Goal: Task Accomplishment & Management: Manage account settings

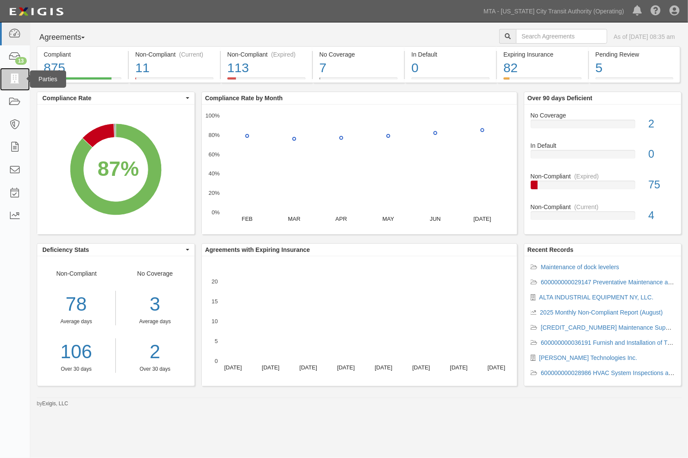
click at [15, 83] on icon at bounding box center [15, 79] width 12 height 10
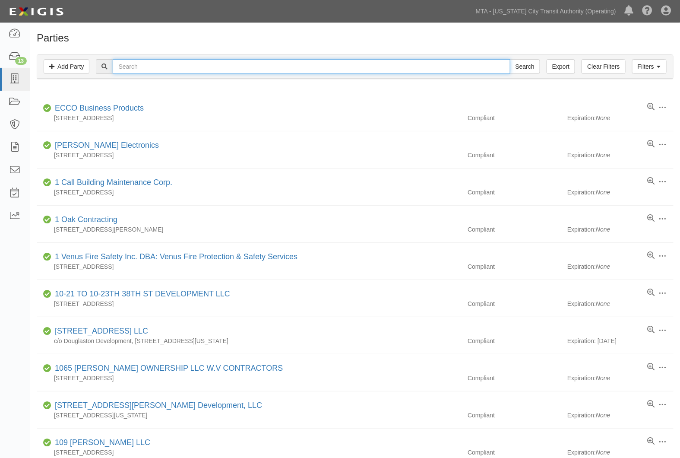
click at [132, 65] on input "text" at bounding box center [311, 66] width 397 height 15
type input "abm electric"
click at [510, 59] on input "Search" at bounding box center [525, 66] width 30 height 15
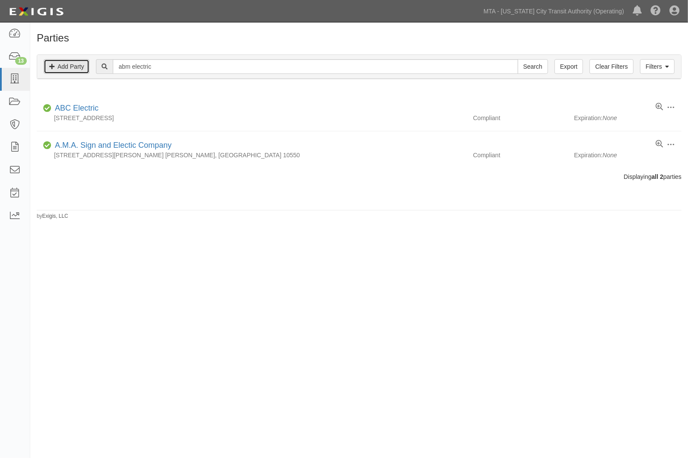
click at [61, 65] on link "Add Party" at bounding box center [67, 66] width 46 height 15
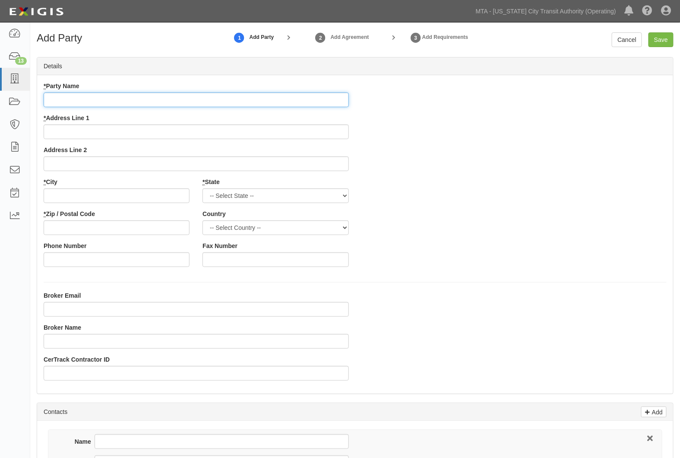
paste input "ABM ELECTRIC, INC."
type input "ABM ELECTRIC, INC."
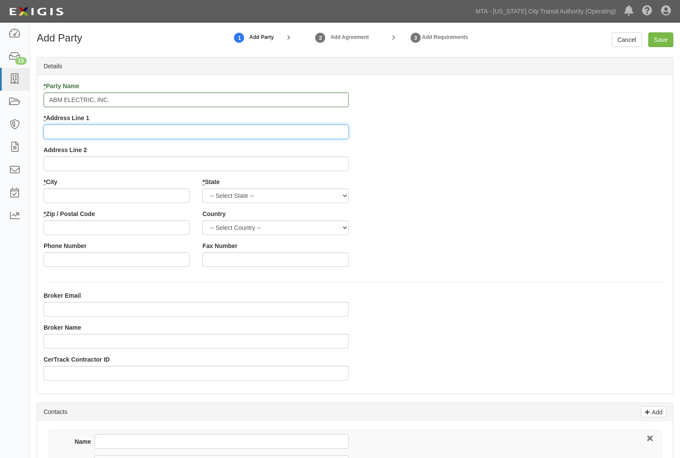
paste input "27-14 39th Avenue"
type input "27-14 39th Avenue"
paste input "LONG ISLAND CITY"
type input "LONG ISLAND CITY"
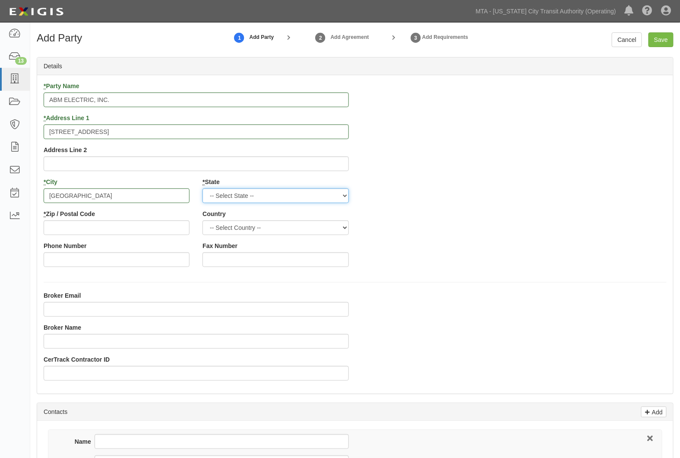
click at [228, 191] on select "-- Select State -- Alabama Alaska Arizona Arkansas California Colorado Connecti…" at bounding box center [276, 195] width 146 height 15
select select "NY"
click at [203, 188] on select "-- Select State -- Alabama Alaska Arizona Arkansas California Colorado Connecti…" at bounding box center [276, 195] width 146 height 15
click at [97, 231] on input "* Zip / Postal Code" at bounding box center [117, 227] width 146 height 15
type input "11101"
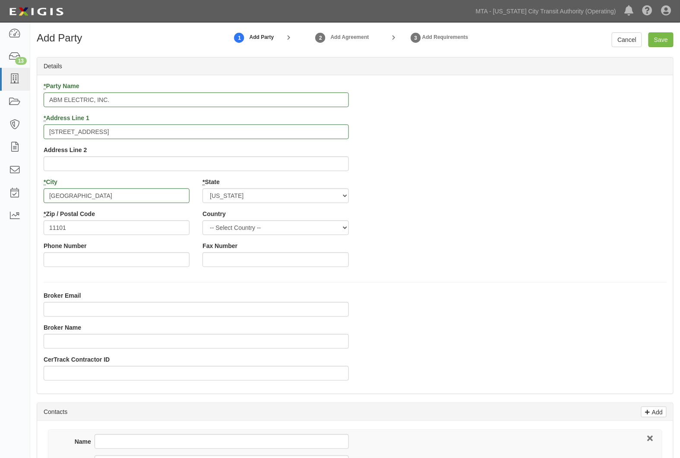
click at [425, 243] on div "* Party Name ABM ELECTRIC, INC. * Address Line 1 27-14 39th Avenue Address Line…" at bounding box center [355, 178] width 636 height 192
paste input "shamsi@royalstarinsurance.nyc"
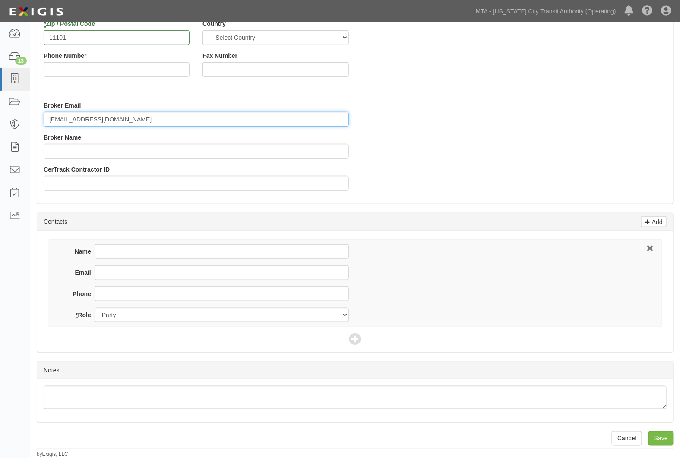
scroll to position [191, 0]
type input "shamsi@royalstarinsurance.nyc"
click at [656, 438] on input "Save" at bounding box center [661, 438] width 25 height 15
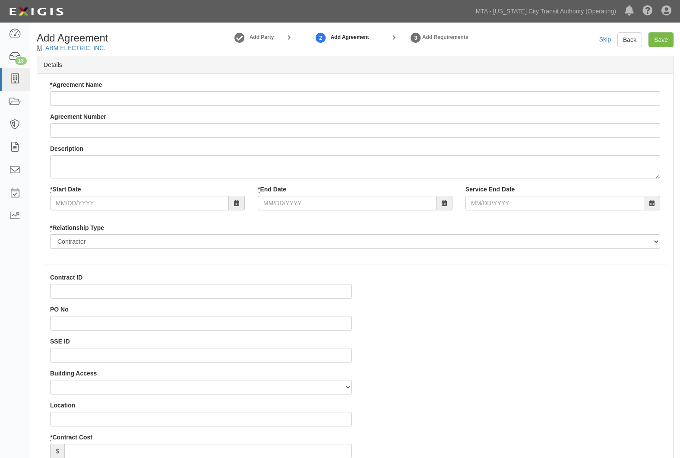
select select
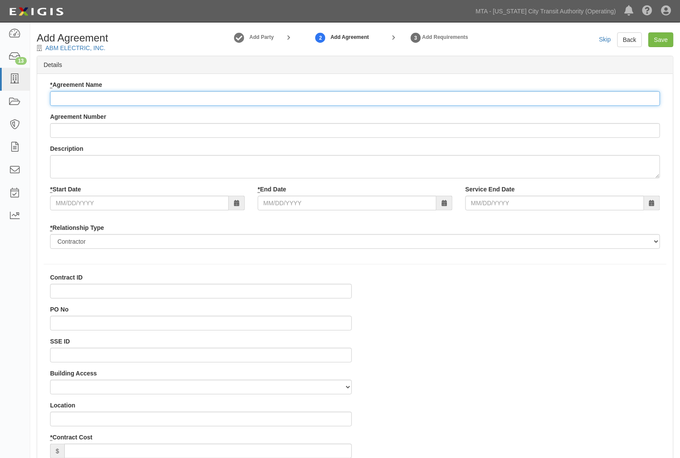
paste input "Electrical and Electronic system upgrade, installation, replacement, testing an…"
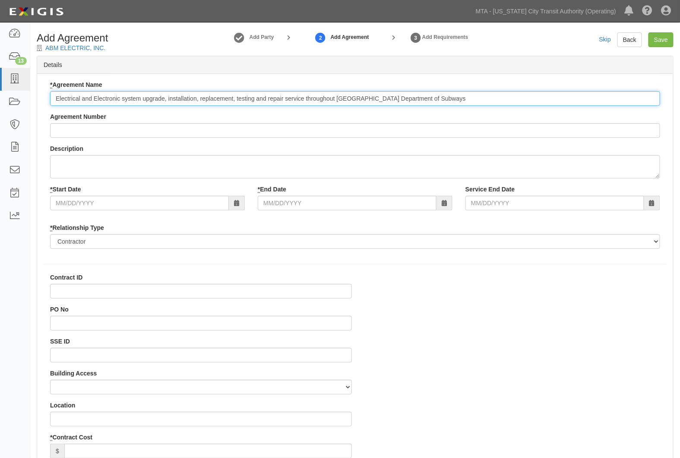
click at [98, 99] on input "Electrical and Electronic system upgrade, installation, replacement, testing an…" at bounding box center [355, 98] width 610 height 15
type input "Electrical and electronic system upgrade, installation, replacement, testing an…"
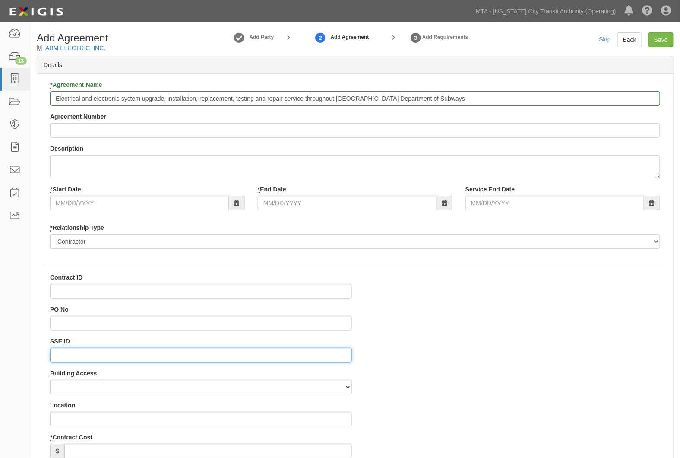
paste input "0000507799"
type input "0000507799"
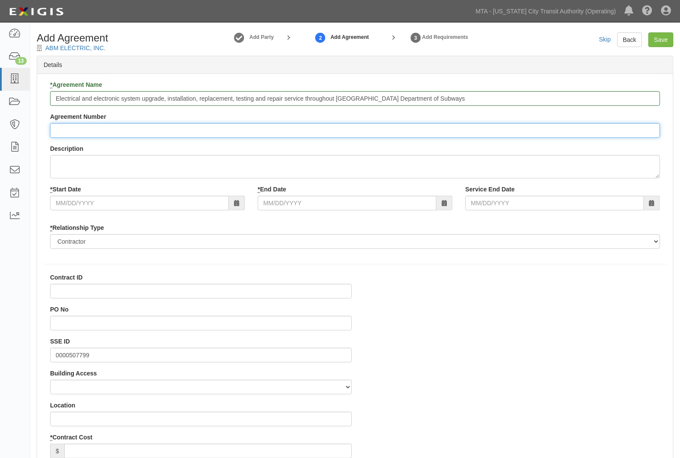
click at [63, 133] on input "Agreement Number" at bounding box center [355, 130] width 610 height 15
type input "REQ No. 0000140209"
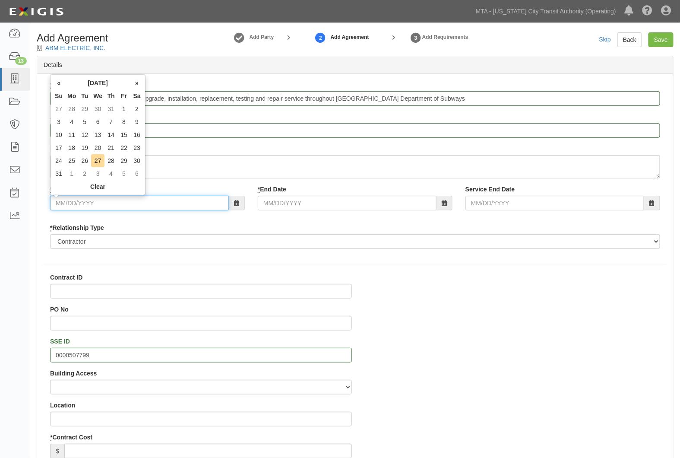
click at [104, 200] on input "* Start Date" at bounding box center [139, 203] width 179 height 15
type input "09/22/2025"
click at [275, 195] on div "* End Date" at bounding box center [355, 197] width 208 height 25
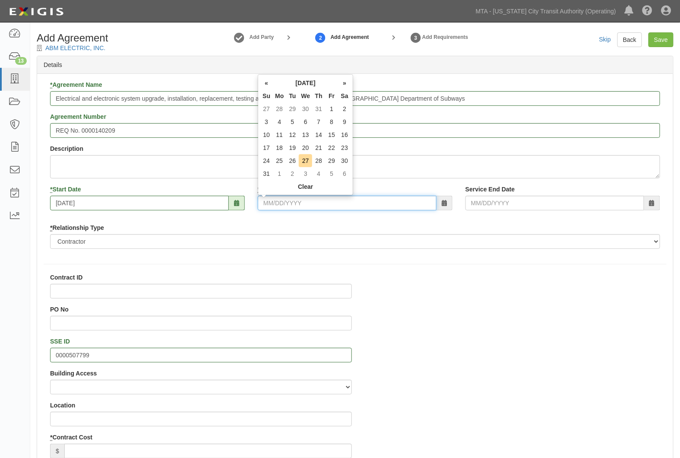
click at [278, 200] on input "* End Date" at bounding box center [347, 203] width 179 height 15
click at [284, 200] on input "09/30/209" at bounding box center [347, 203] width 179 height 15
type input "09/30/2029"
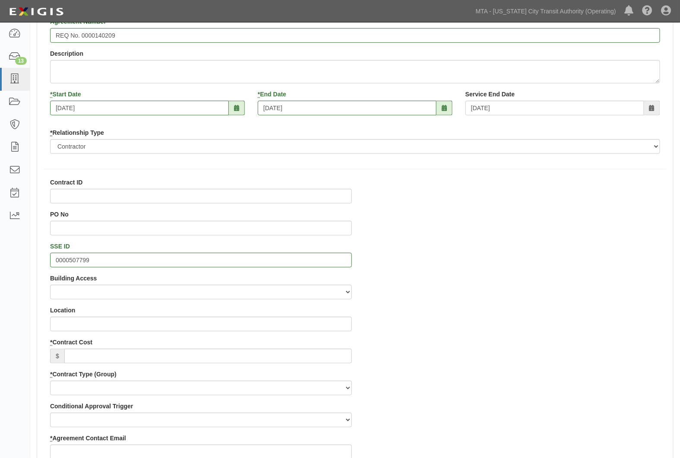
scroll to position [96, 0]
paste input "747,555"
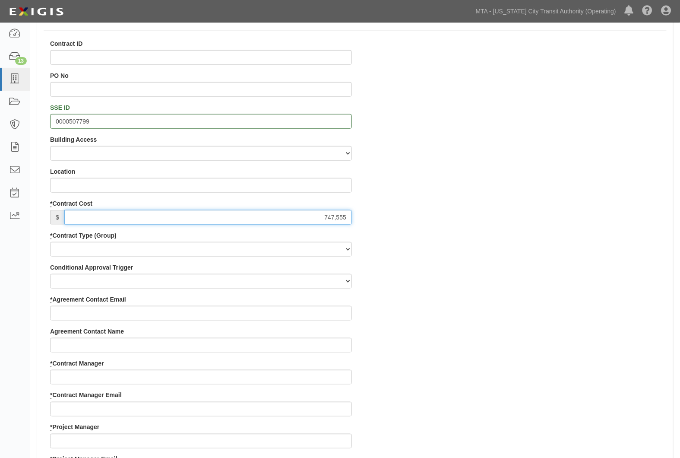
scroll to position [240, 0]
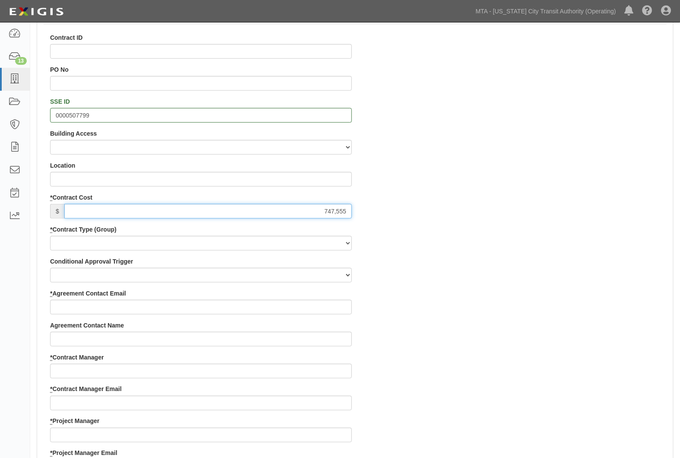
type input "747,555"
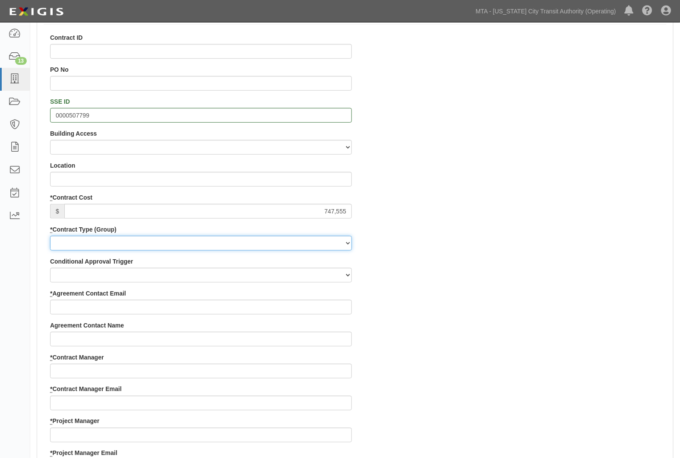
click at [76, 239] on select "Capital Operating Not for Benefit (incls. FA, Entry Permits) Real Estate Other" at bounding box center [201, 243] width 302 height 15
select select "102"
click at [50, 236] on select "Capital Operating Not for Benefit (incls. FA, Entry Permits) Real Estate Other" at bounding box center [201, 243] width 302 height 15
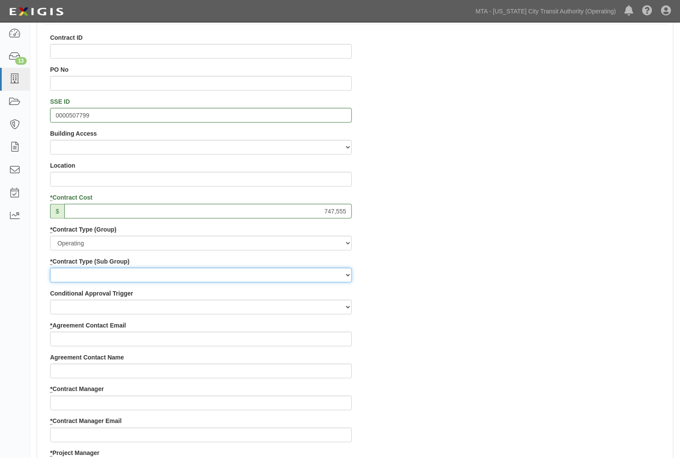
click at [71, 273] on select "Construction Loan / Test and Demo Maintenance Painting Personal Services Contra…" at bounding box center [201, 275] width 302 height 15
select select "161"
click at [50, 268] on select "Construction Loan / Test and Demo Maintenance Painting Personal Services Contra…" at bounding box center [201, 275] width 302 height 15
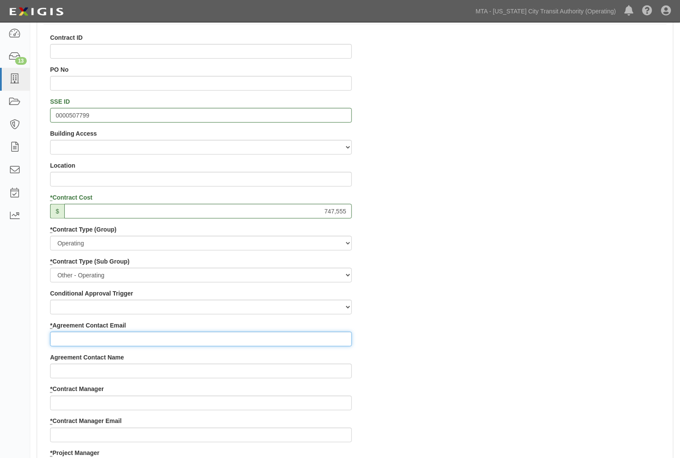
paste input "preet@abmelectric.us"
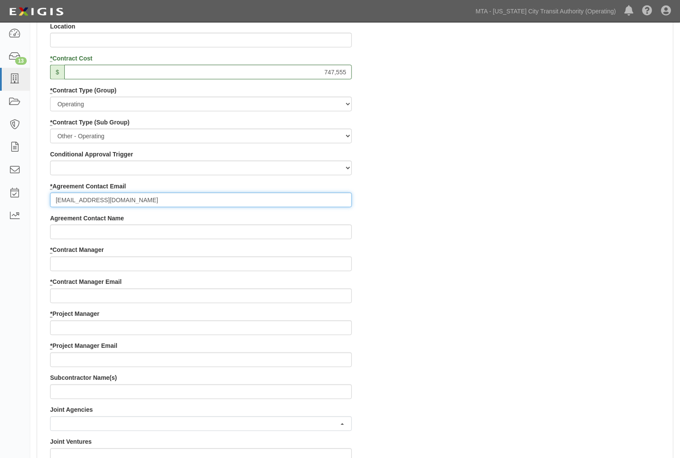
scroll to position [384, 0]
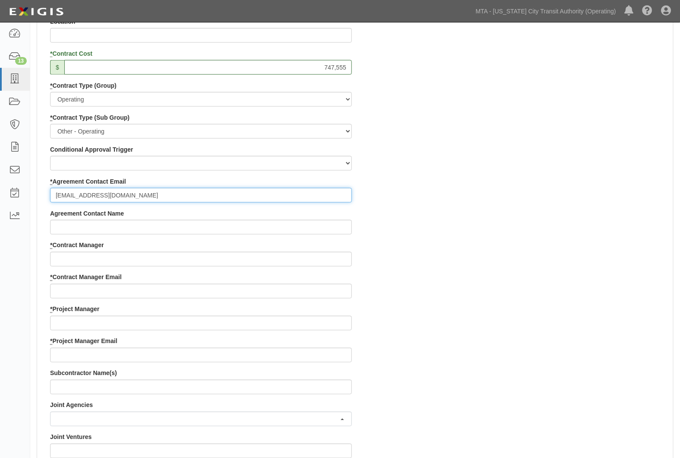
type input "preet@abmelectric.us"
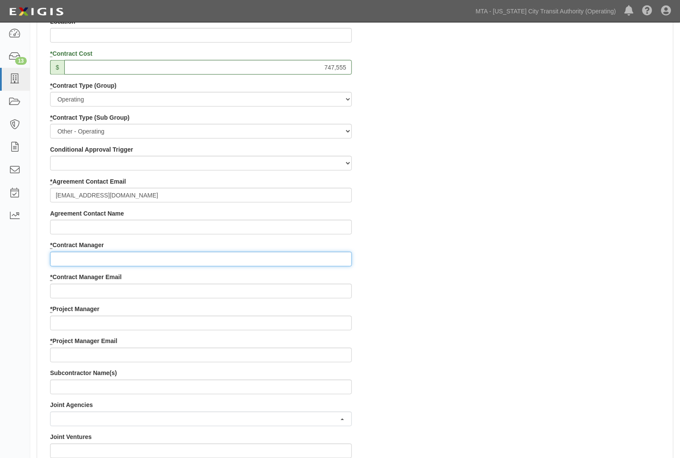
click at [79, 255] on input "* Contract Manager" at bounding box center [201, 259] width 302 height 15
type input "u"
type input "Zumrad"
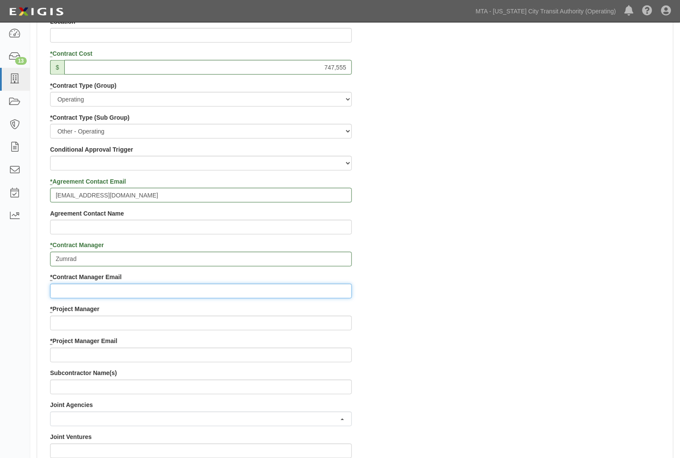
paste input "zumrad.rashidova-consultant@mtahq.org"
type input "zumrad.rashidova-consultant@mtahq.org"
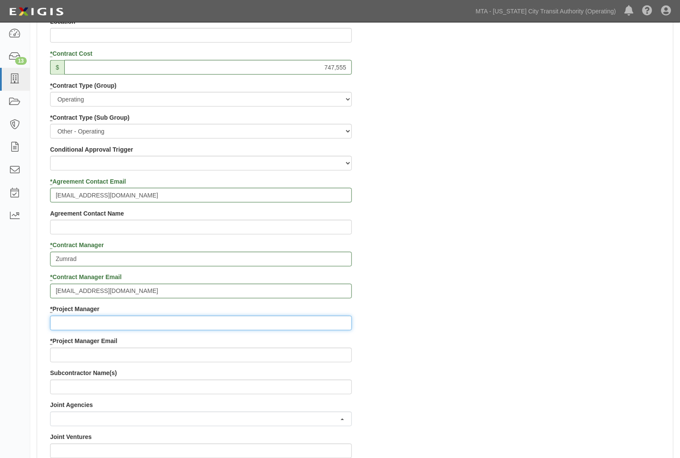
click at [77, 323] on input "* Project Manager" at bounding box center [201, 323] width 302 height 15
type input "Md"
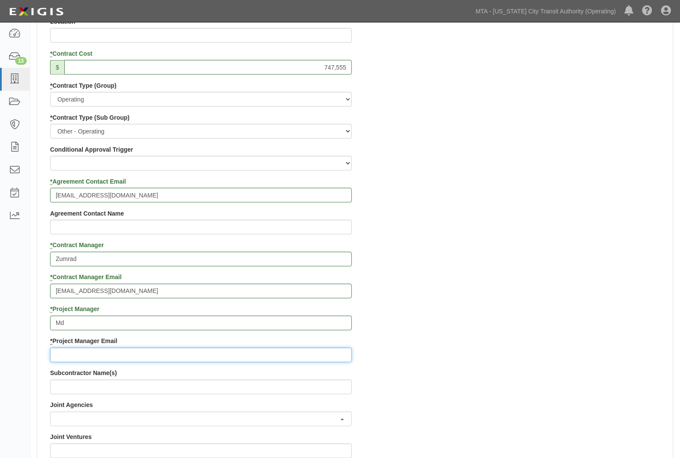
paste input "md.rahman4@nyct.com"
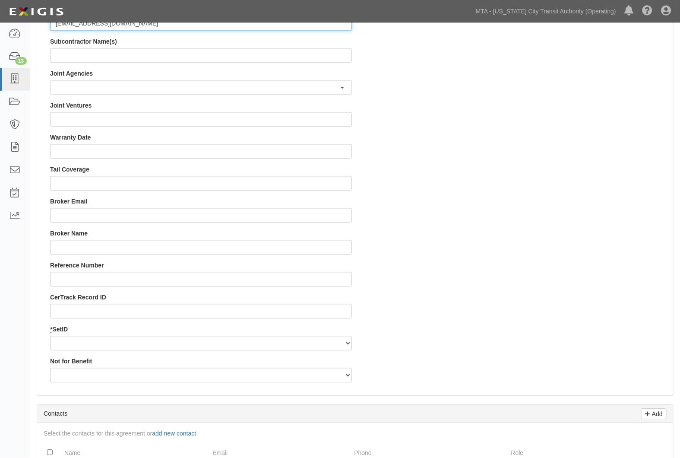
scroll to position [768, 0]
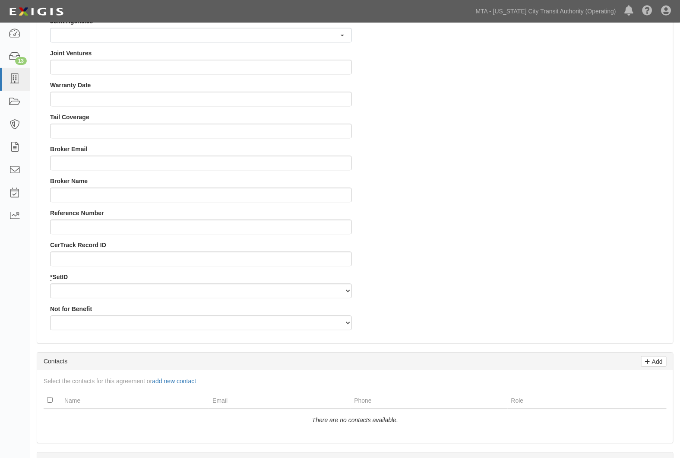
type input "md.rahman4@nyct.com"
click at [82, 293] on select "NYCTA SIRTA" at bounding box center [201, 290] width 302 height 15
select select "91"
click at [50, 283] on select "NYCTA SIRTA" at bounding box center [201, 290] width 302 height 15
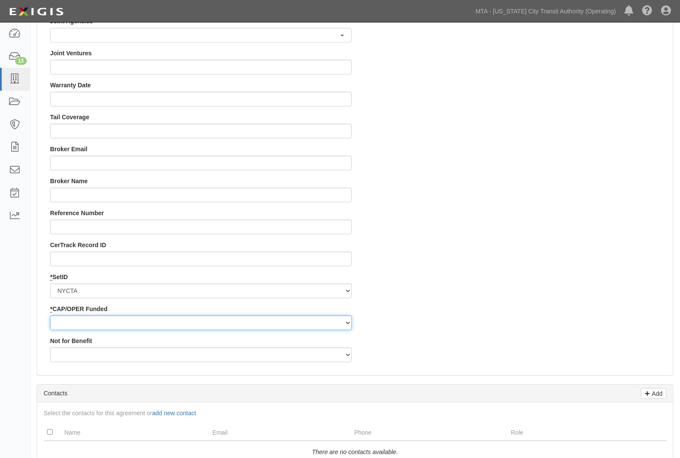
click at [76, 321] on select "Capital Operating" at bounding box center [201, 322] width 302 height 15
select select "92"
click at [50, 315] on select "Capital Operating" at bounding box center [201, 322] width 302 height 15
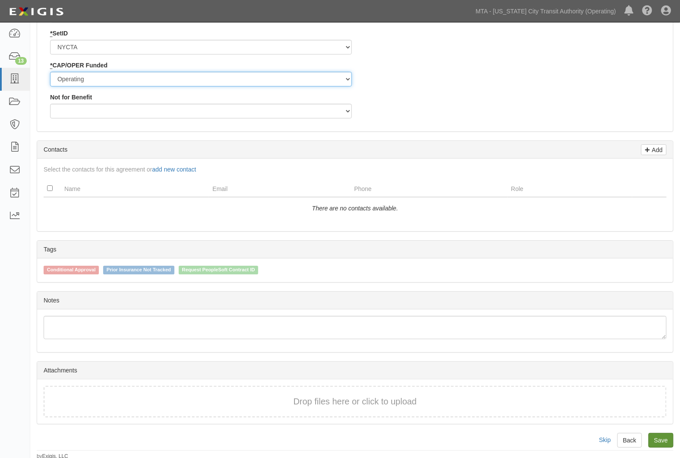
scroll to position [1014, 0]
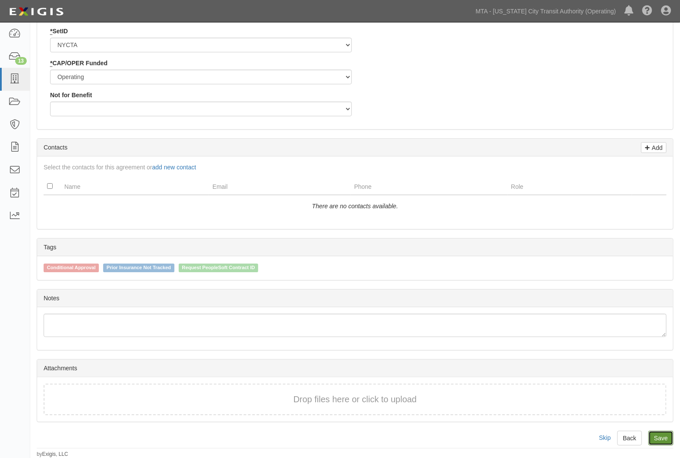
click at [666, 436] on link "Save" at bounding box center [661, 438] width 25 height 15
type input "747555"
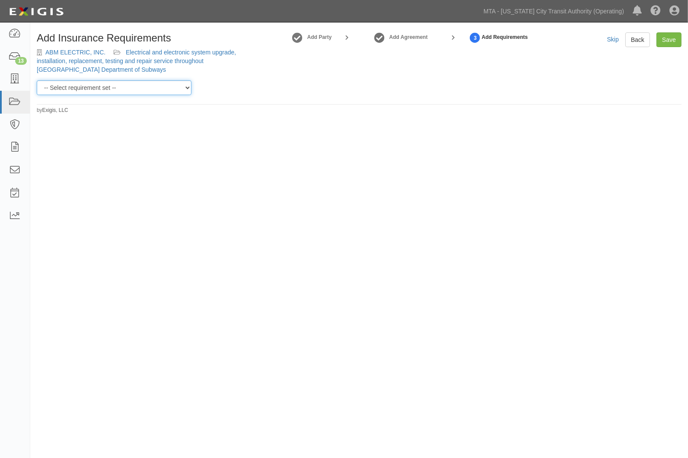
click at [123, 88] on select "-- Select requirement set -- Basic Basic Enhanced Option for Operating Agreemen…" at bounding box center [114, 87] width 155 height 15
select select "12382"
click at [37, 80] on select "-- Select requirement set -- Basic Basic Enhanced Option for Operating Agreemen…" at bounding box center [114, 87] width 155 height 15
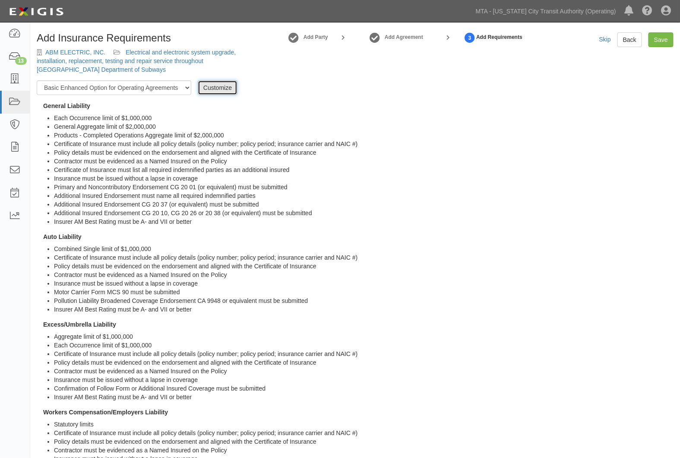
click at [209, 92] on link "Customize" at bounding box center [218, 87] width 40 height 15
click at [219, 84] on link "Customize" at bounding box center [218, 87] width 40 height 15
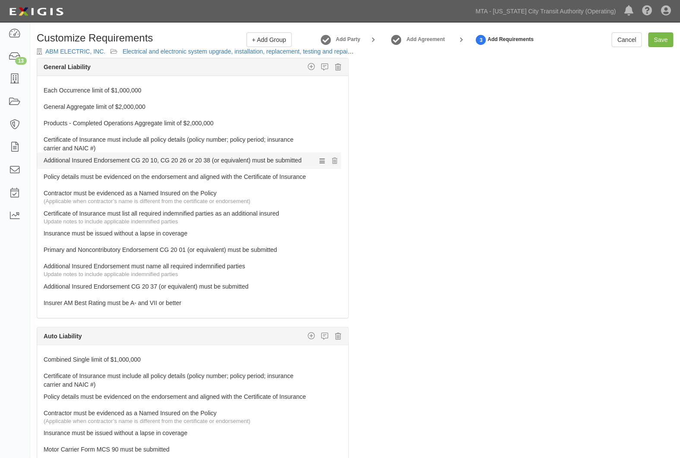
drag, startPoint x: 73, startPoint y: 291, endPoint x: 72, endPoint y: 160, distance: 130.9
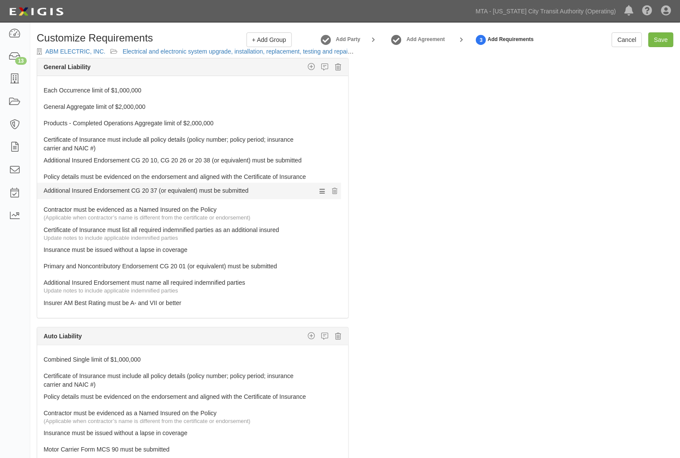
drag, startPoint x: 58, startPoint y: 288, endPoint x: 57, endPoint y: 189, distance: 99.4
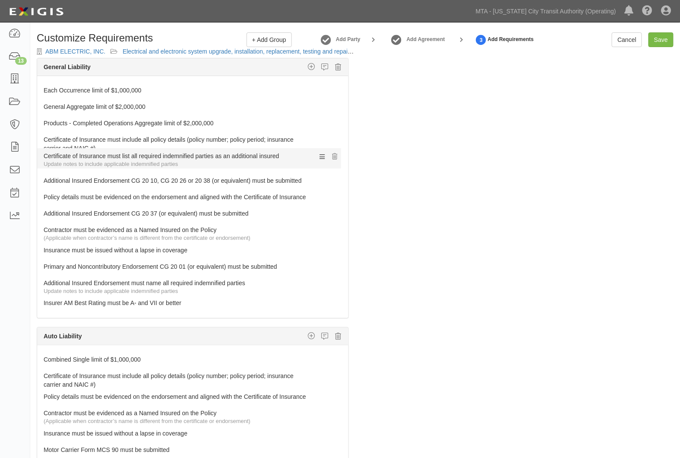
drag, startPoint x: 47, startPoint y: 235, endPoint x: 53, endPoint y: 155, distance: 80.2
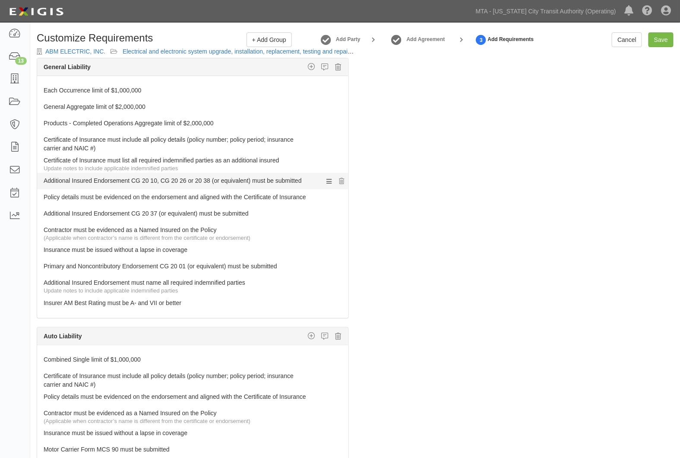
click at [180, 181] on link "Additional Insured Endorsement CG 20 10, CG 20 26 or 20 38 (or equivalent) must…" at bounding box center [177, 179] width 266 height 12
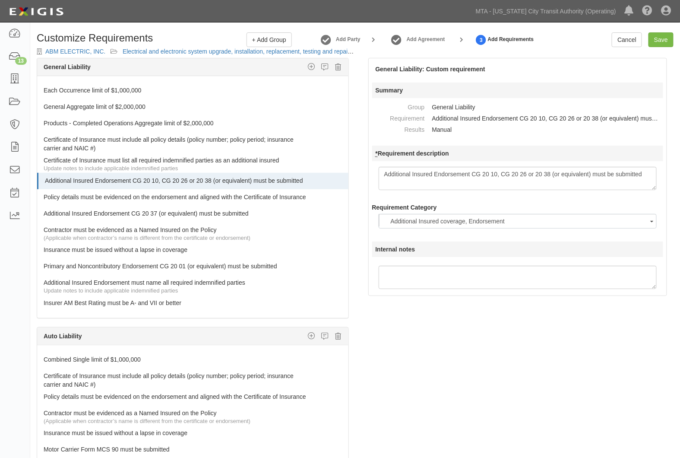
drag, startPoint x: 497, startPoint y: 171, endPoint x: 551, endPoint y: 172, distance: 54.0
click at [551, 172] on textarea "Additional Insured Endorsement CG 20 10, CG 20 26 or 20 38 (or equivalent) must…" at bounding box center [518, 178] width 279 height 23
type textarea "Additional Insured Endorsement CG 20 10 (or equivalent) must be submitted"
click at [537, 362] on div "The requirements in red require changes in order to save. General Liability Add…" at bounding box center [355, 282] width 650 height 448
click at [115, 88] on link "Each Occurrence limit of $1,000,000" at bounding box center [177, 89] width 266 height 12
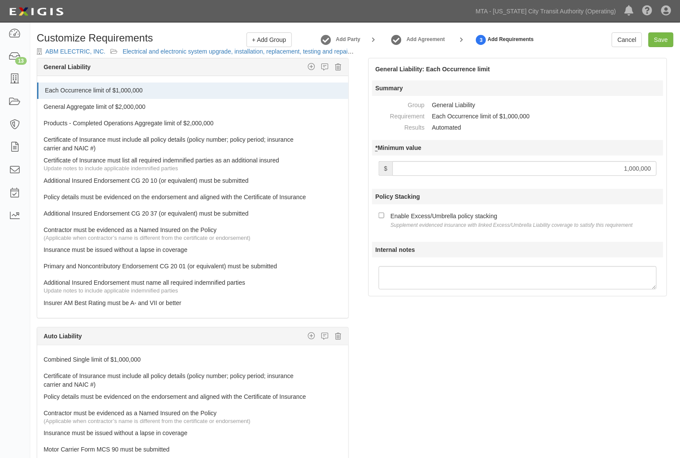
drag, startPoint x: 663, startPoint y: 163, endPoint x: 699, endPoint y: 163, distance: 35.9
click at [680, 163] on html "Toggle navigation Dashboard 13 Inbox Parties Agreements Coverages Documents Mes…" at bounding box center [340, 259] width 680 height 518
type input "2,000,000"
click at [537, 221] on div "Enable Excess/Umbrella policy stacking Supplement evidenced insurance with link…" at bounding box center [512, 220] width 242 height 18
click at [385, 218] on input "Enable Excess/Umbrella policy stacking Supplement evidenced insurance with link…" at bounding box center [382, 216] width 6 height 6
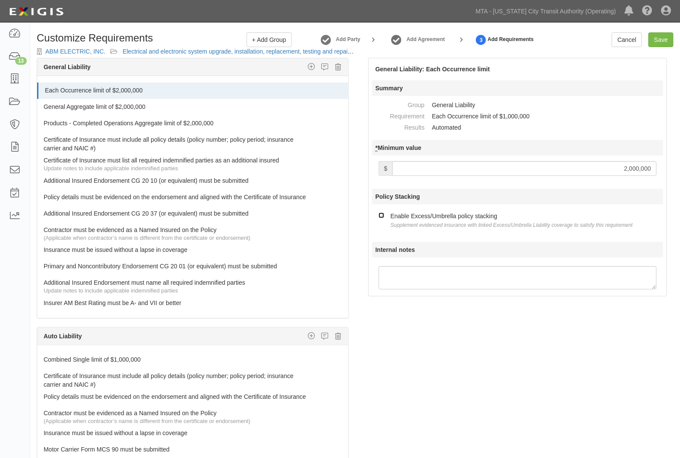
checkbox input "true"
click at [110, 124] on link "Products - Completed Operations Aggregate limit of $2,000,000" at bounding box center [177, 121] width 266 height 12
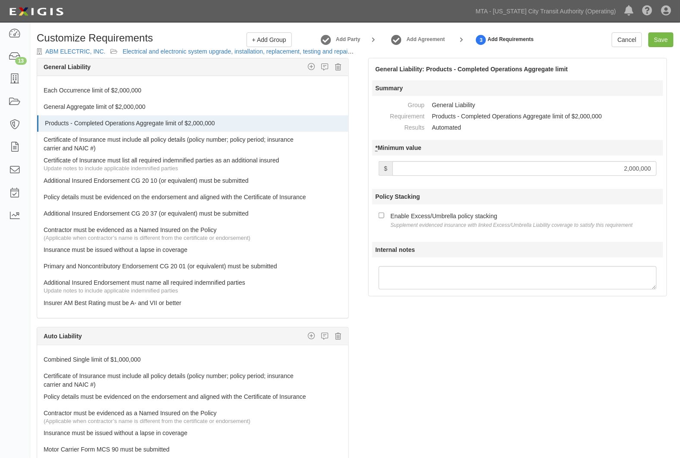
drag, startPoint x: 588, startPoint y: 170, endPoint x: 680, endPoint y: 158, distance: 93.2
click at [680, 158] on div "General Liability: Products - Completed Operations Aggregate limit Summary Grou…" at bounding box center [518, 177] width 325 height 238
type input "4,000,000"
click at [481, 210] on div "Policy Stacking Enable Excess/Umbrella policy stacking Supplement evidenced ins…" at bounding box center [518, 209] width 292 height 40
click at [452, 215] on div "Enable Excess/Umbrella policy stacking Supplement evidenced insurance with link…" at bounding box center [512, 220] width 242 height 18
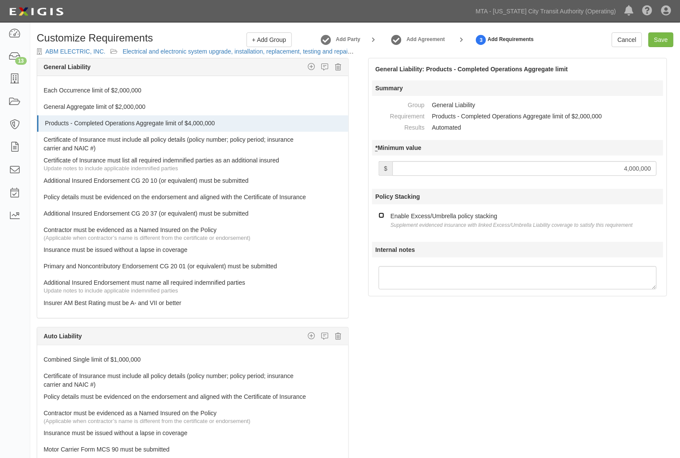
click at [385, 215] on input "Enable Excess/Umbrella policy stacking Supplement evidenced insurance with link…" at bounding box center [382, 216] width 6 height 6
checkbox input "true"
click at [166, 107] on link "General Aggregate limit of $2,000,000" at bounding box center [177, 105] width 266 height 12
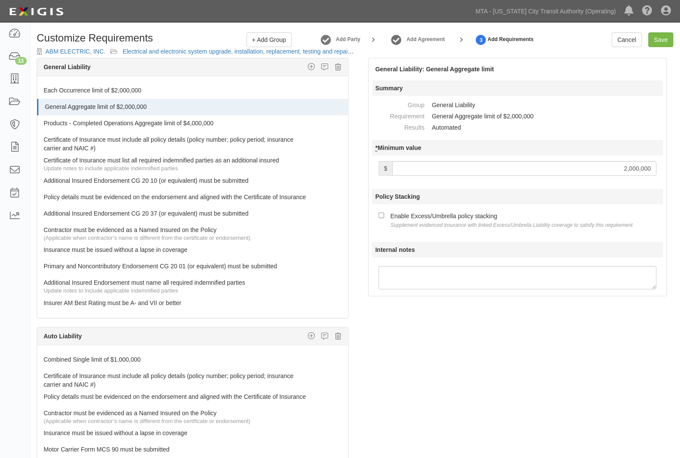
drag, startPoint x: 618, startPoint y: 166, endPoint x: 730, endPoint y: 163, distance: 112.4
click at [680, 163] on html "Toggle navigation Dashboard 13 Inbox Parties Agreements Coverages Documents Mes…" at bounding box center [340, 259] width 680 height 518
type input "4,000,000"
click at [486, 225] on small "Supplement evidenced insurance with linked Excess/Umbrella Liability coverage t…" at bounding box center [512, 225] width 242 height 6
click at [385, 218] on input "Enable Excess/Umbrella policy stacking Supplement evidenced insurance with link…" at bounding box center [382, 216] width 6 height 6
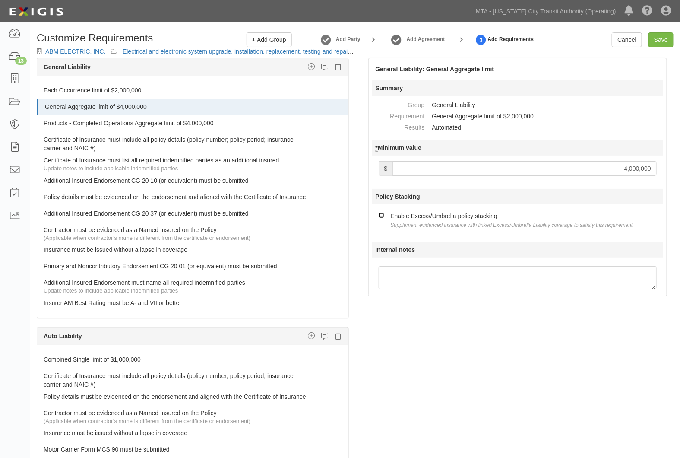
checkbox input "true"
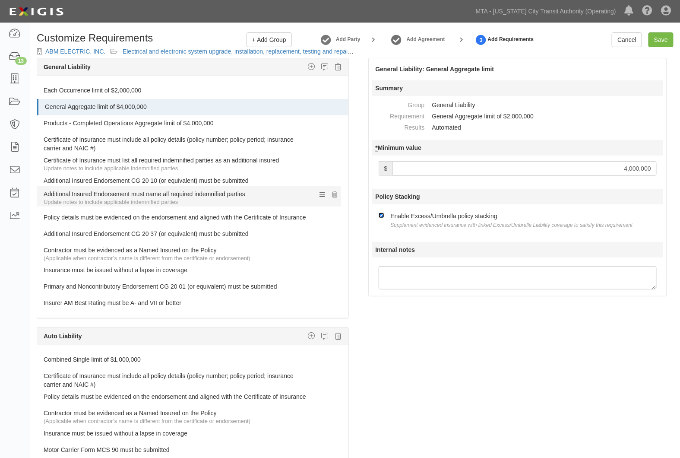
drag, startPoint x: 57, startPoint y: 284, endPoint x: 61, endPoint y: 191, distance: 93.4
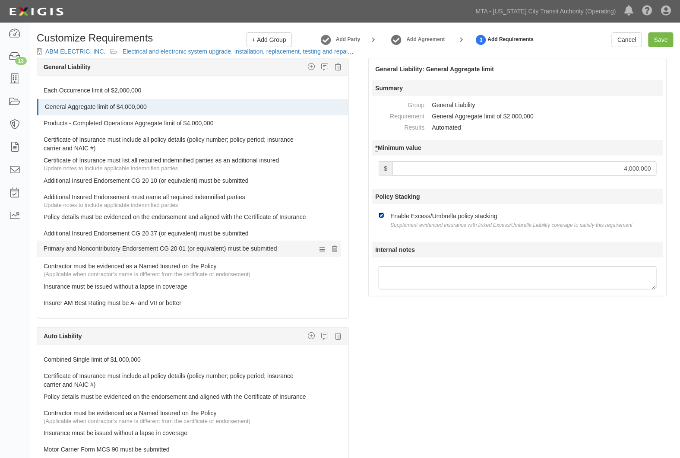
drag, startPoint x: 59, startPoint y: 289, endPoint x: 59, endPoint y: 247, distance: 42.8
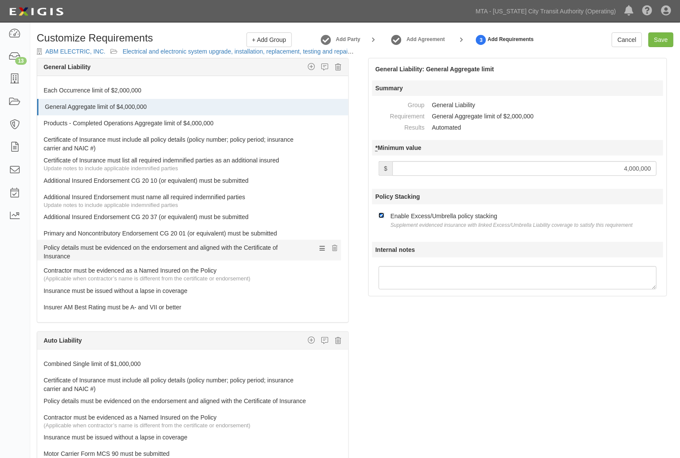
drag, startPoint x: 68, startPoint y: 214, endPoint x: 77, endPoint y: 244, distance: 31.6
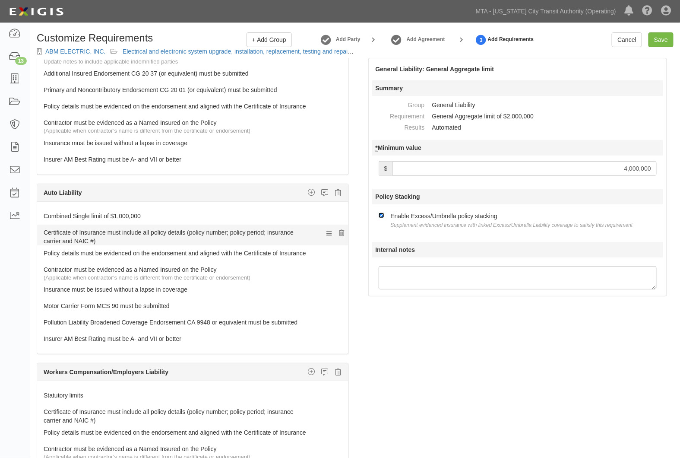
scroll to position [144, 0]
click at [85, 220] on link "Combined Single limit of $1,000,000" at bounding box center [177, 214] width 266 height 12
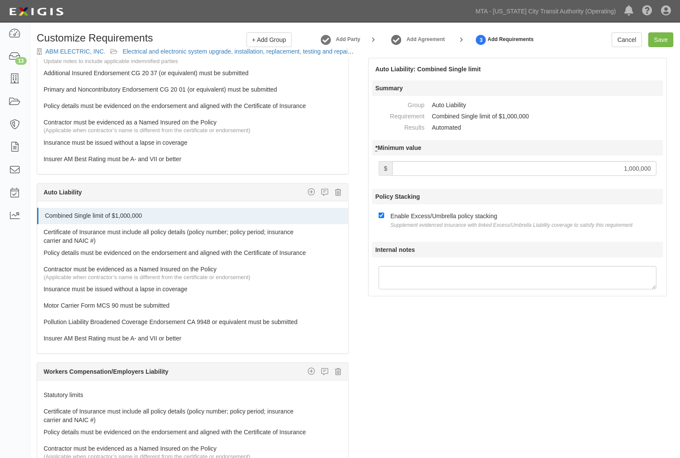
drag, startPoint x: 625, startPoint y: 172, endPoint x: 681, endPoint y: 174, distance: 55.8
click at [680, 174] on html "Toggle navigation Dashboard 13 Inbox Parties Agreements Coverages Documents Mes…" at bounding box center [340, 259] width 680 height 518
type input "2,000,000"
drag, startPoint x: 539, startPoint y: 359, endPoint x: 407, endPoint y: 337, distance: 133.5
click at [537, 359] on div "The requirements in red require changes in order to save. General Liability Add…" at bounding box center [355, 282] width 650 height 448
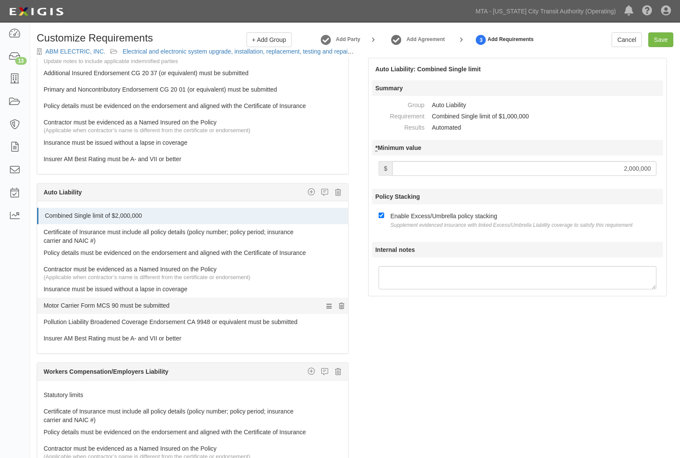
click at [340, 309] on icon at bounding box center [342, 306] width 5 height 6
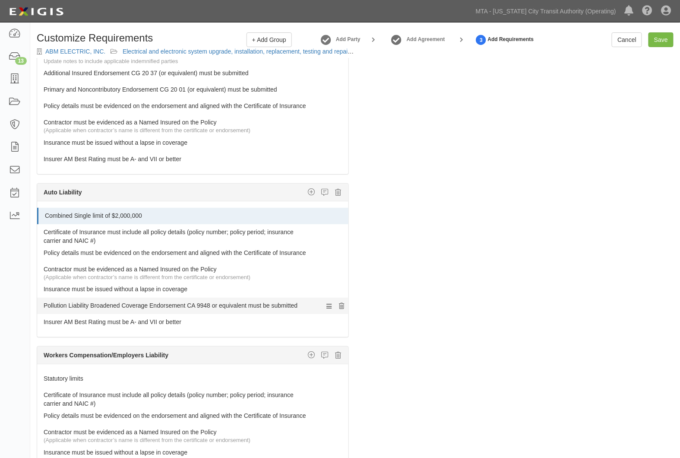
click at [340, 309] on icon at bounding box center [342, 306] width 5 height 6
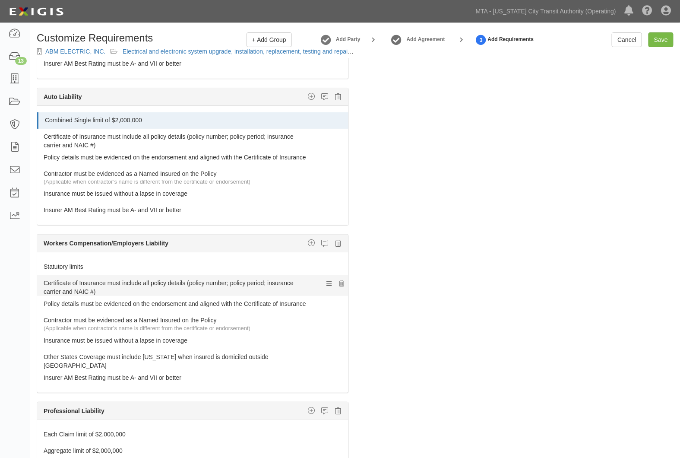
scroll to position [240, 0]
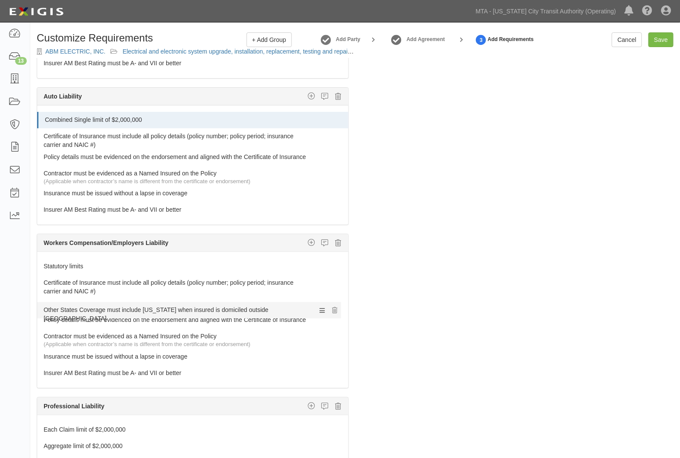
drag, startPoint x: 61, startPoint y: 368, endPoint x: 64, endPoint y: 307, distance: 60.5
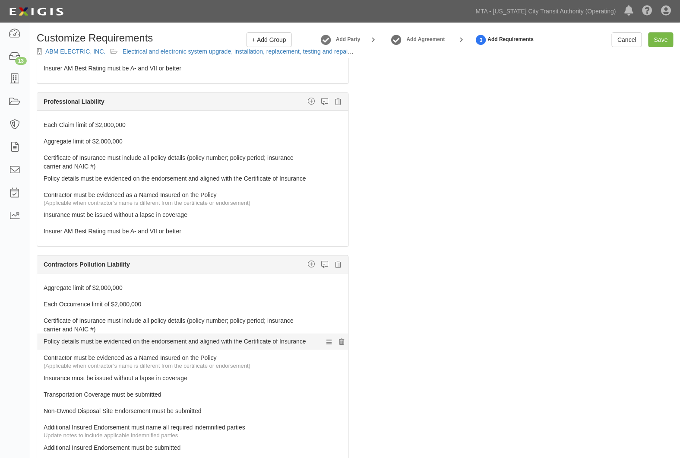
scroll to position [576, 0]
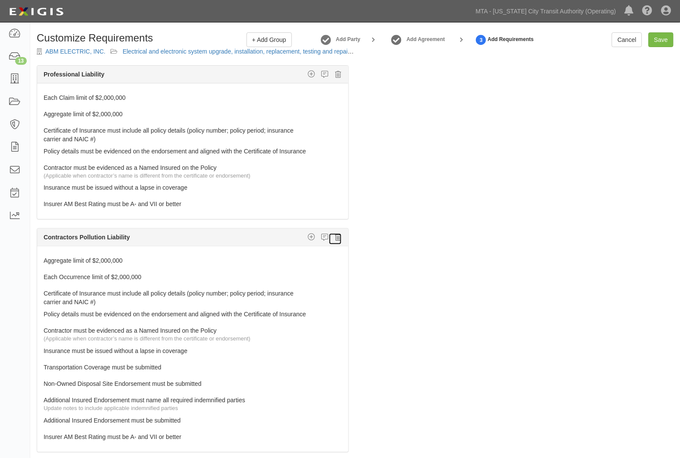
click at [336, 241] on icon at bounding box center [339, 237] width 6 height 8
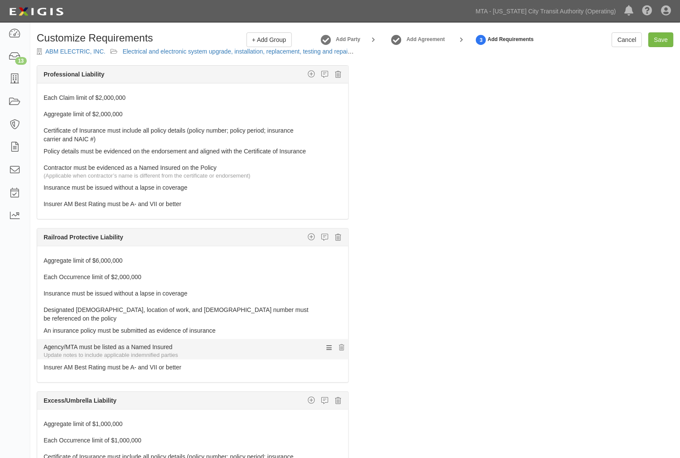
click at [74, 351] on link "Agency/MTA must be listed as a Named Insured" at bounding box center [177, 345] width 266 height 12
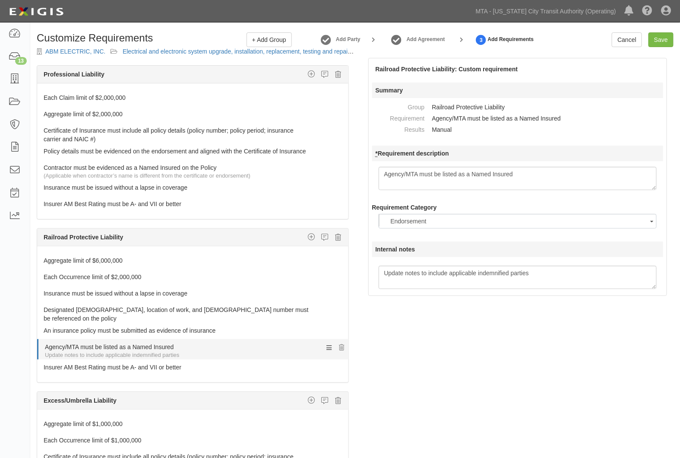
scroll to position [24, 0]
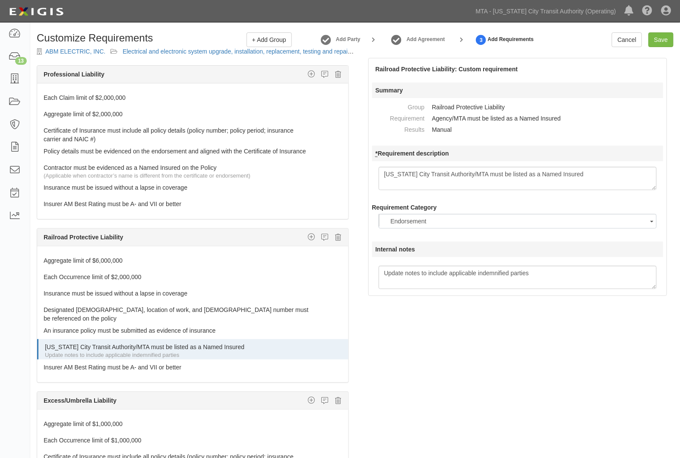
click at [589, 174] on textarea "Agency/MTA must be listed as a Named Insured" at bounding box center [518, 178] width 279 height 23
type textarea "[US_STATE] City Transit Authority/MTA must be listed as a Named Insureds"
click at [504, 401] on div "The requirements in red require changes in order to save. General Liability Add…" at bounding box center [355, 282] width 650 height 448
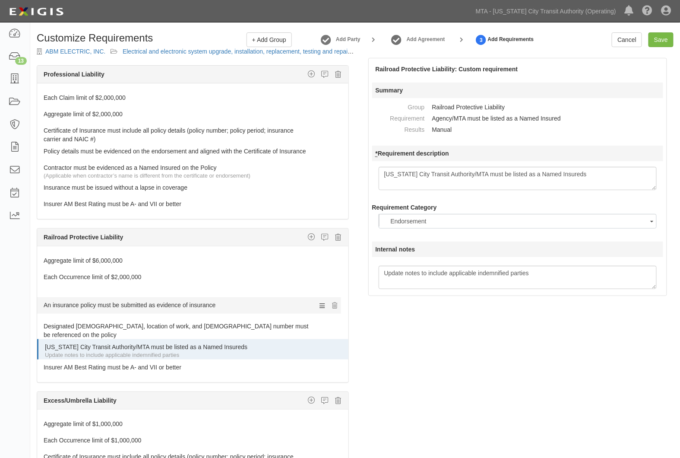
drag, startPoint x: 51, startPoint y: 340, endPoint x: 47, endPoint y: 304, distance: 36.5
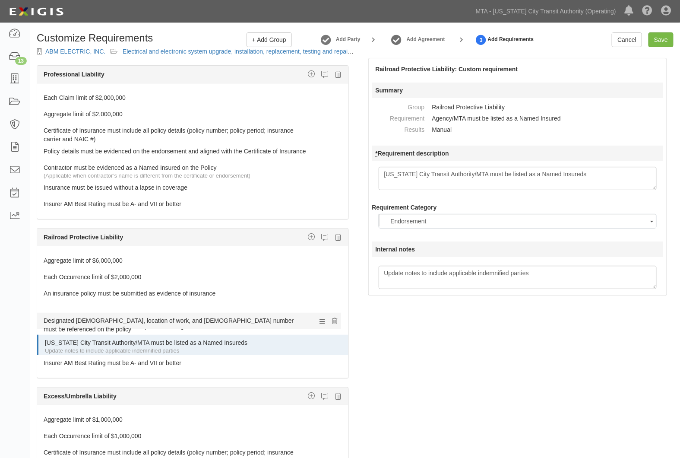
drag, startPoint x: 56, startPoint y: 342, endPoint x: 53, endPoint y: 321, distance: 21.0
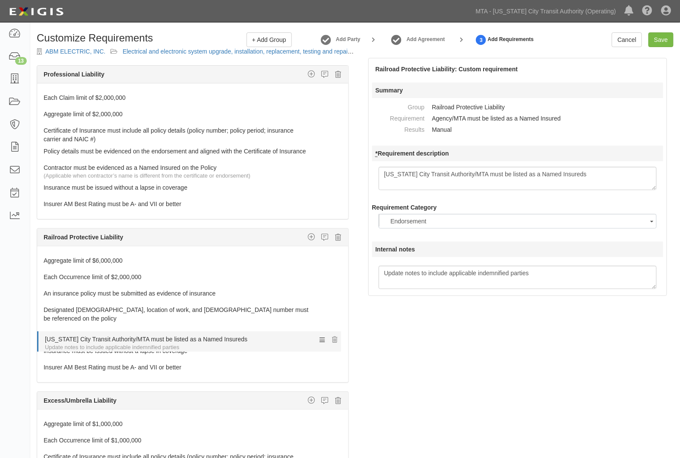
drag, startPoint x: 55, startPoint y: 356, endPoint x: 54, endPoint y: 335, distance: 21.2
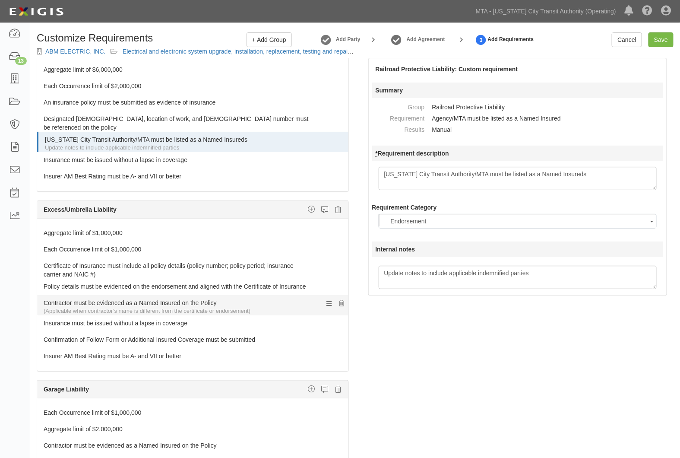
scroll to position [768, 0]
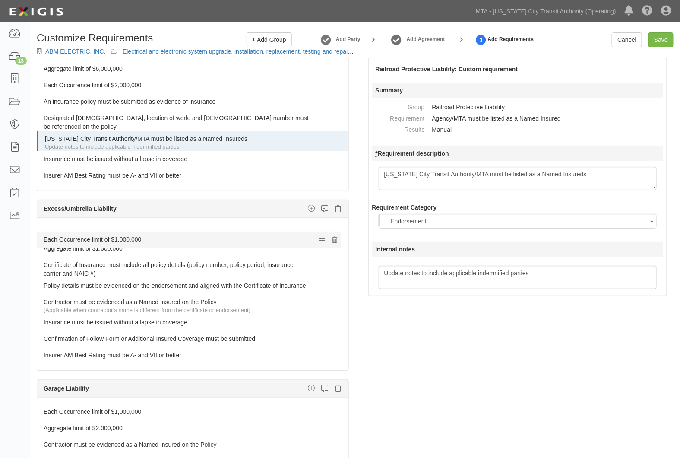
drag, startPoint x: 66, startPoint y: 260, endPoint x: 67, endPoint y: 240, distance: 20.3
click at [85, 236] on link "Each Occurrence limit of $1,000,000" at bounding box center [177, 230] width 266 height 12
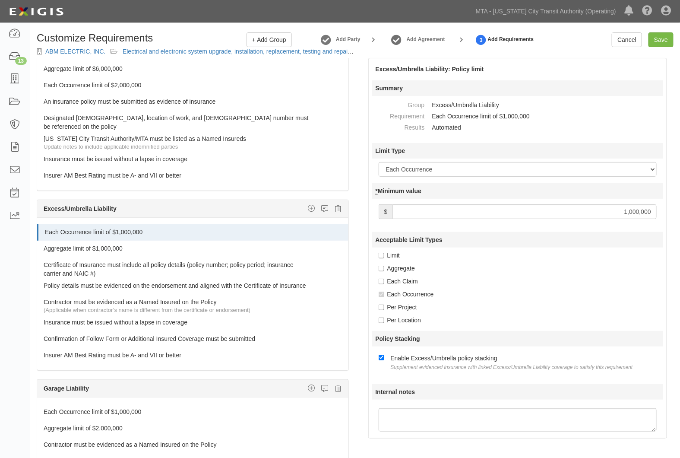
drag, startPoint x: 590, startPoint y: 210, endPoint x: 730, endPoint y: 196, distance: 141.0
click at [680, 196] on html "Toggle navigation Dashboard 13 Inbox Parties Agreements Coverages Documents Mes…" at bounding box center [340, 259] width 680 height 518
type input "3,000,000"
click at [175, 257] on div at bounding box center [192, 255] width 311 height 4
click at [88, 257] on div at bounding box center [192, 255] width 311 height 4
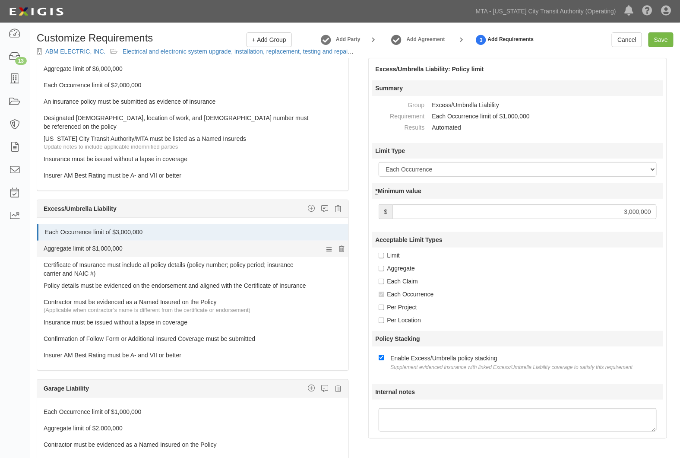
click at [89, 253] on link "Aggregate limit of $1,000,000" at bounding box center [177, 247] width 266 height 12
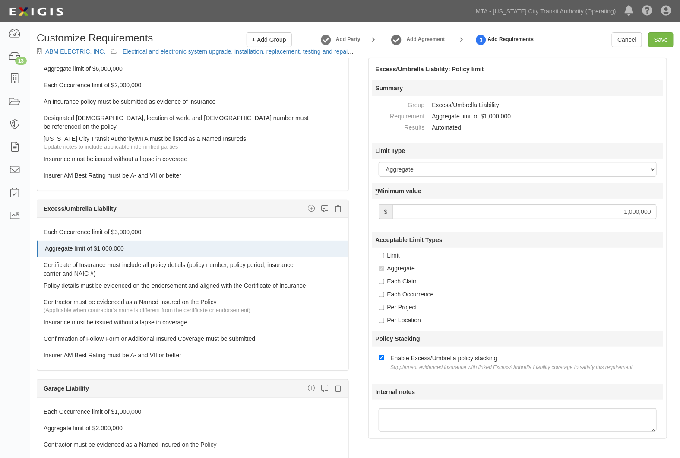
drag, startPoint x: 615, startPoint y: 209, endPoint x: 730, endPoint y: 208, distance: 114.9
click at [680, 208] on html "Toggle navigation Dashboard 13 Inbox Parties Agreements Coverages Documents Mes…" at bounding box center [340, 259] width 680 height 518
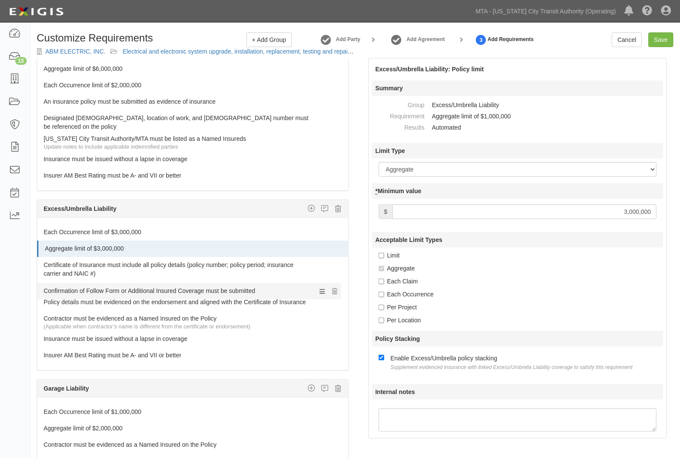
drag, startPoint x: 103, startPoint y: 352, endPoint x: 106, endPoint y: 289, distance: 63.1
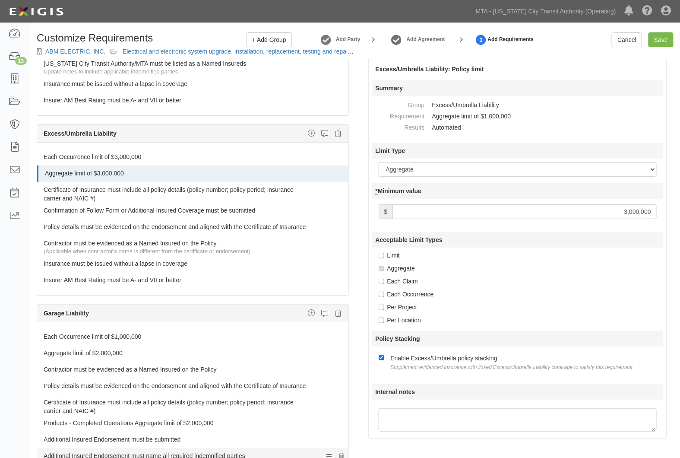
scroll to position [960, 0]
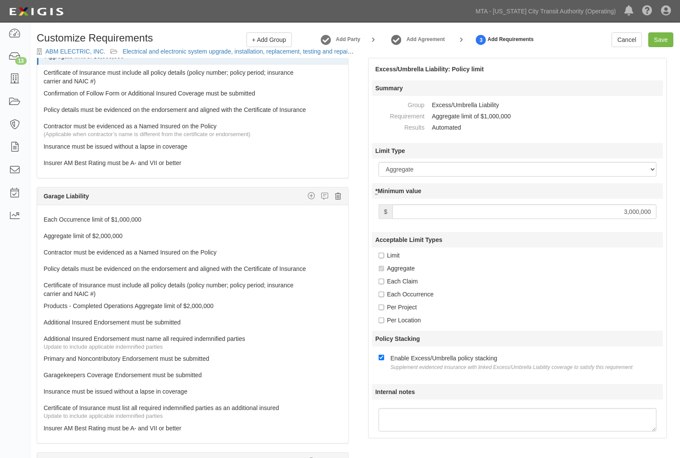
type input "3,000,000"
click at [336, 200] on icon at bounding box center [339, 196] width 6 height 8
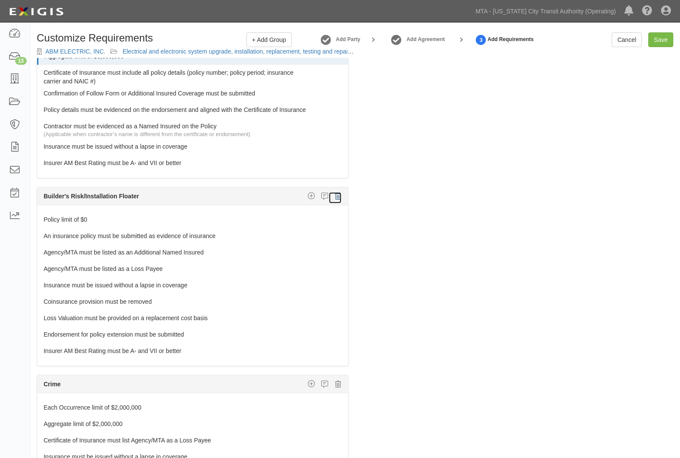
click at [336, 200] on icon at bounding box center [339, 196] width 6 height 8
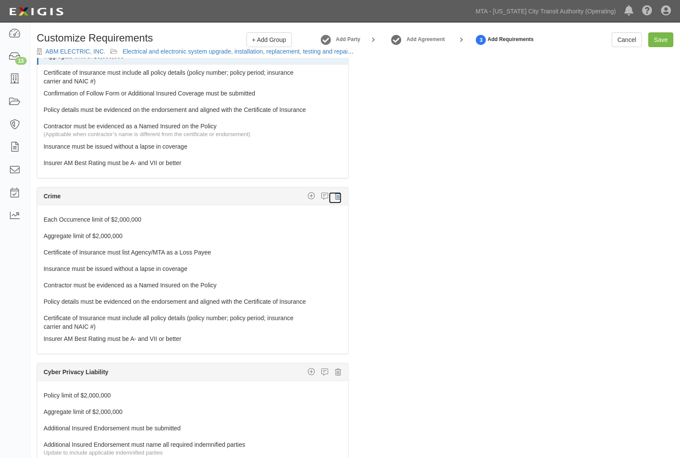
click at [336, 200] on icon at bounding box center [339, 196] width 6 height 8
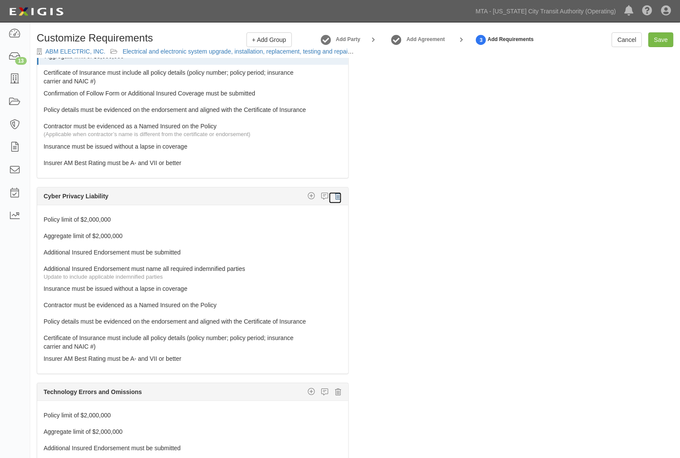
click at [336, 200] on icon at bounding box center [339, 196] width 6 height 8
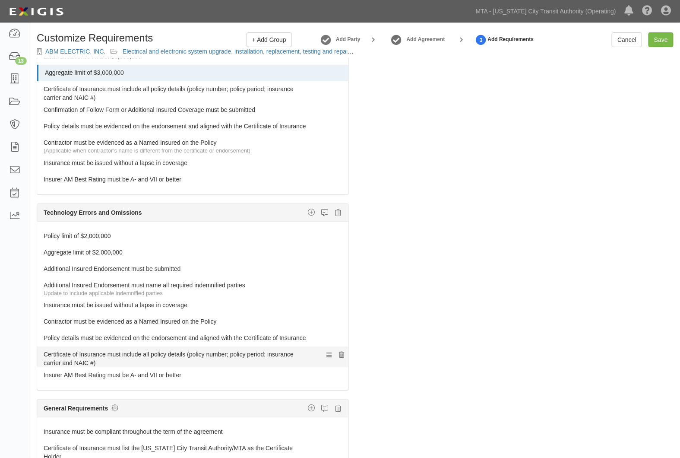
scroll to position [944, 0]
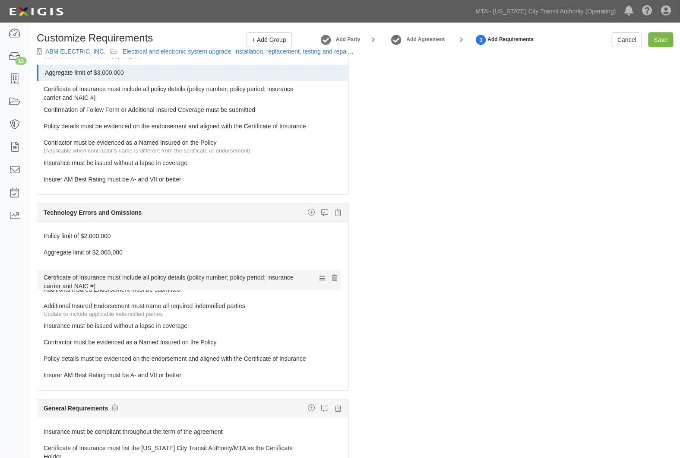
drag, startPoint x: 60, startPoint y: 359, endPoint x: 50, endPoint y: 278, distance: 81.5
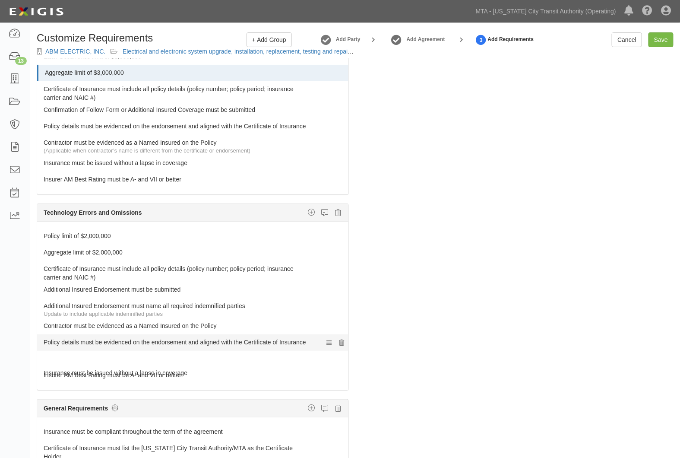
drag, startPoint x: 57, startPoint y: 340, endPoint x: 65, endPoint y: 364, distance: 24.5
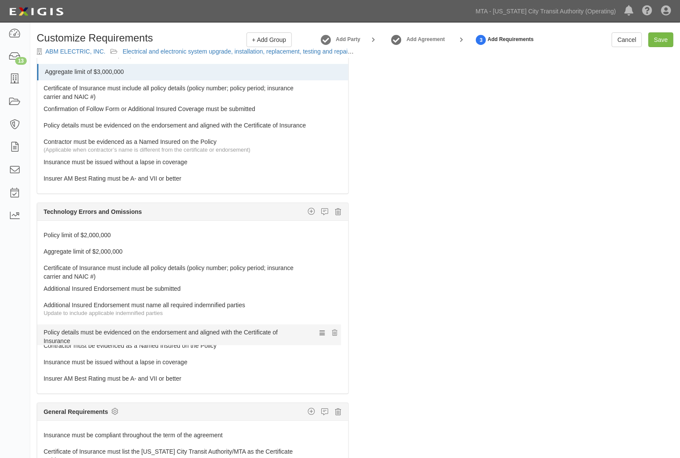
drag, startPoint x: 64, startPoint y: 359, endPoint x: 63, endPoint y: 334, distance: 25.1
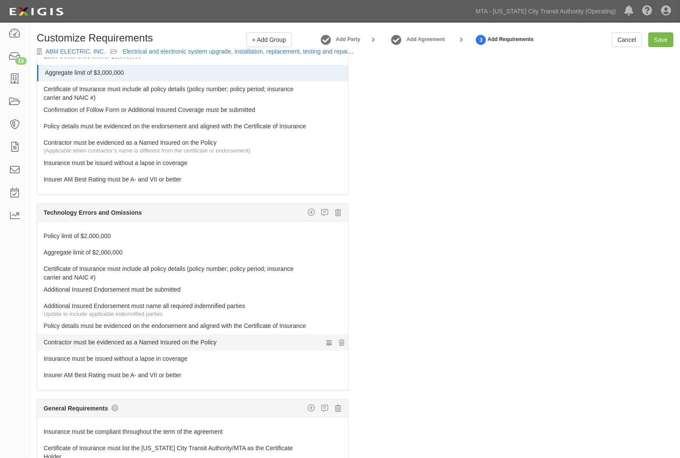
scroll to position [965, 0]
click at [308, 406] on icon "button" at bounding box center [311, 408] width 7 height 8
click at [268, 391] on div "General Liability Additional Insured coverage Custom requirement Damage to Rent…" at bounding box center [193, 275] width 312 height 435
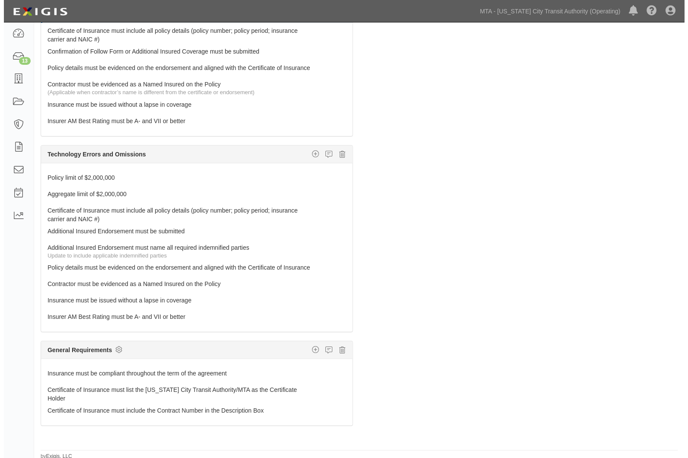
scroll to position [60, 0]
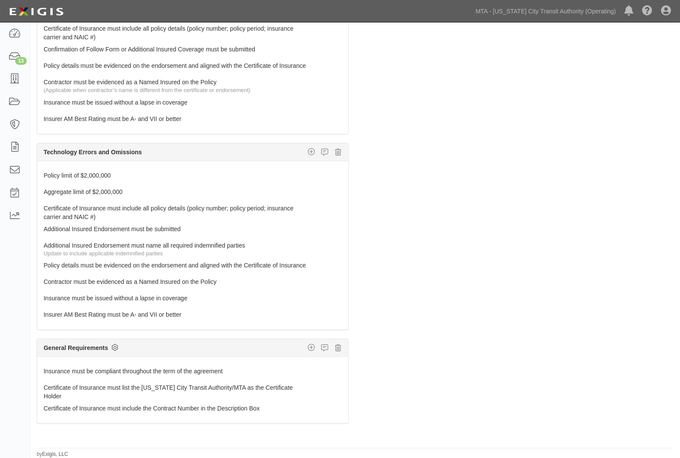
click at [114, 346] on icon at bounding box center [114, 347] width 7 height 8
checkbox input "true"
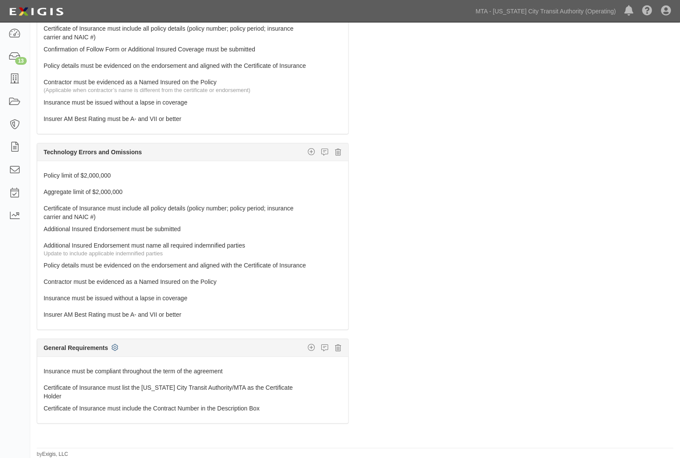
checkbox input "true"
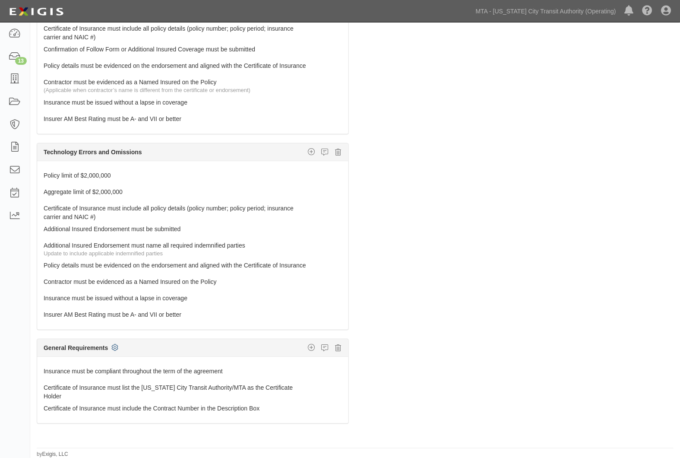
checkbox input "true"
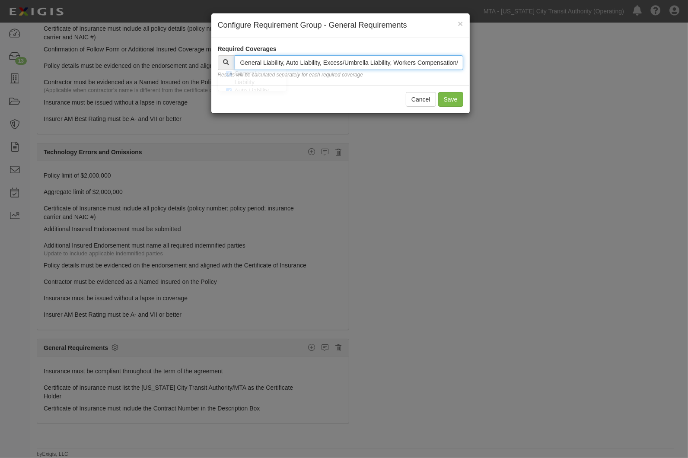
click at [295, 62] on input "text" at bounding box center [349, 62] width 229 height 15
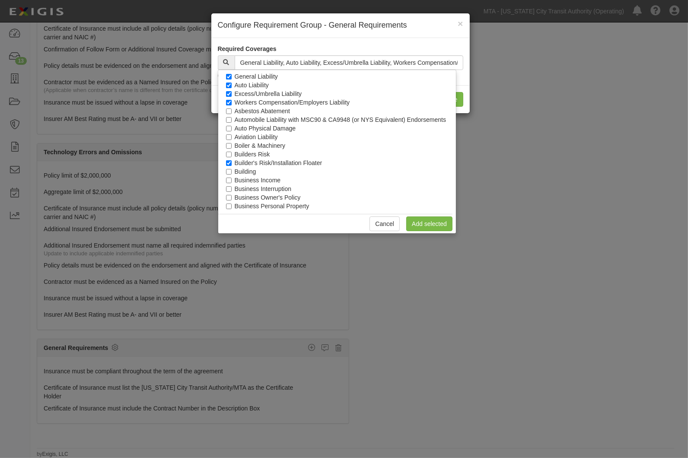
click at [244, 161] on label "Builder's Risk/Installation Floater" at bounding box center [279, 163] width 88 height 9
click at [232, 161] on input "Builder's Risk/Installation Floater" at bounding box center [229, 163] width 6 height 6
checkbox input "false"
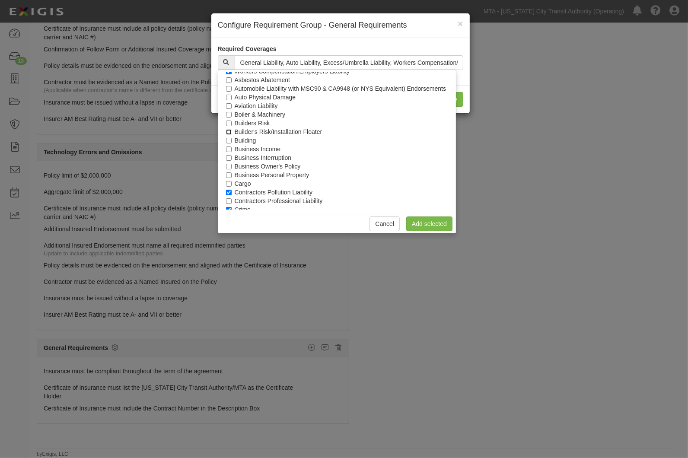
scroll to position [48, 0]
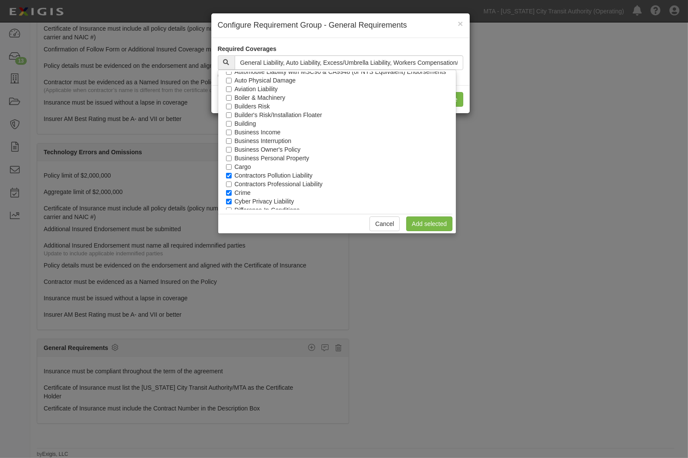
click at [240, 172] on label "Contractors Pollution Liability" at bounding box center [274, 175] width 78 height 9
click at [232, 173] on input "Contractors Pollution Liability" at bounding box center [229, 176] width 6 height 6
checkbox input "false"
click at [240, 188] on ul "General Liability Auto Liability Excess/Umbrella Liability Workers Compensation…" at bounding box center [335, 140] width 234 height 137
click at [238, 193] on label "Crime" at bounding box center [243, 192] width 16 height 9
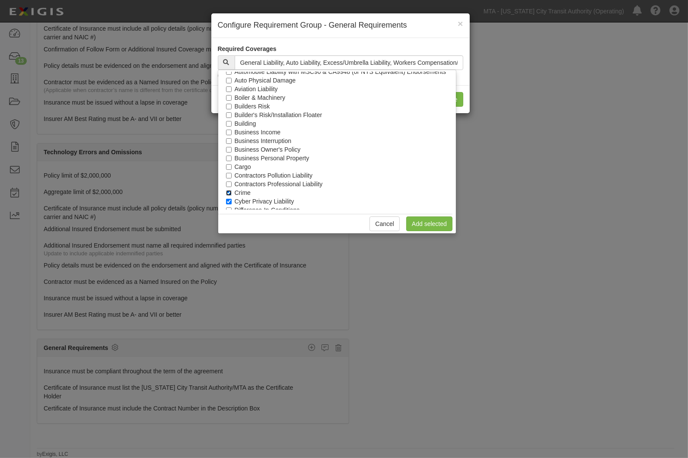
click at [232, 193] on input "Crime" at bounding box center [229, 193] width 6 height 6
checkbox input "false"
click at [238, 200] on label "Cyber Privacy Liability" at bounding box center [265, 201] width 60 height 9
click at [232, 200] on input "Cyber Privacy Liability" at bounding box center [229, 202] width 6 height 6
checkbox input "false"
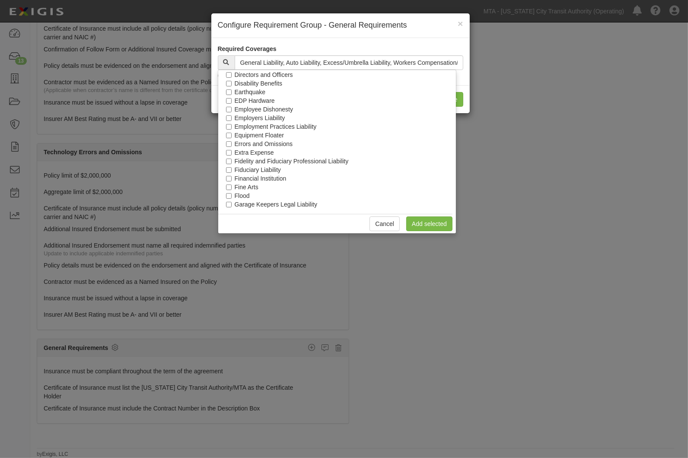
scroll to position [240, 0]
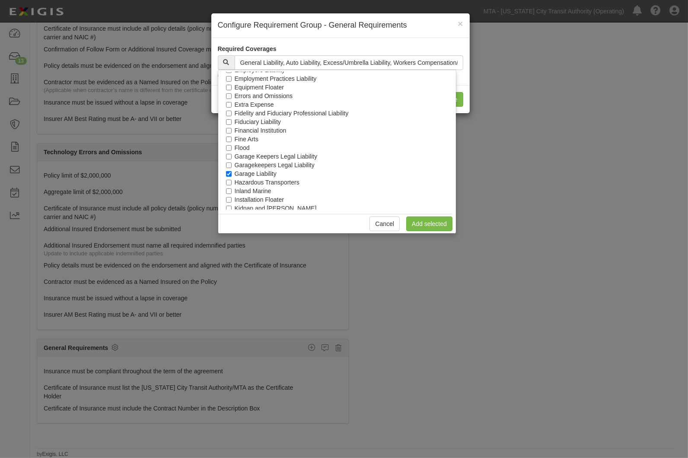
click at [249, 172] on label "Garage Liability" at bounding box center [256, 173] width 42 height 9
click at [232, 172] on input "Garage Liability" at bounding box center [229, 174] width 6 height 6
checkbox input "false"
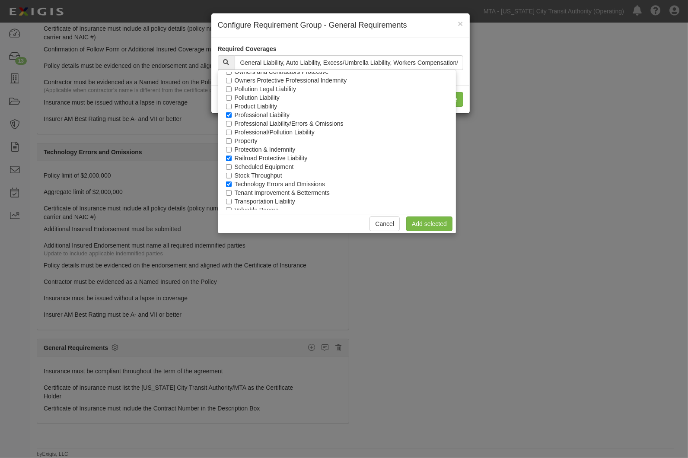
scroll to position [424, 0]
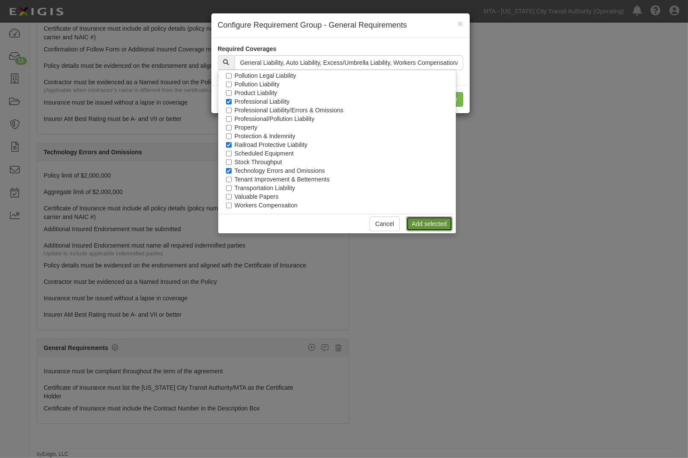
click at [444, 223] on link "Add selected" at bounding box center [429, 223] width 46 height 15
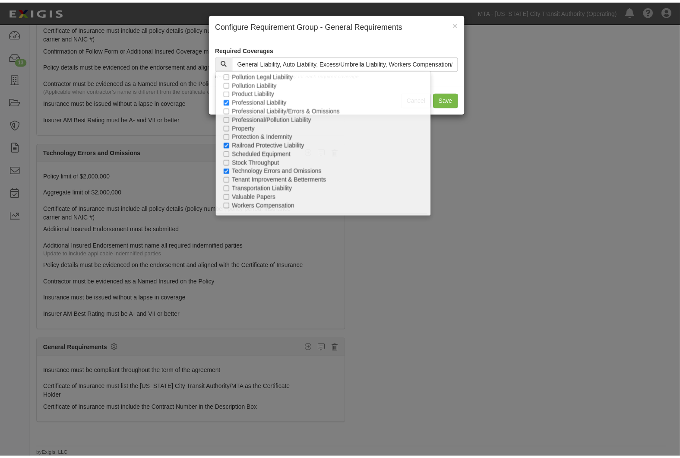
scroll to position [1002, 0]
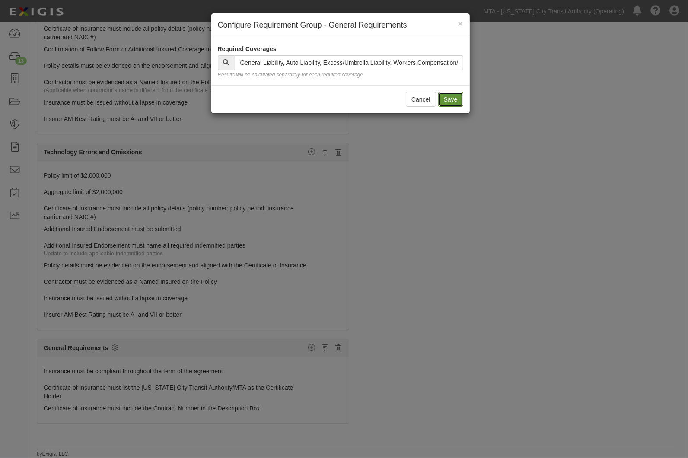
click at [461, 103] on button "Save" at bounding box center [450, 99] width 25 height 15
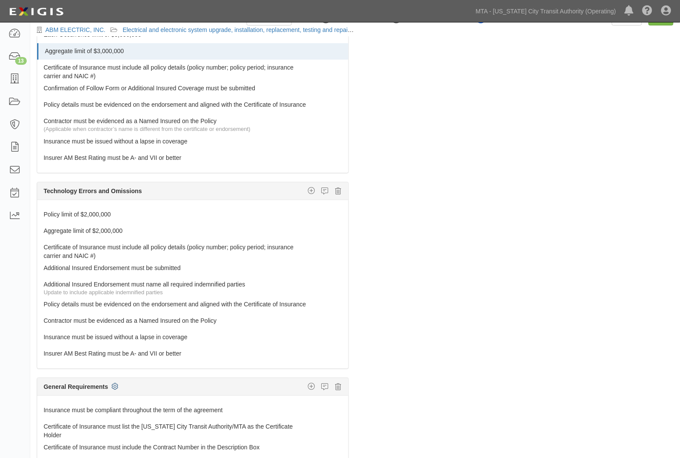
scroll to position [0, 0]
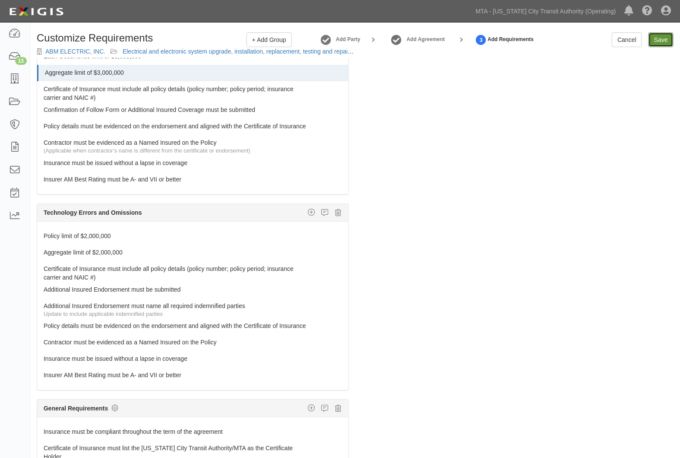
click at [668, 43] on input "Save" at bounding box center [661, 39] width 25 height 15
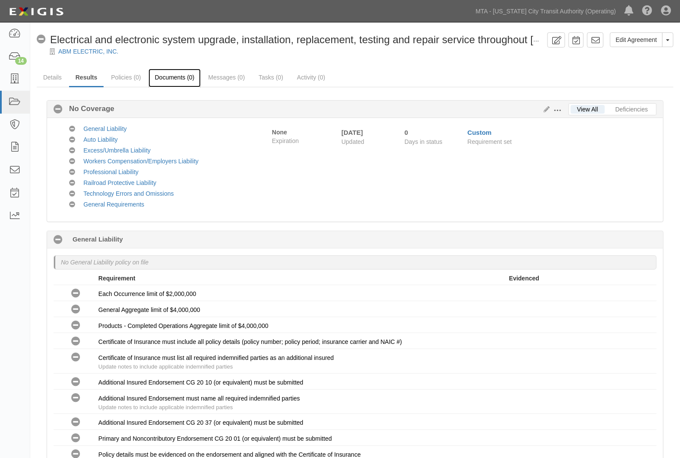
click at [176, 79] on link "Documents (0)" at bounding box center [175, 78] width 53 height 19
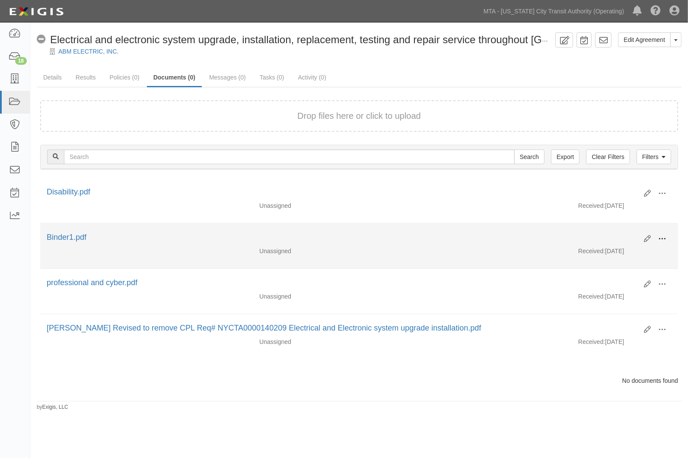
click at [661, 238] on span at bounding box center [662, 239] width 8 height 8
click at [606, 232] on link "Edit" at bounding box center [620, 236] width 68 height 16
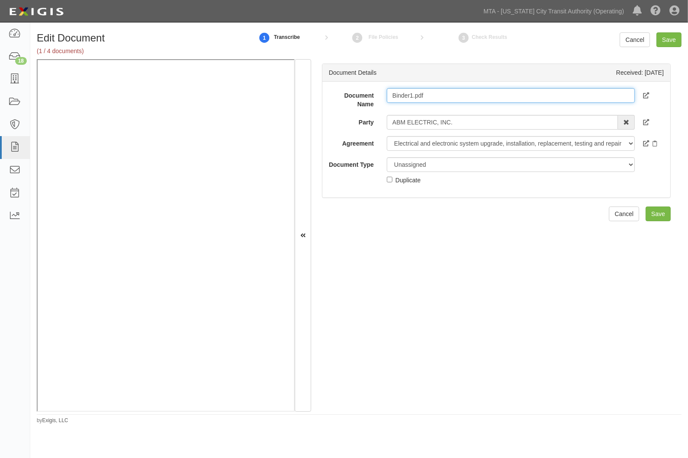
drag, startPoint x: 431, startPoint y: 96, endPoint x: 336, endPoint y: 96, distance: 95.0
click at [336, 96] on div "Document Name Binder1.pdf" at bounding box center [496, 98] width 348 height 20
type input "2025"
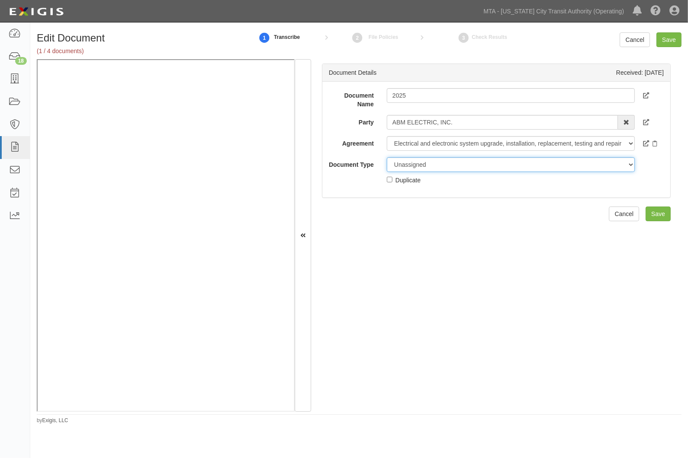
click at [410, 160] on select "Unassigned Binder Cancellation Notice Certificate Contract Endorsement Insuranc…" at bounding box center [511, 164] width 248 height 15
select select "CertificateDetail"
click at [387, 157] on select "Unassigned Binder Cancellation Notice Certificate Contract Endorsement Insuranc…" at bounding box center [511, 164] width 248 height 15
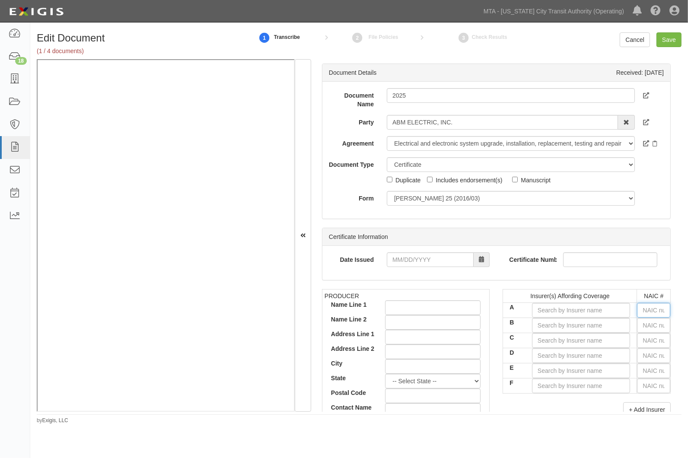
click at [646, 305] on input "text" at bounding box center [653, 310] width 33 height 15
type input "16862"
type input "1"
type input "17459"
type input "17"
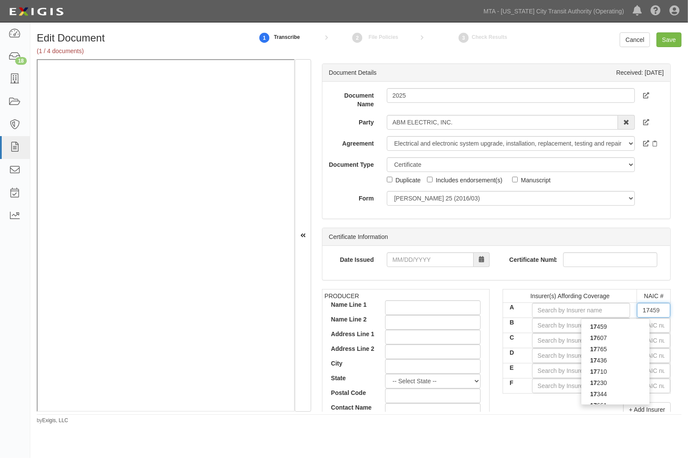
type input "17159"
type input "1715"
type input "17151"
click at [624, 324] on div "17151" at bounding box center [615, 326] width 68 height 11
type input "Concert Specialty Insurance Company (A- VII Rating)"
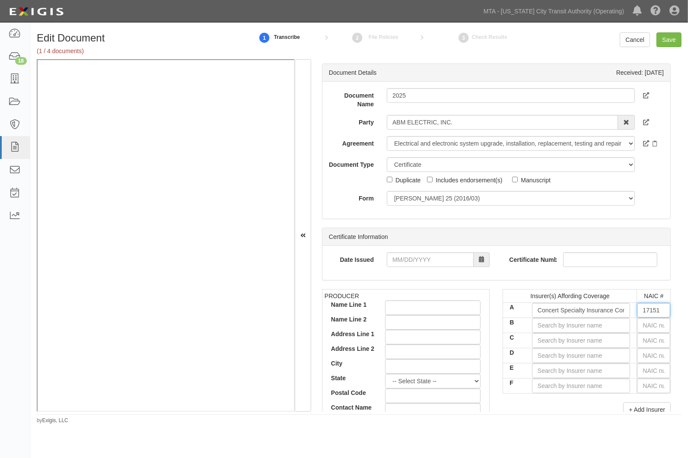
type input "17151"
click at [648, 324] on input "text" at bounding box center [653, 325] width 33 height 15
type input "16862"
type input "1"
type input "10750"
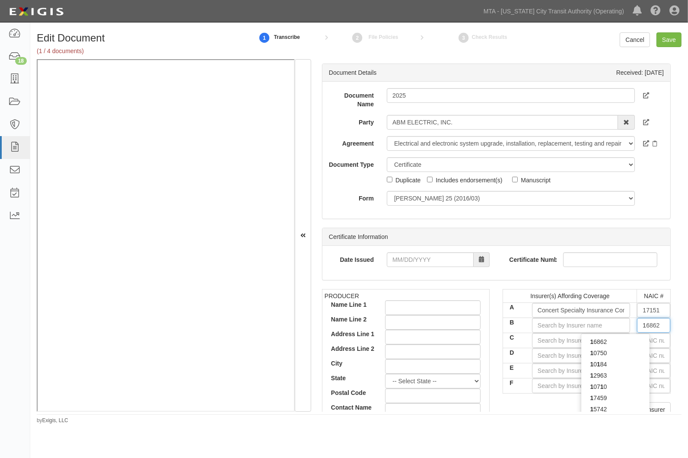
type input "10"
type input "10349"
type input "1034"
type input "10346"
click at [634, 343] on div "10346" at bounding box center [615, 341] width 68 height 11
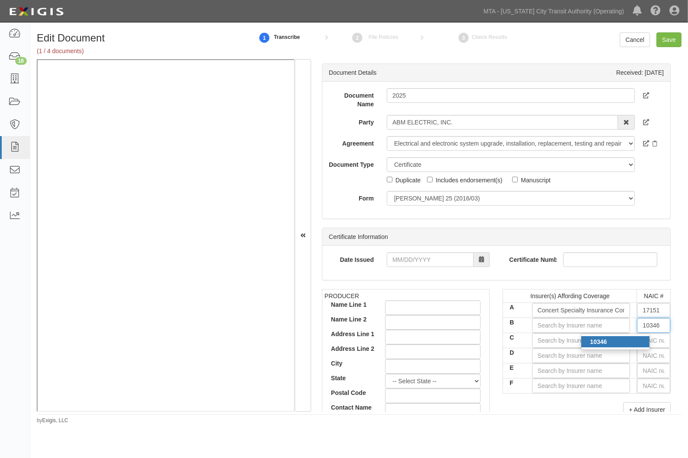
type input "Employers Preferred Insurance Company (A XI Rating)"
type input "10346"
click at [648, 352] on input "text" at bounding box center [653, 355] width 33 height 15
type input "36404"
type input "36"
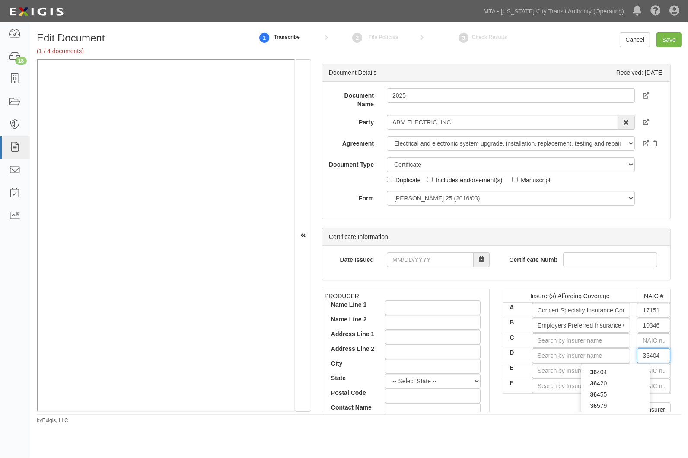
type input "36889"
type input "368"
type input "36838"
type input "3683"
type input "36838"
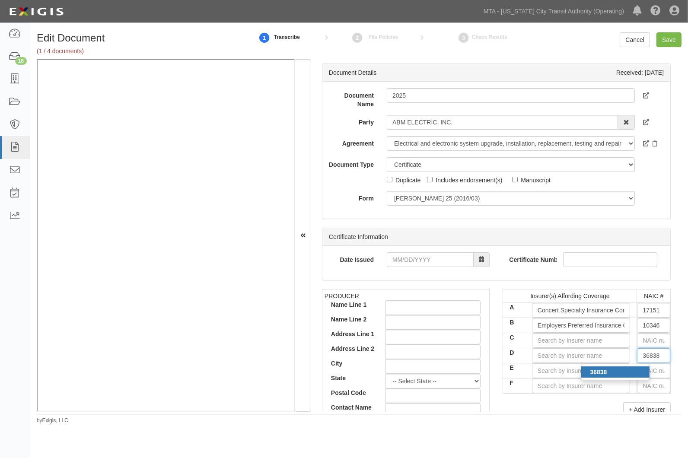
click at [607, 372] on div "36838" at bounding box center [615, 371] width 68 height 11
type input "Mesa Underwriters Specialty Insurance Co (A+ XV Rating)"
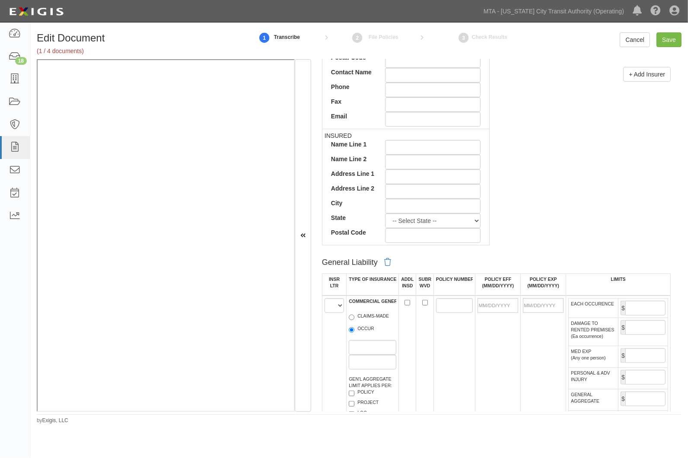
scroll to position [336, 0]
type input "36838"
drag, startPoint x: 329, startPoint y: 304, endPoint x: 329, endPoint y: 313, distance: 9.5
click at [329, 304] on select "A B C D E F" at bounding box center [333, 305] width 19 height 15
select select "A"
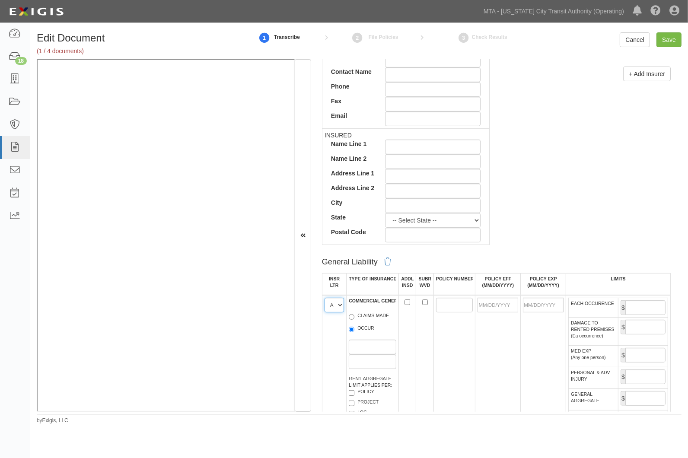
click at [324, 299] on select "A B C D E F" at bounding box center [333, 305] width 19 height 15
click at [354, 327] on div "CLAIMS-MADE OCCUR" at bounding box center [373, 323] width 48 height 23
click at [354, 329] on label "OCCUR" at bounding box center [361, 329] width 25 height 9
click at [354, 329] on input "OCCUR" at bounding box center [352, 330] width 6 height 6
radio input "true"
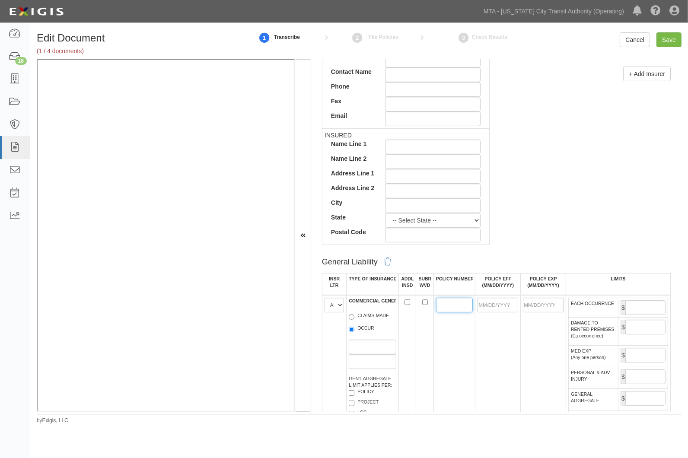
paste input "NECGL1843"
type input "NECGL1843"
click at [486, 305] on input "POLICY EFF (MM/DD/YYYY)" at bounding box center [497, 305] width 41 height 15
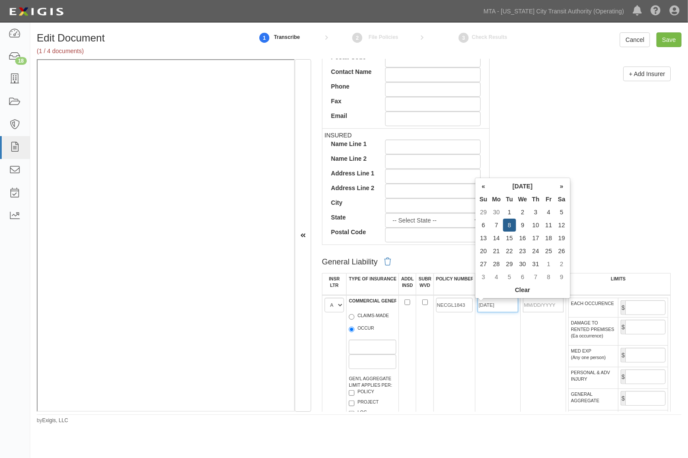
type input "10/08/2024"
type input "10/08/2025"
click at [493, 339] on td "10/08/2024" at bounding box center [497, 379] width 45 height 168
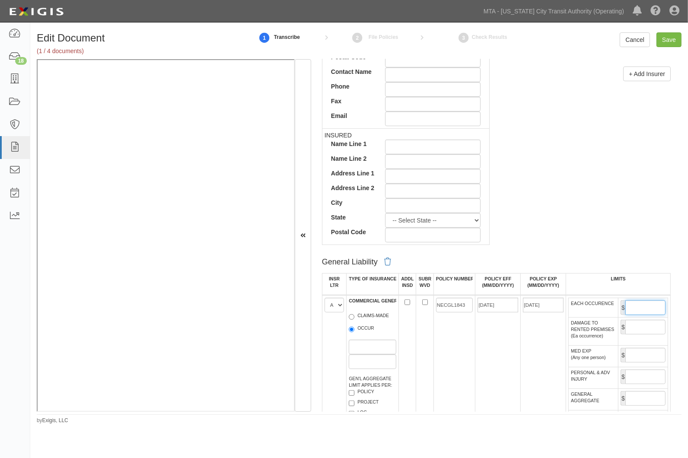
click at [631, 307] on input "EACH OCCURENCE" at bounding box center [645, 307] width 40 height 15
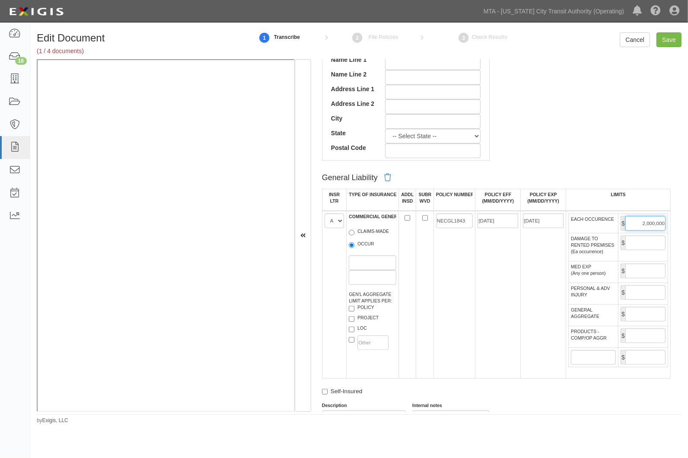
scroll to position [576, 0]
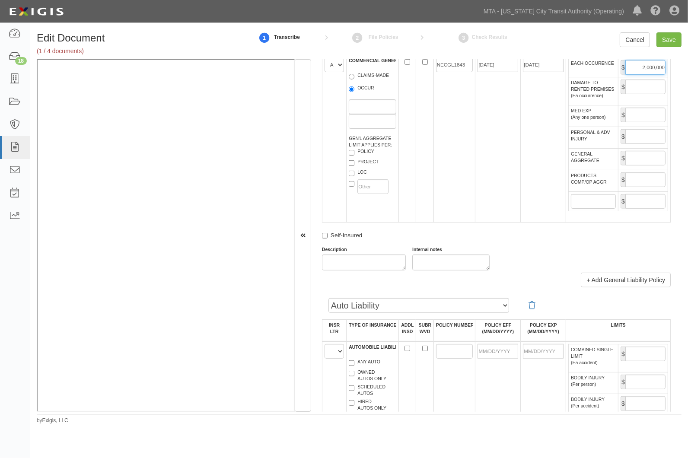
type input "2,000,000"
click at [642, 165] on input "GENERAL AGGREGATE" at bounding box center [645, 158] width 40 height 15
type input "2"
type input "4,000,000"
drag, startPoint x: 642, startPoint y: 206, endPoint x: 642, endPoint y: 202, distance: 4.3
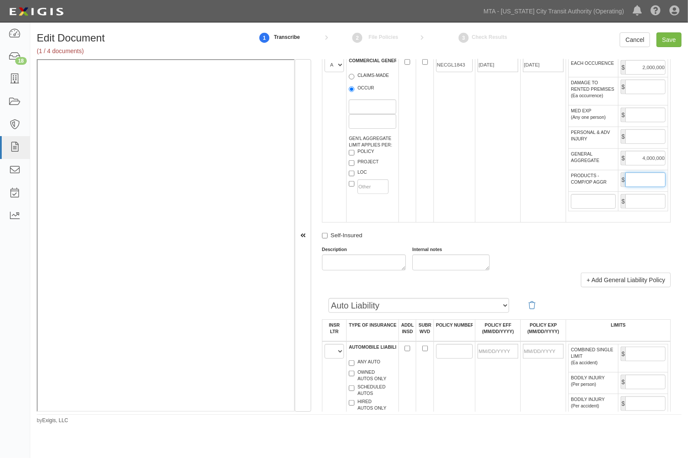
click at [642, 187] on input "PRODUCTS - COMP/OP AGGR" at bounding box center [645, 179] width 40 height 15
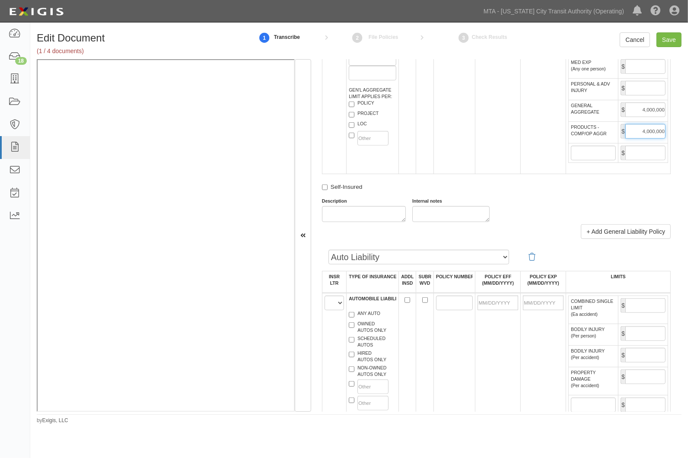
scroll to position [672, 0]
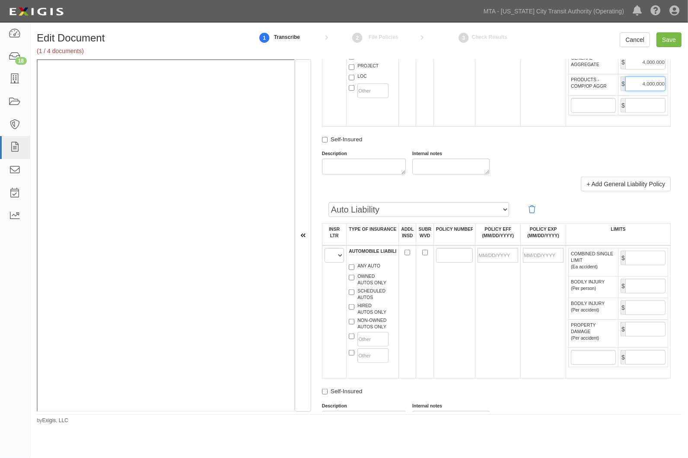
type input "4,000,000"
click at [327, 263] on select "A B C D E F" at bounding box center [333, 255] width 19 height 15
select select "E"
click at [324, 263] on select "A B C D E F" at bounding box center [333, 255] width 19 height 15
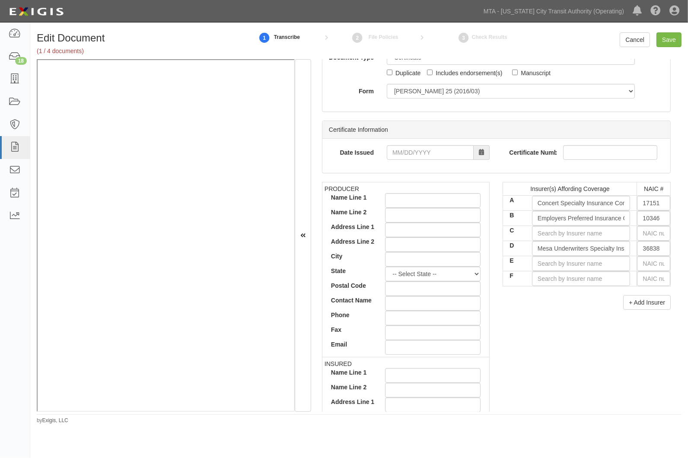
scroll to position [0, 0]
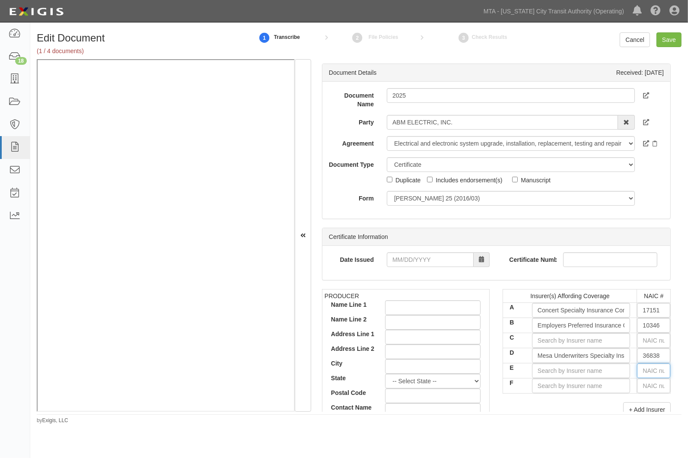
click at [651, 370] on input "text" at bounding box center [653, 370] width 33 height 15
type input "25232"
type input "2"
type input "22667"
type input "226"
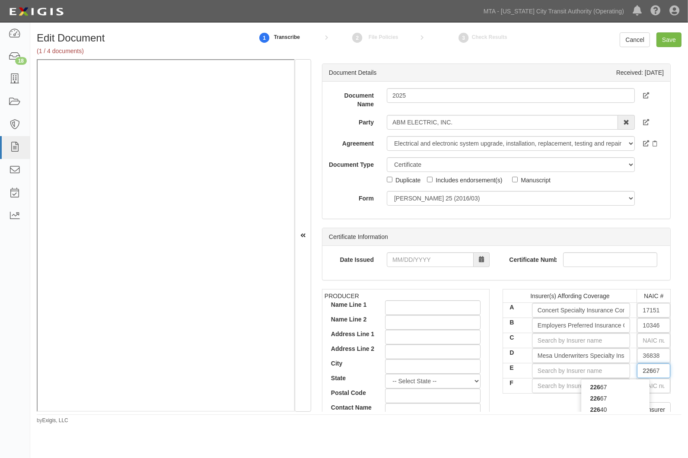
type input "22608"
type input "2260"
type input "22608"
click at [627, 383] on div "22608" at bounding box center [615, 386] width 68 height 11
type input "National Specialty Insurance Company (A X Rating)"
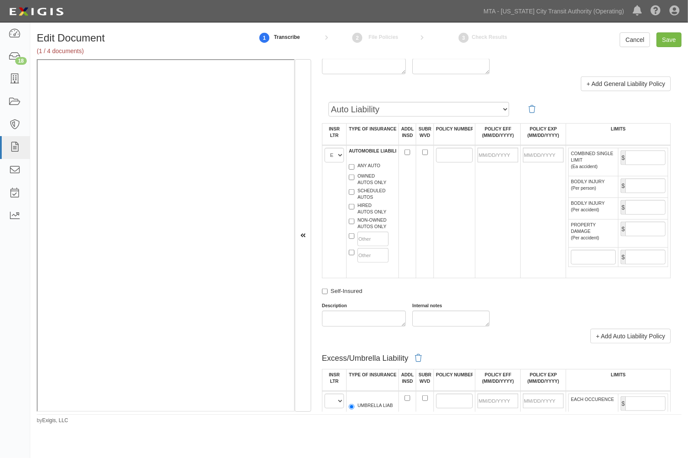
scroll to position [768, 0]
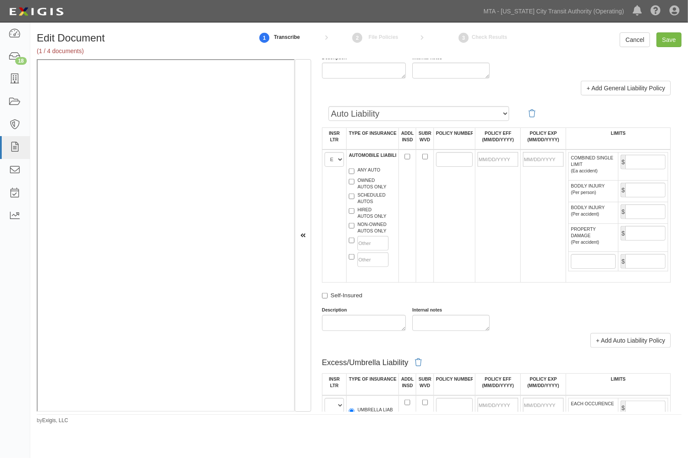
type input "22608"
click at [366, 175] on label "ANY AUTO" at bounding box center [365, 171] width 32 height 9
click at [354, 174] on input "ANY AUTO" at bounding box center [352, 171] width 6 height 6
checkbox input "true"
paste input "CAR3100000515"
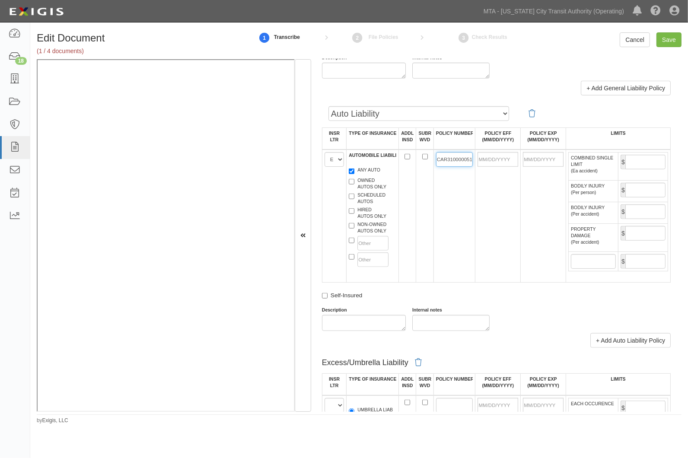
scroll to position [0, 5]
type input "CAR3100000515"
click at [493, 167] on input "POLICY EFF (MM/DD/YYYY)" at bounding box center [497, 159] width 41 height 15
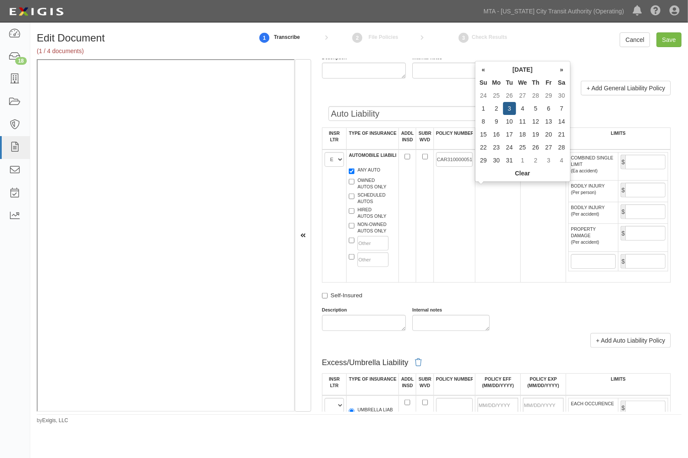
type input "12/03/2024"
type input "12/03/2025"
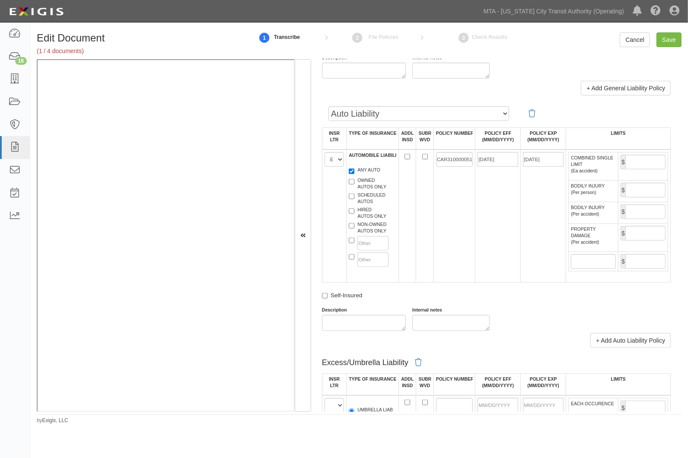
click at [531, 248] on td "12/03/2025" at bounding box center [543, 215] width 45 height 133
click at [634, 169] on input "COMBINED SINGLE LIMIT (Ea accident)" at bounding box center [645, 162] width 40 height 15
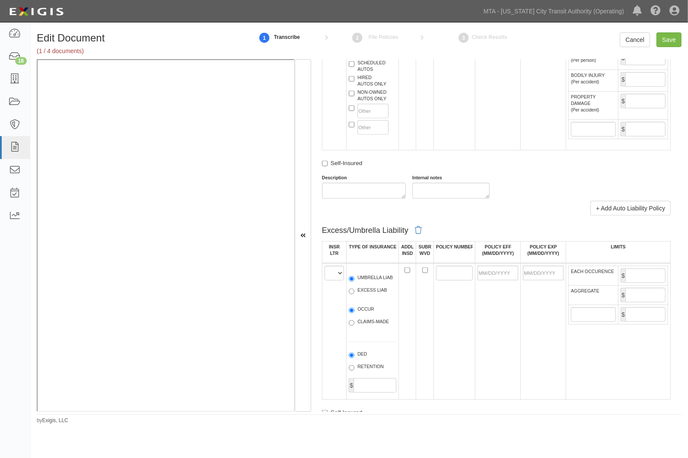
scroll to position [960, 0]
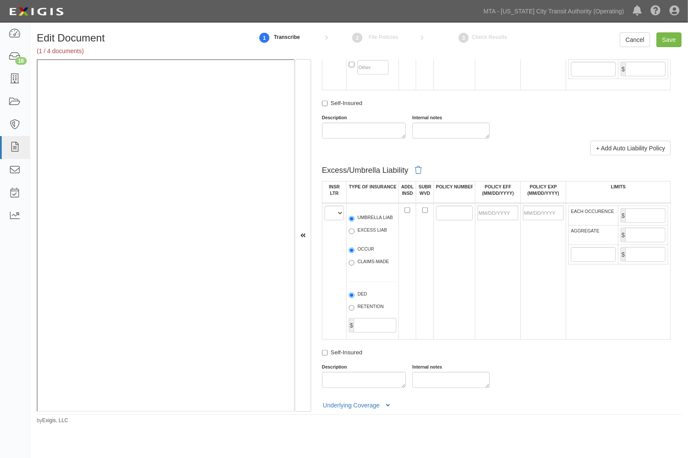
type input "2,000,000"
click at [331, 220] on select "A B C D E F" at bounding box center [333, 213] width 19 height 15
select select "D"
click at [324, 220] on select "A B C D E F" at bounding box center [333, 213] width 19 height 15
click at [363, 235] on label "EXCESS LIAB" at bounding box center [368, 231] width 38 height 9
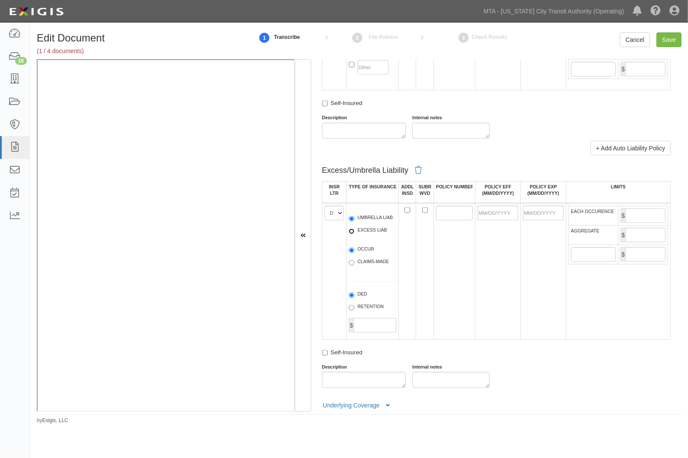
click at [354, 234] on input "EXCESS LIAB" at bounding box center [352, 232] width 6 height 6
radio input "true"
click at [362, 254] on label "OCCUR" at bounding box center [361, 250] width 25 height 9
click at [354, 253] on input "OCCUR" at bounding box center [352, 251] width 6 height 6
radio input "true"
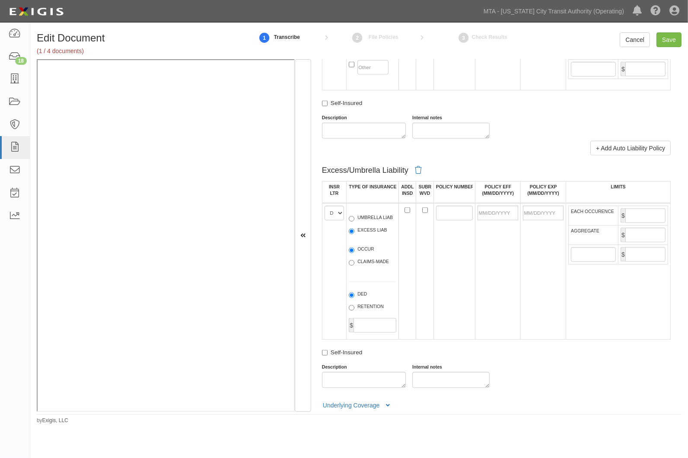
click at [368, 223] on label "UMBRELLA LIAB" at bounding box center [371, 218] width 44 height 9
click at [354, 222] on input "UMBRELLA LIAB" at bounding box center [352, 219] width 6 height 6
radio input "true"
paste input "MX0083001001775"
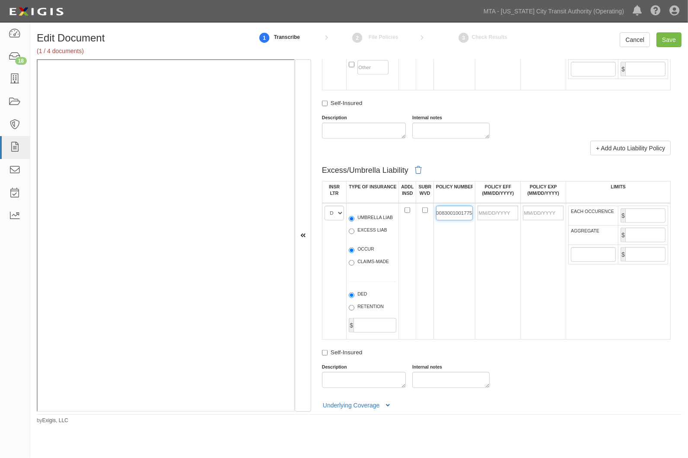
type input "MX0083001001775"
click at [489, 220] on input "POLICY EFF (MM/DD/YYYY)" at bounding box center [497, 213] width 41 height 15
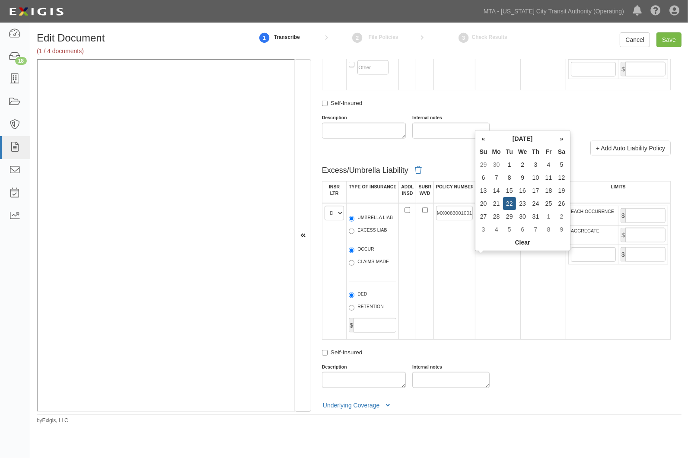
type input "10/22/2024"
type input "10/22/2025"
click at [515, 286] on td "10/22/2024" at bounding box center [497, 271] width 45 height 137
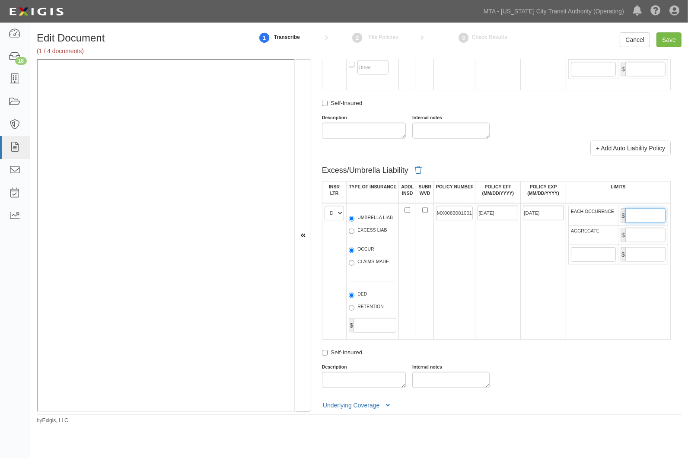
click at [633, 223] on input "EACH OCCURENCE" at bounding box center [645, 215] width 40 height 15
type input "5,000,000"
click at [642, 242] on input "AGGREGATE" at bounding box center [645, 235] width 40 height 15
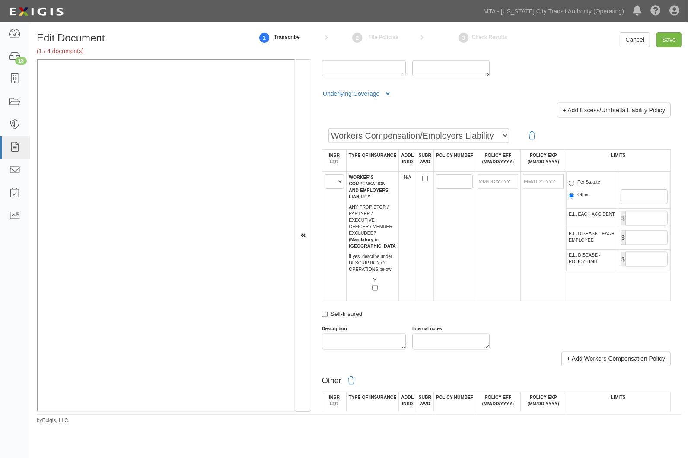
scroll to position [1392, 0]
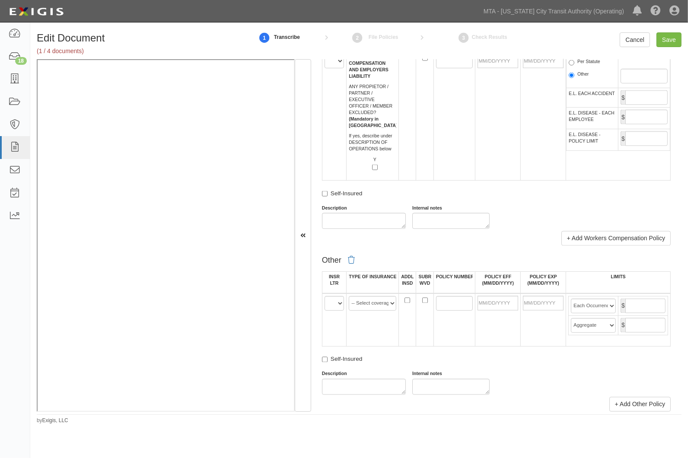
type input "5,000,000"
click at [331, 68] on select "A B C D E F" at bounding box center [333, 61] width 19 height 15
select select "B"
click at [324, 68] on select "A B C D E F" at bounding box center [333, 61] width 19 height 15
paste input "EIG5764737"
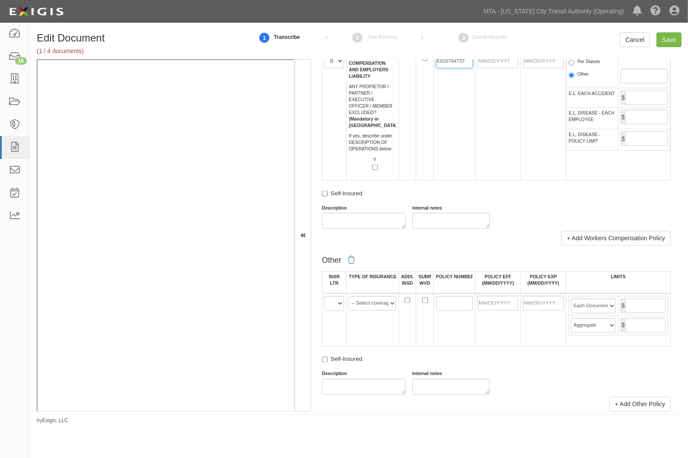
type input "EIG5764737"
click at [495, 68] on input "POLICY EFF (MM/DD/YYYY)" at bounding box center [497, 61] width 41 height 15
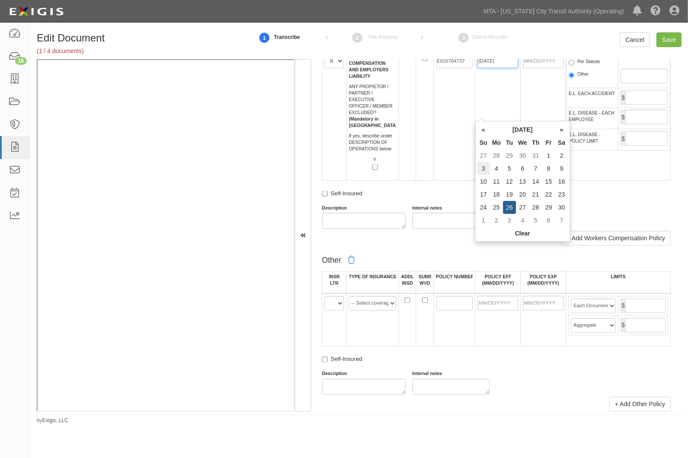
type input "11/26/2024"
type input "11/26/2025"
click at [486, 168] on td "3" at bounding box center [483, 168] width 13 height 13
type input "11/03/2024"
type input "11/03/2025"
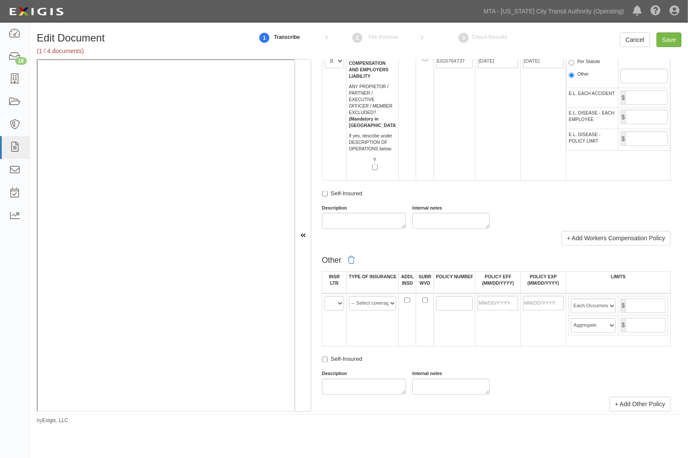
click at [592, 67] on label "Per Statute" at bounding box center [585, 62] width 32 height 9
click at [574, 66] on input "Per Statute" at bounding box center [572, 63] width 6 height 6
radio input "true"
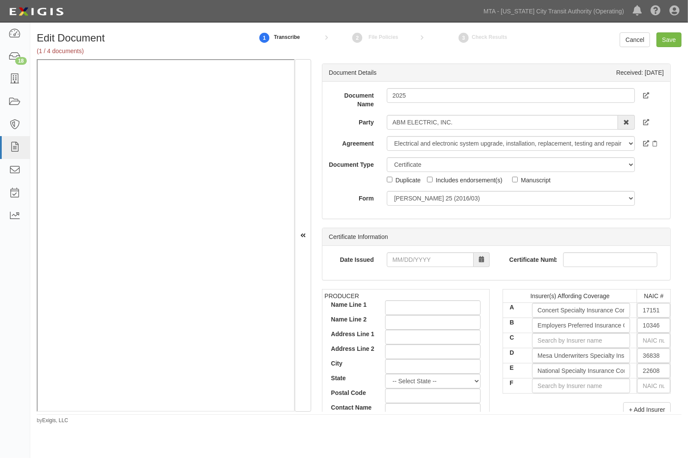
click at [452, 182] on div "Includes endorsement(s)" at bounding box center [468, 180] width 67 height 10
click at [432, 182] on input "Includes endorsement(s)" at bounding box center [430, 180] width 6 height 6
checkbox input "true"
click at [673, 38] on input "Save" at bounding box center [668, 39] width 25 height 15
type input "2000000"
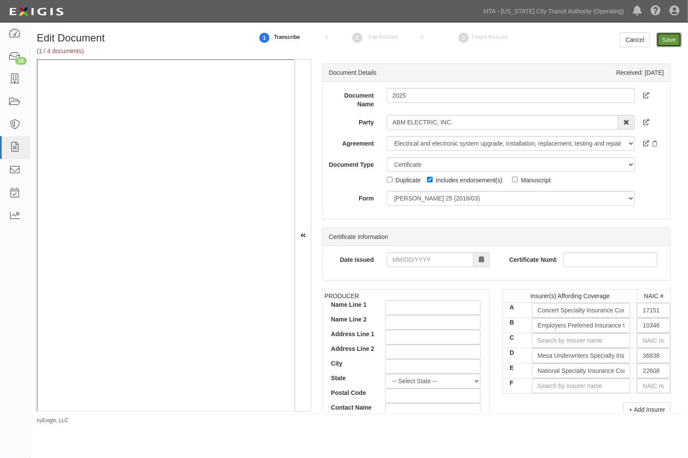
type input "4000000"
type input "2000000"
type input "5000000"
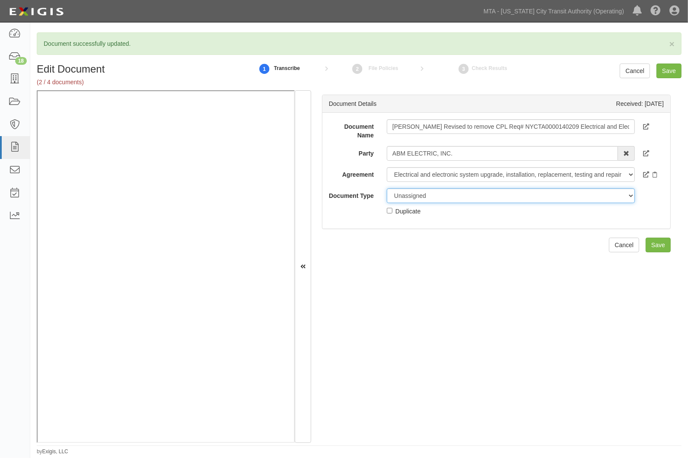
click at [431, 197] on select "Unassigned Binder Cancellation Notice Certificate Contract Endorsement Insuranc…" at bounding box center [511, 195] width 248 height 15
select select "RequirementDetail"
click at [387, 188] on select "Unassigned Binder Cancellation Notice Certificate Contract Endorsement Insuranc…" at bounding box center [511, 195] width 248 height 15
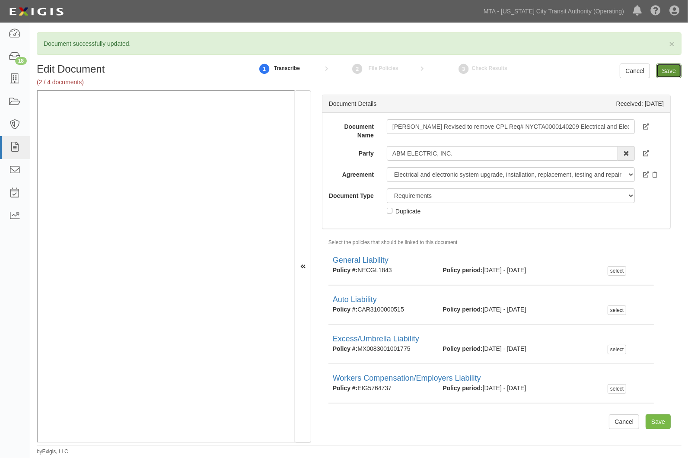
click at [670, 70] on input "Save" at bounding box center [668, 71] width 25 height 15
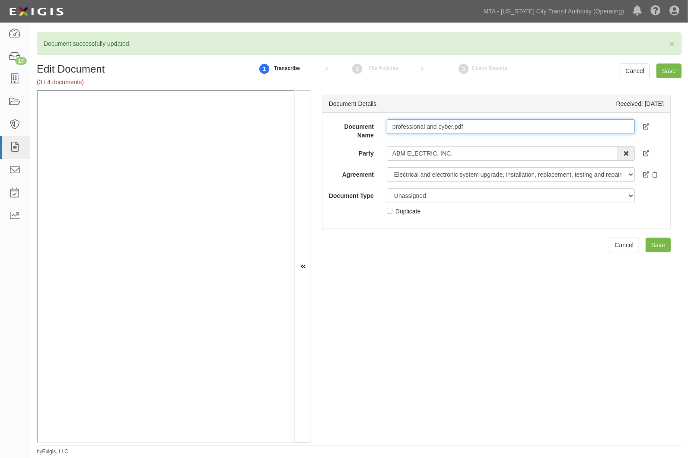
drag, startPoint x: 474, startPoint y: 127, endPoint x: 350, endPoint y: 130, distance: 123.6
click at [350, 130] on div "Document Name professional and cyber.pdf" at bounding box center [496, 129] width 348 height 20
type input "8.11.26"
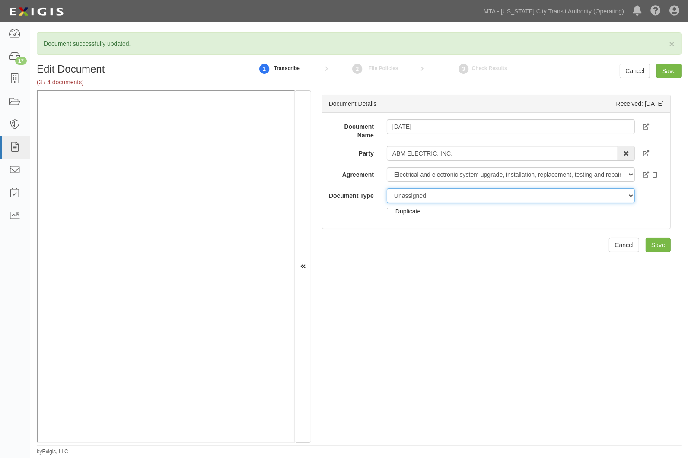
click at [400, 194] on select "Unassigned Binder Cancellation Notice Certificate Contract Endorsement Insuranc…" at bounding box center [511, 195] width 248 height 15
select select "CertificateDetail"
click at [387, 188] on select "Unassigned Binder Cancellation Notice Certificate Contract Endorsement Insuranc…" at bounding box center [511, 195] width 248 height 15
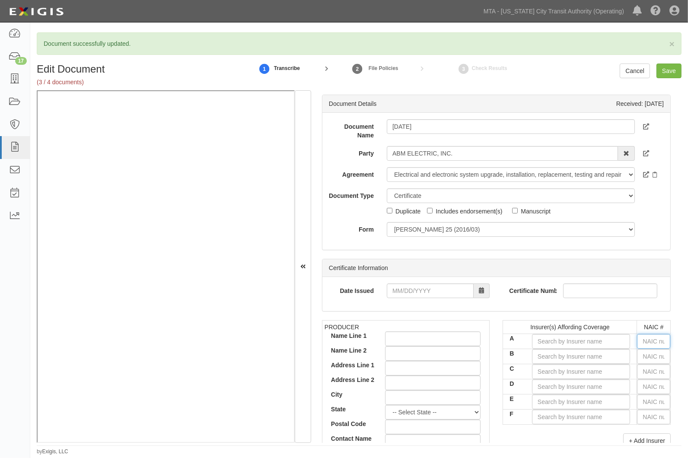
click at [643, 340] on input "text" at bounding box center [653, 341] width 33 height 15
type input "36404"
type input "3"
type input "32220"
type input "32"
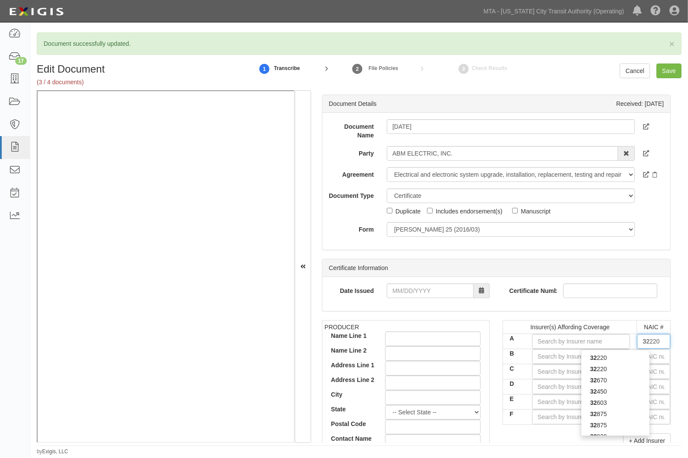
type input "32700"
type input "327"
type input "32727"
click at [644, 351] on input "text" at bounding box center [653, 356] width 33 height 15
click at [587, 340] on input "A" at bounding box center [581, 341] width 99 height 15
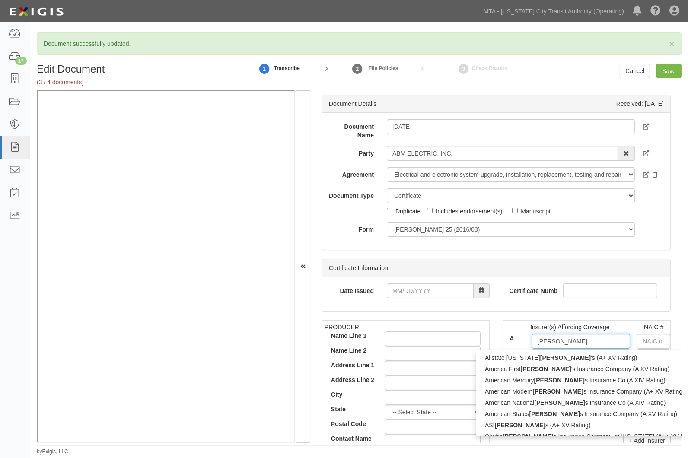
type input "lloyd'"
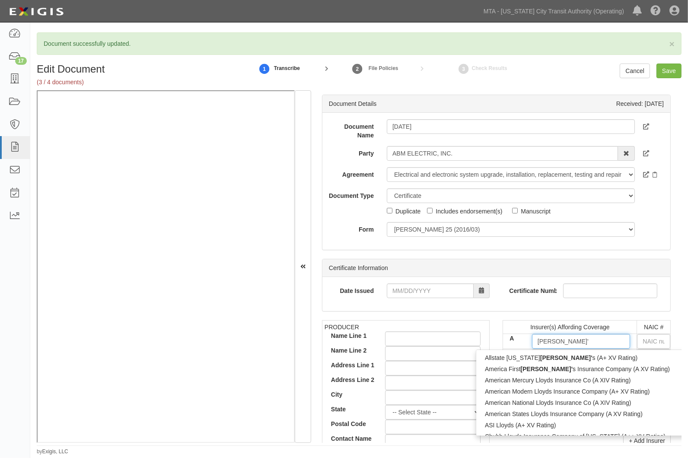
type input "lloyd's (A+ XV Rating)"
type input "lloyd's"
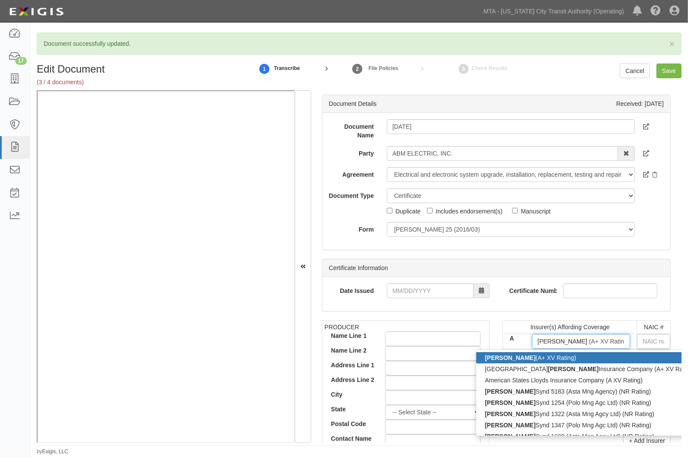
click at [569, 359] on div "Lloyd's (A+ XV Rating)" at bounding box center [604, 357] width 256 height 11
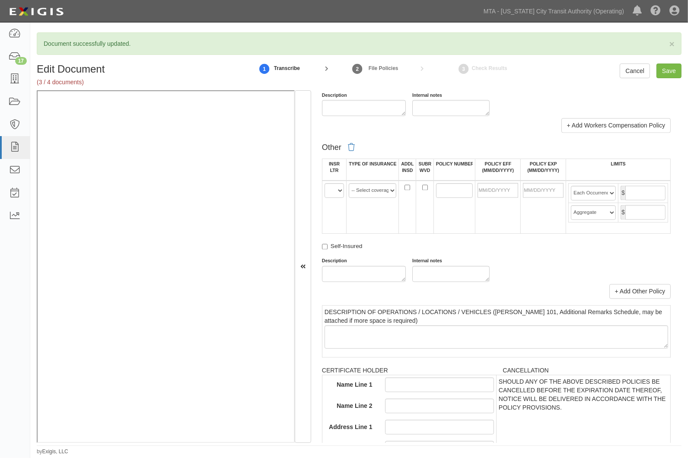
scroll to position [1584, 0]
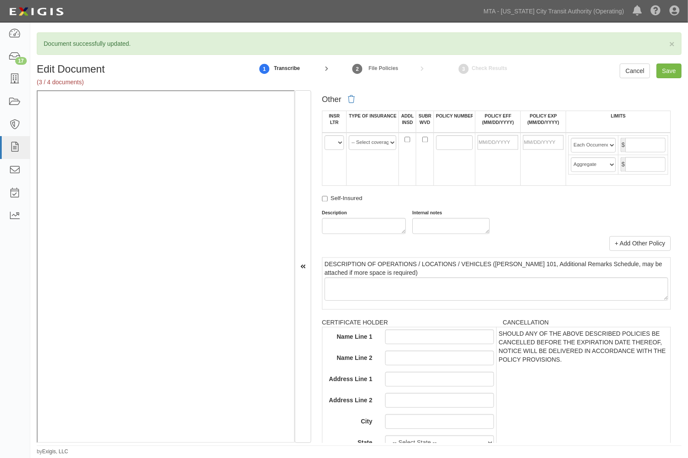
type input "Lloyd's (A+ XV Rating)"
click at [329, 150] on select "A B C D E F" at bounding box center [333, 142] width 19 height 15
select select "A"
click at [324, 150] on select "A B C D E F" at bounding box center [333, 142] width 19 height 15
click at [364, 150] on select "-- Select coverage line -- Asbestos Abatement Auto Physical Damage Aviation Lia…" at bounding box center [373, 142] width 48 height 15
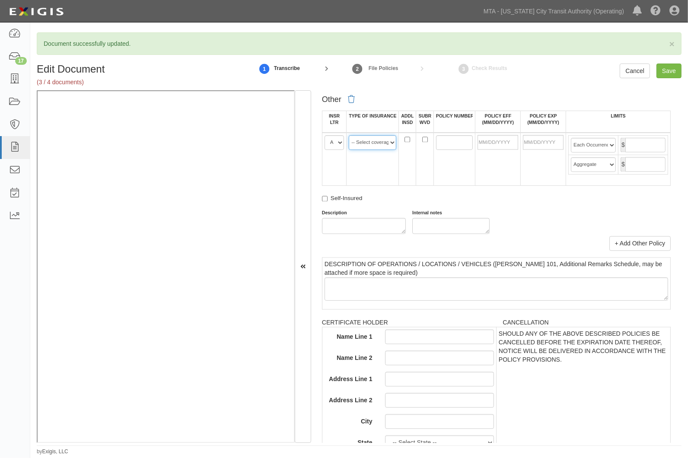
select select "44"
click at [349, 150] on select "-- Select coverage line -- Asbestos Abatement Auto Physical Damage Aviation Lia…" at bounding box center [373, 142] width 48 height 15
click at [624, 251] on link "+ Add Other Policy" at bounding box center [639, 243] width 61 height 15
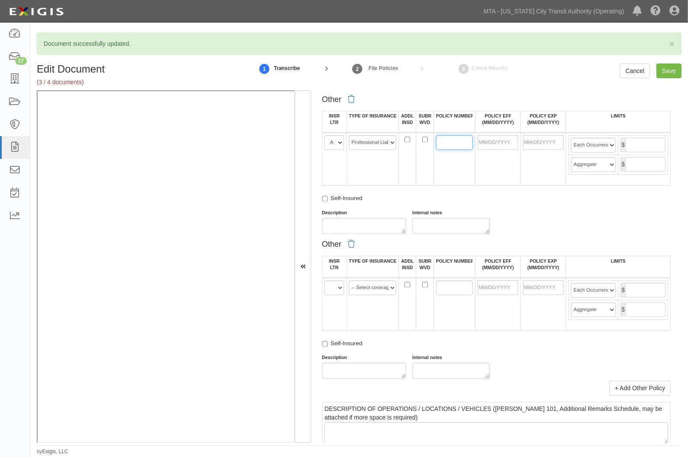
paste input "ANE5583440.25"
type input "ANE5583440.25"
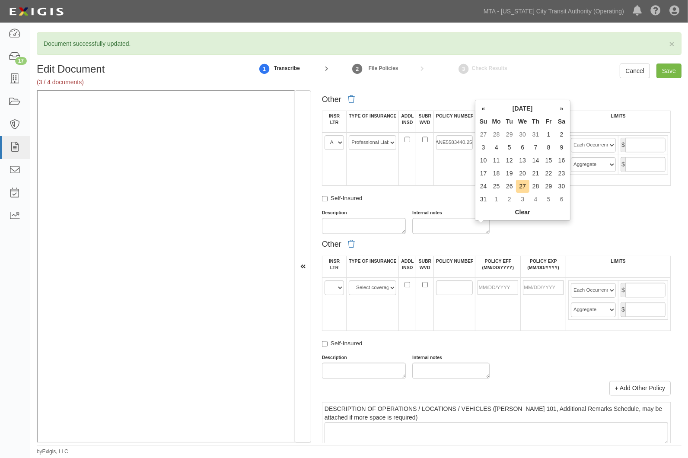
scroll to position [0, 0]
click at [494, 150] on input "POLICY EFF (MM/DD/YYYY)" at bounding box center [497, 142] width 41 height 15
type input "08/11/2025"
type input "08/11/2026"
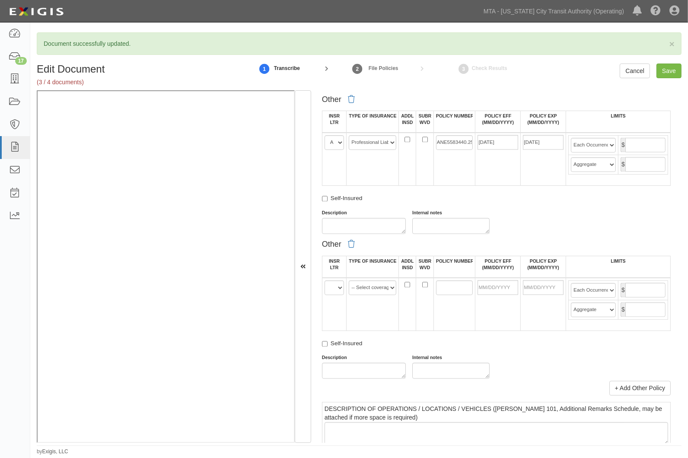
click at [589, 234] on div "Description Internal notes" at bounding box center [496, 222] width 362 height 24
click at [636, 153] on input "text" at bounding box center [645, 145] width 40 height 15
type input "2,000,000"
click at [645, 172] on input "text" at bounding box center [645, 164] width 40 height 15
type input "2,000,000"
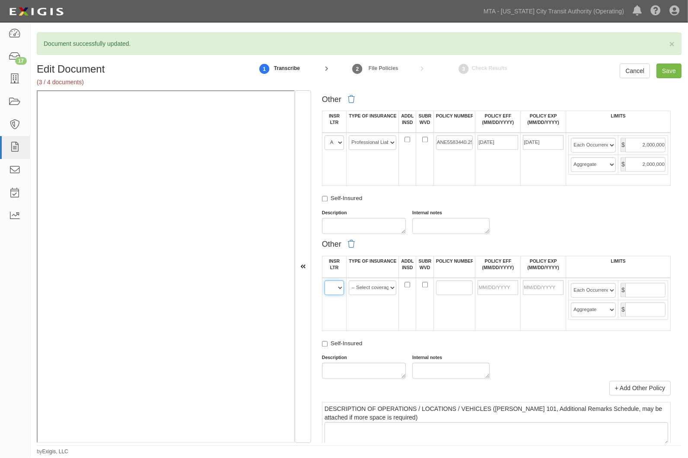
click at [338, 295] on select "A B C D E F" at bounding box center [333, 287] width 19 height 15
select select "A"
click at [324, 295] on select "A B C D E F" at bounding box center [333, 287] width 19 height 15
click at [362, 295] on select "-- Select coverage line -- Asbestos Abatement Auto Physical Damage Aviation Lia…" at bounding box center [373, 287] width 48 height 15
select select "91"
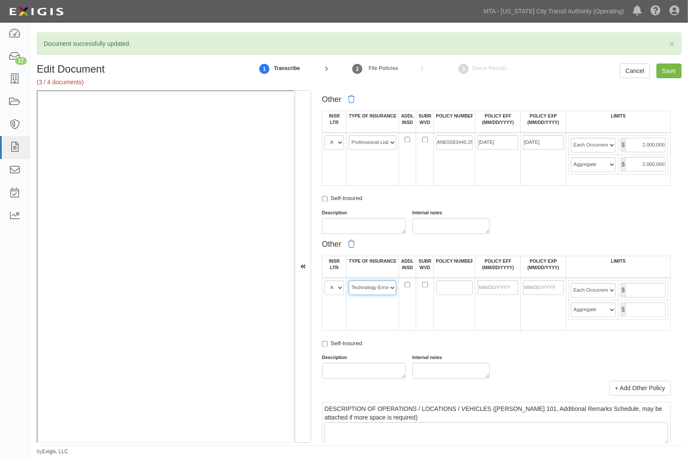
click at [349, 295] on select "-- Select coverage line -- Asbestos Abatement Auto Physical Damage Aviation Lia…" at bounding box center [373, 287] width 48 height 15
paste input "ANE5583440.25"
type input "ANE5583440.25"
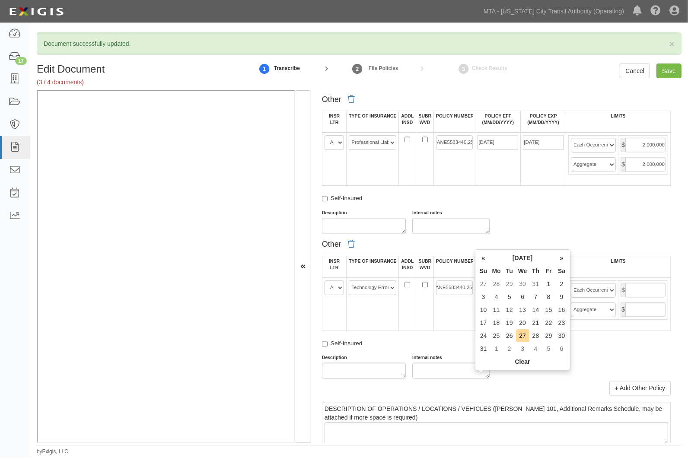
click at [495, 295] on input "POLICY EFF (MM/DD/YYYY)" at bounding box center [497, 287] width 41 height 15
type input "08/11/2025"
type input "08/11/2026"
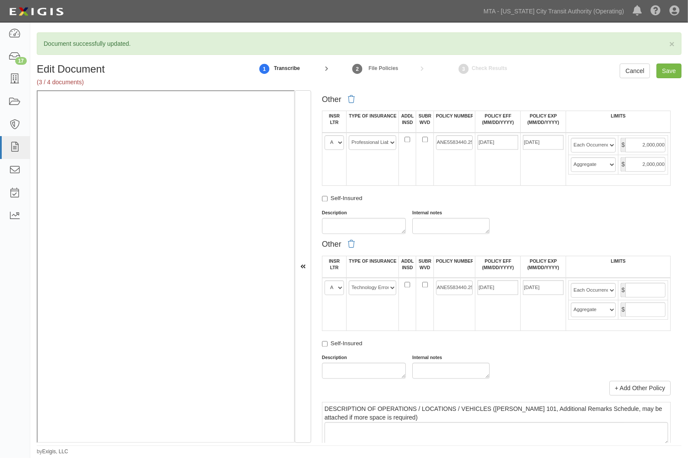
click at [549, 331] on td "08/11/2026" at bounding box center [543, 304] width 45 height 53
click at [640, 298] on input "text" at bounding box center [645, 290] width 40 height 15
type input "2,000,000"
click at [651, 317] on input "text" at bounding box center [645, 309] width 40 height 15
type input "2,000,000"
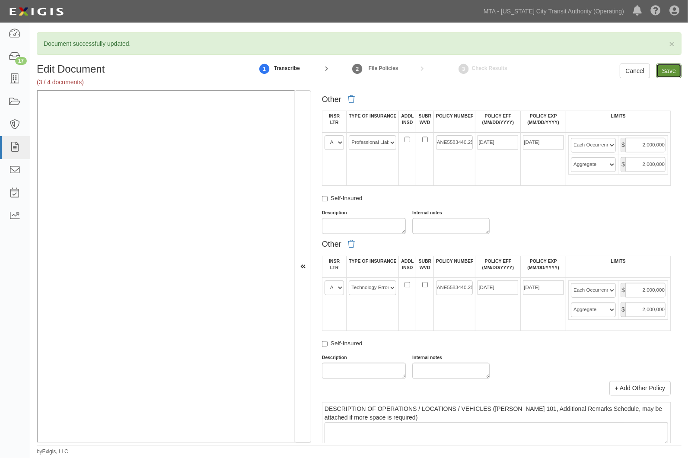
click at [674, 70] on input "Save" at bounding box center [668, 71] width 25 height 15
type input "2000000"
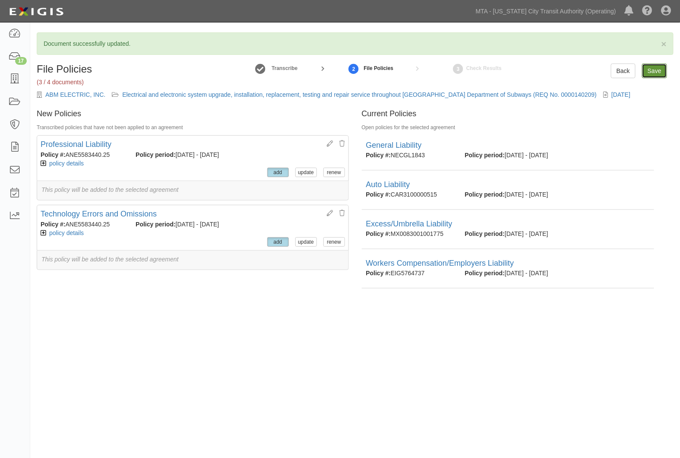
click at [650, 70] on input "Save" at bounding box center [654, 71] width 25 height 15
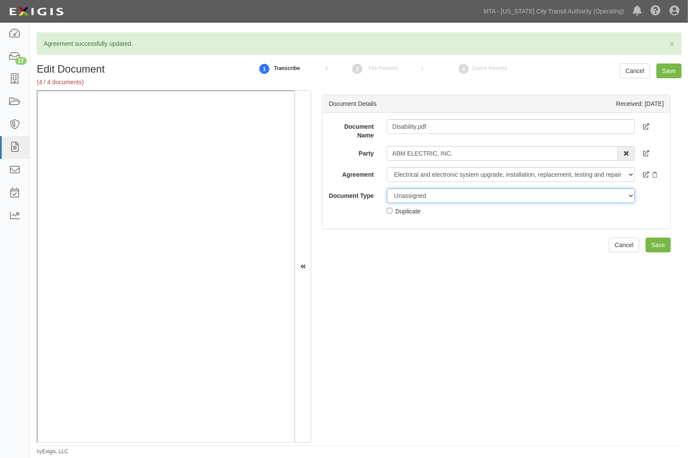
click at [413, 195] on select "Unassigned Binder Cancellation Notice Certificate Contract Endorsement Insuranc…" at bounding box center [511, 195] width 248 height 15
select select "OtherDetail"
click at [387, 188] on select "Unassigned Binder Cancellation Notice Certificate Contract Endorsement Insuranc…" at bounding box center [511, 195] width 248 height 15
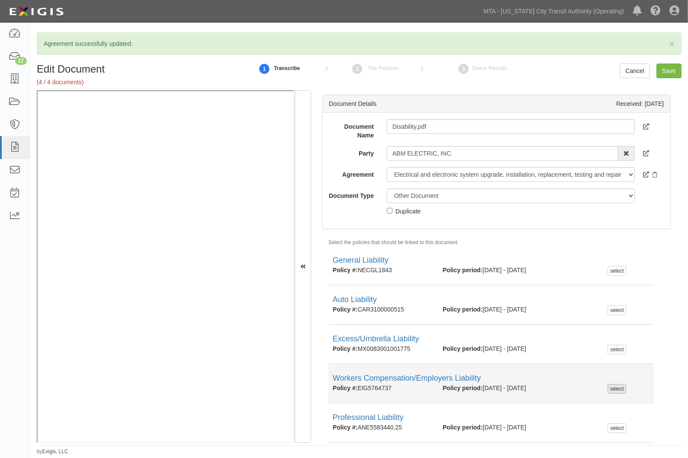
click at [619, 388] on div "select" at bounding box center [616, 389] width 19 height 10
checkbox input "true"
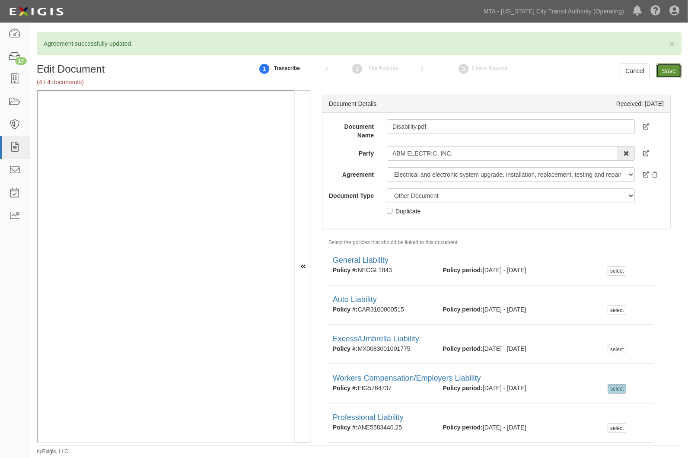
click at [663, 73] on input "Save" at bounding box center [668, 71] width 25 height 15
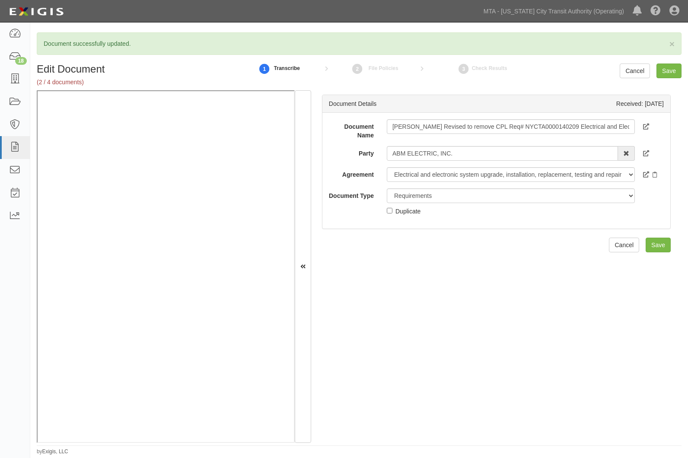
select select "RequirementDetail"
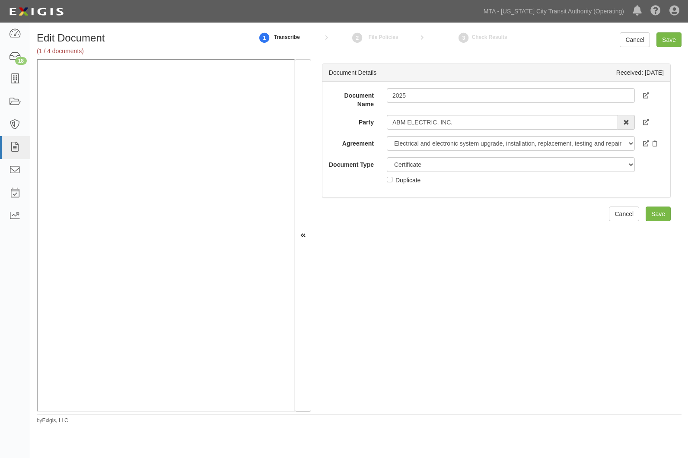
select select "CertificateDetail"
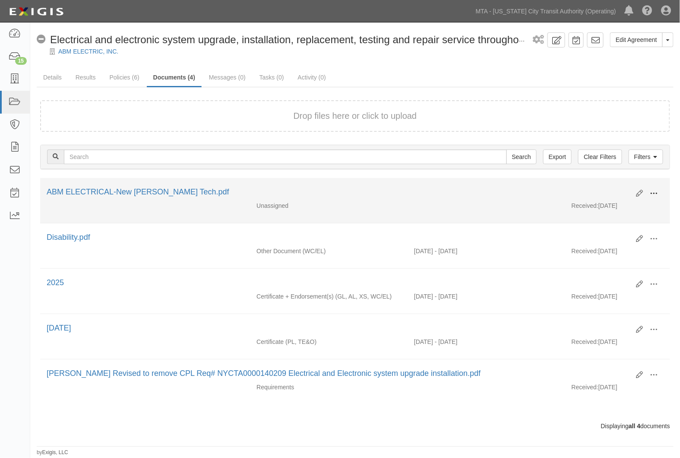
click at [651, 191] on span at bounding box center [655, 194] width 8 height 8
click at [595, 191] on link "Edit" at bounding box center [612, 190] width 68 height 16
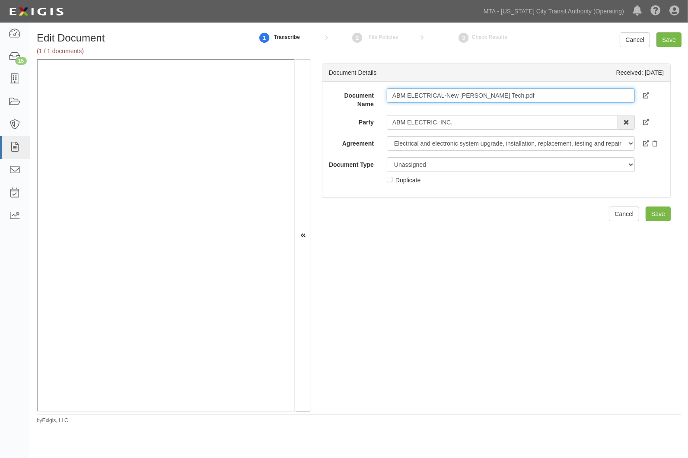
drag, startPoint x: 532, startPoint y: 92, endPoint x: 355, endPoint y: 85, distance: 177.7
click at [355, 85] on div "Document Name ABM ELECTRICAL-New [PERSON_NAME] Tech.pdf Party ABM ELECTRIC, INC…" at bounding box center [496, 140] width 348 height 116
type input "[PERSON_NAME]"
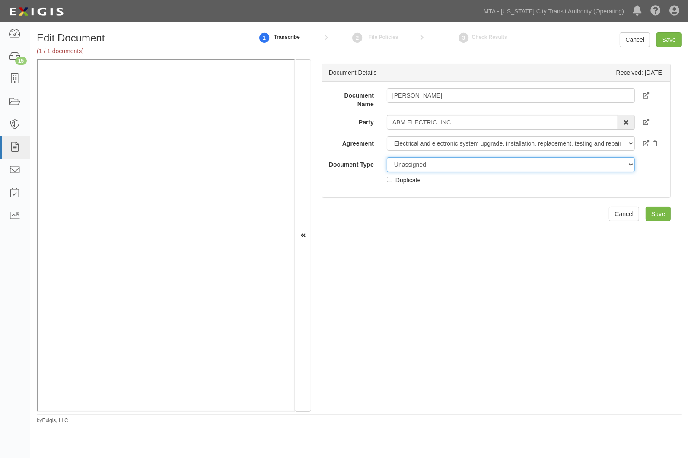
click at [424, 167] on select "Unassigned Binder Cancellation Notice Certificate Contract Endorsement Insuranc…" at bounding box center [511, 164] width 248 height 15
select select "OtherDetail"
click at [387, 157] on select "Unassigned Binder Cancellation Notice Certificate Contract Endorsement Insuranc…" at bounding box center [511, 164] width 248 height 15
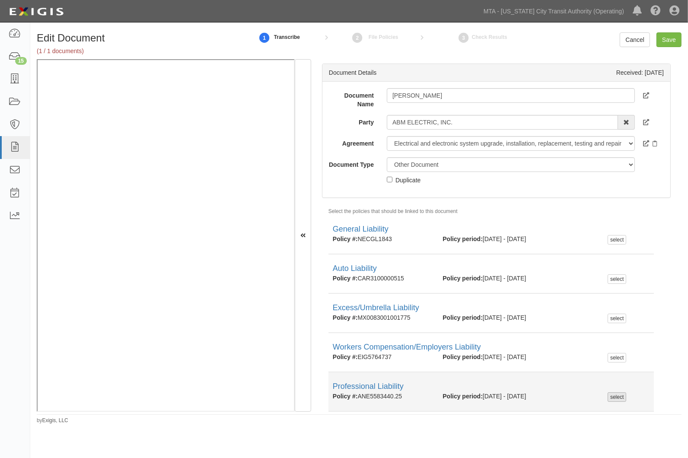
click at [610, 396] on div "select" at bounding box center [616, 397] width 19 height 10
checkbox input "true"
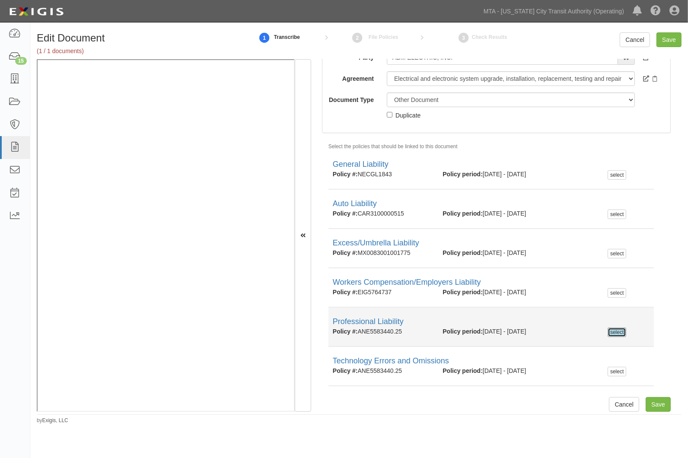
scroll to position [69, 0]
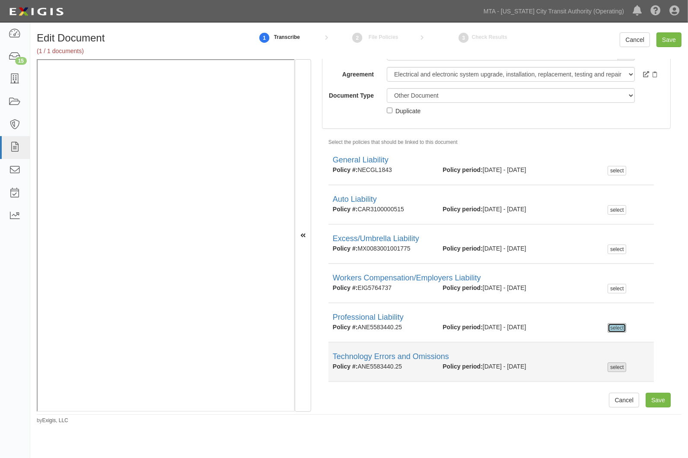
click at [612, 369] on div "select" at bounding box center [616, 367] width 19 height 10
checkbox input "true"
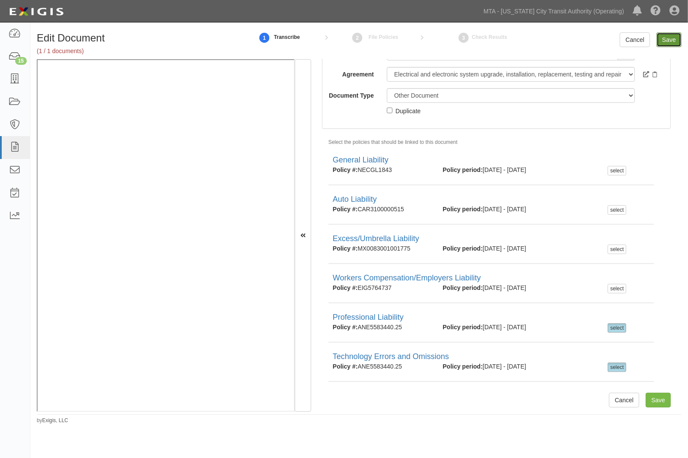
click at [673, 33] on input "Save" at bounding box center [668, 39] width 25 height 15
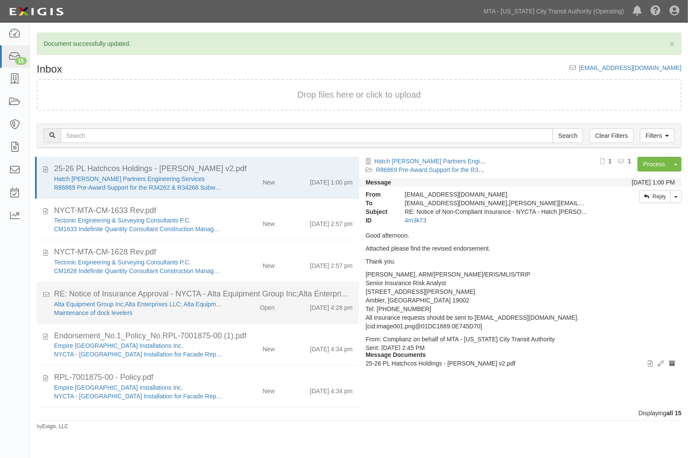
click at [251, 317] on li "RE: Notice of Insurance Approval - NYCTA - Alta Equipment Group Inc;Alta Enterp…" at bounding box center [198, 303] width 322 height 42
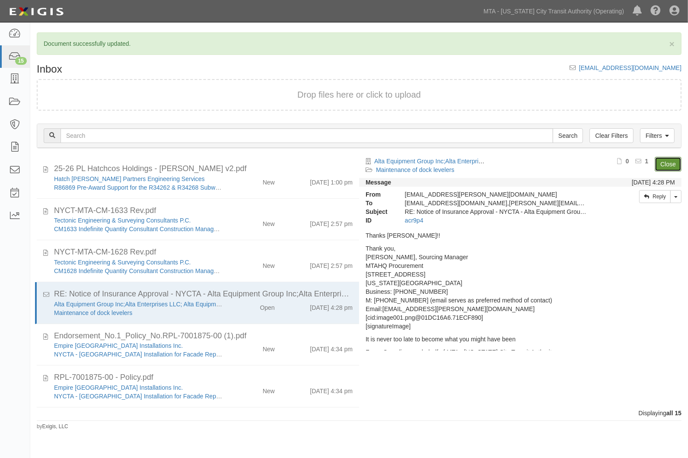
click at [659, 163] on link "Close" at bounding box center [668, 164] width 27 height 15
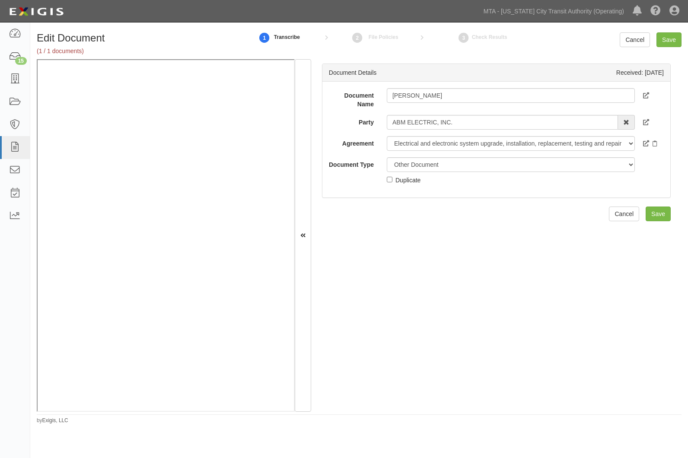
select select "OtherDetail"
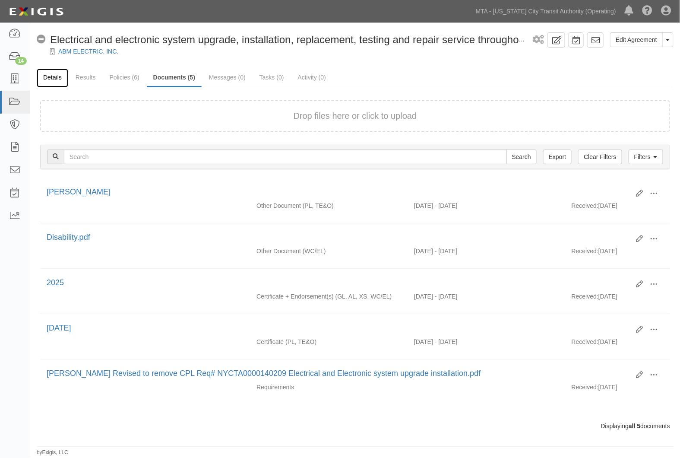
click at [52, 74] on link "Details" at bounding box center [53, 78] width 32 height 19
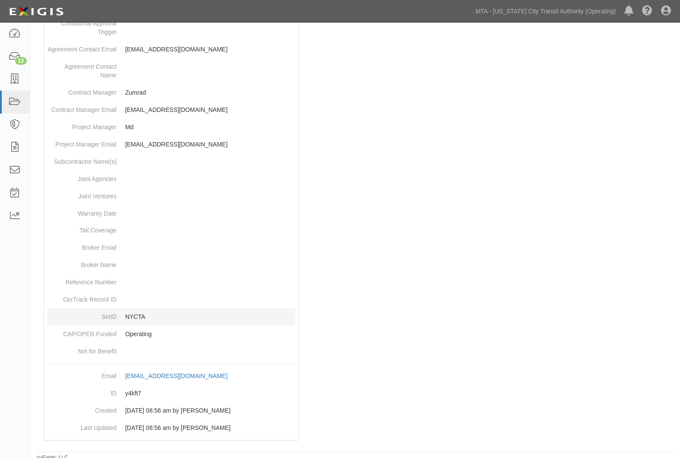
scroll to position [396, 0]
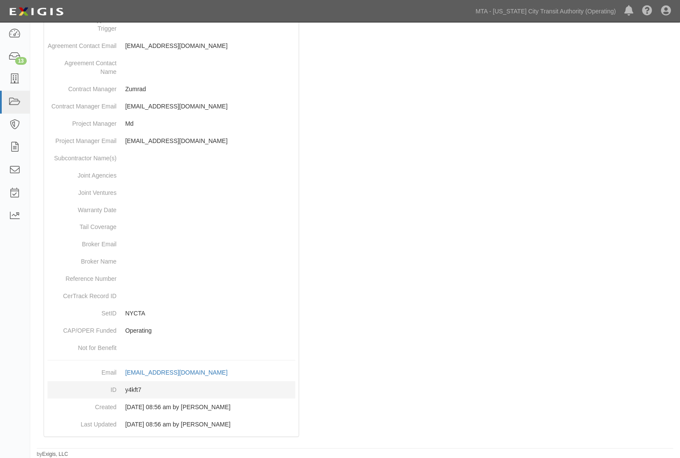
click at [136, 389] on dd "y4kft7" at bounding box center [172, 389] width 248 height 17
copy dd "y4kft7"
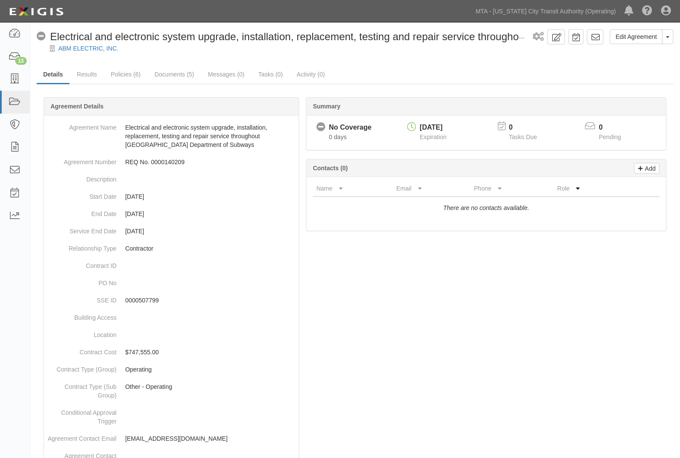
scroll to position [0, 0]
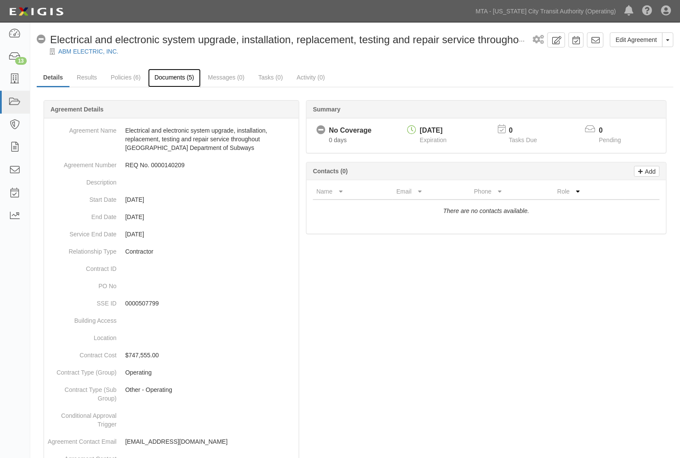
click at [186, 75] on link "Documents (5)" at bounding box center [174, 78] width 53 height 19
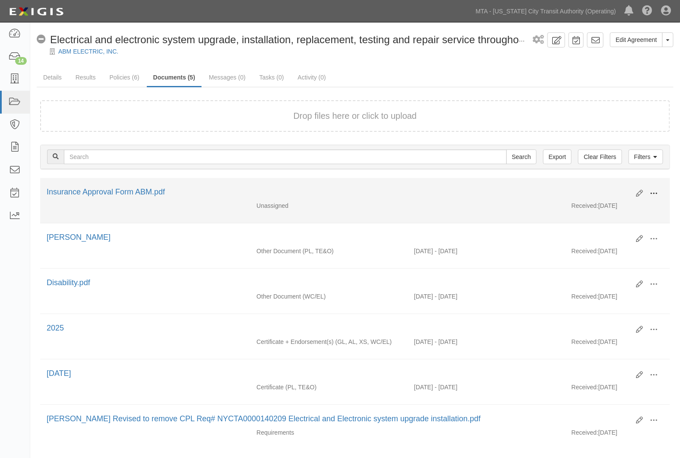
click at [660, 191] on button at bounding box center [654, 194] width 19 height 15
click at [627, 185] on link "Edit" at bounding box center [612, 190] width 68 height 16
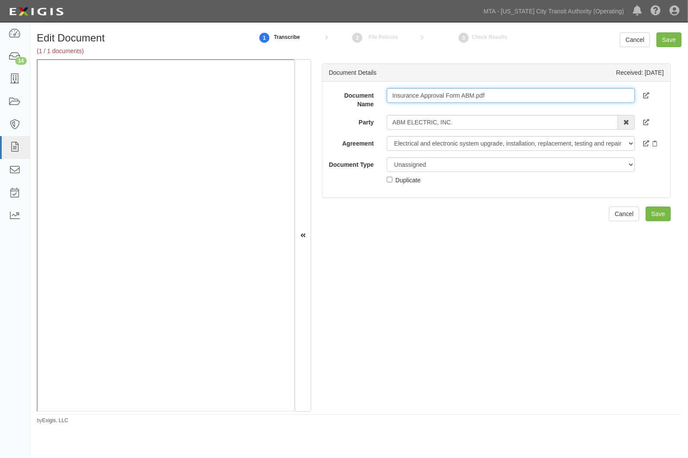
drag, startPoint x: 493, startPoint y: 91, endPoint x: 444, endPoint y: 91, distance: 49.3
click at [444, 91] on input "Insurance Approval Form ABM.pdf" at bounding box center [511, 95] width 248 height 15
type input "Insurance Approval"
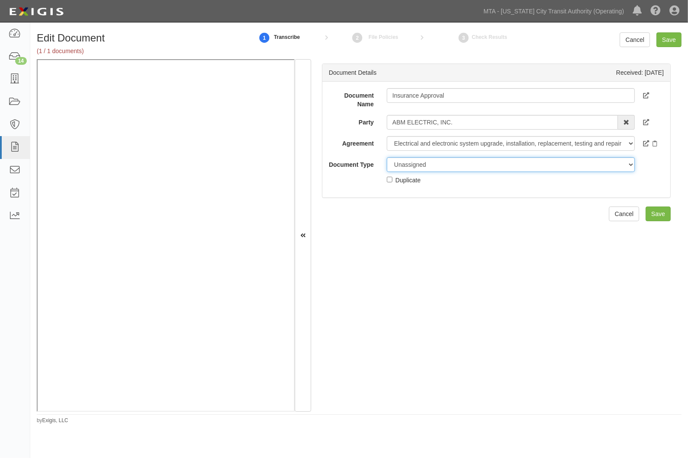
click at [437, 160] on select "Unassigned Binder Cancellation Notice Certificate Contract Endorsement Insuranc…" at bounding box center [511, 164] width 248 height 15
select select "OtherDetail"
click at [387, 157] on select "Unassigned Binder Cancellation Notice Certificate Contract Endorsement Insuranc…" at bounding box center [511, 164] width 248 height 15
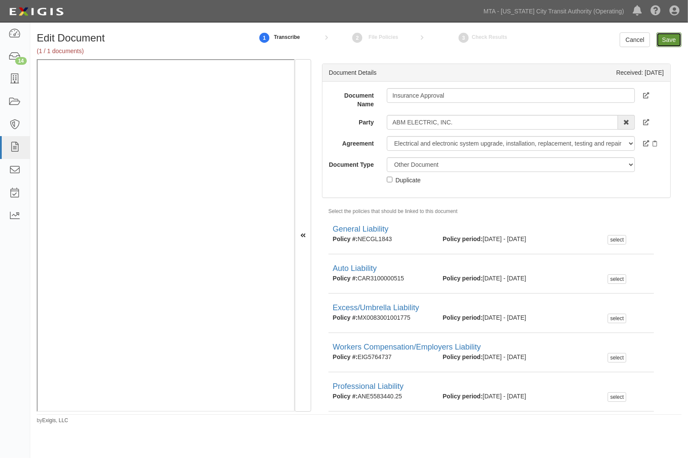
click at [669, 39] on input "Save" at bounding box center [668, 39] width 25 height 15
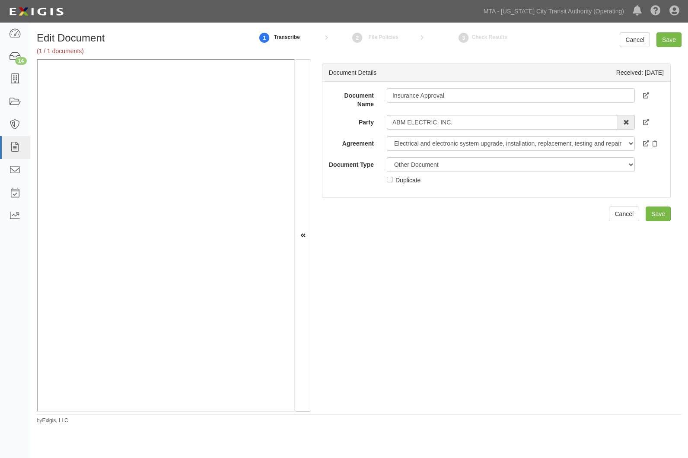
select select "OtherDetail"
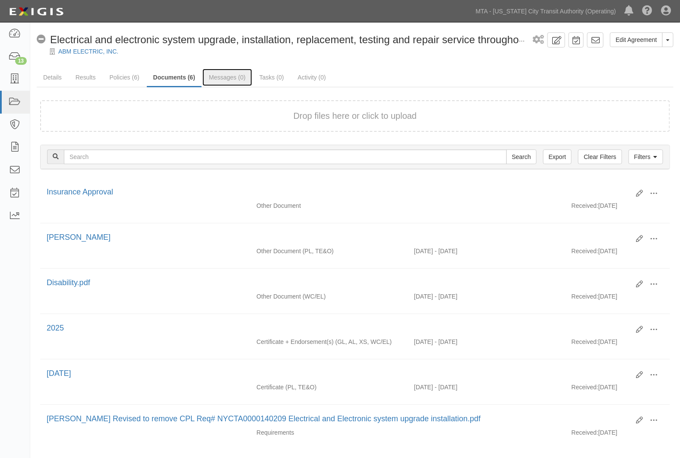
click at [235, 74] on link "Messages (0)" at bounding box center [228, 77] width 50 height 17
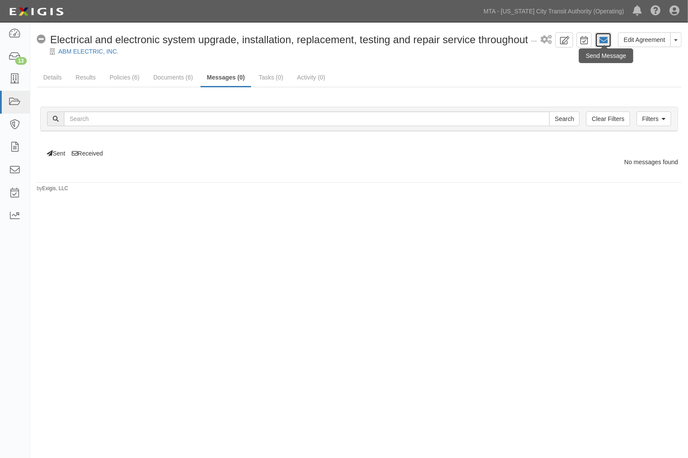
click at [608, 42] on link at bounding box center [603, 39] width 16 height 15
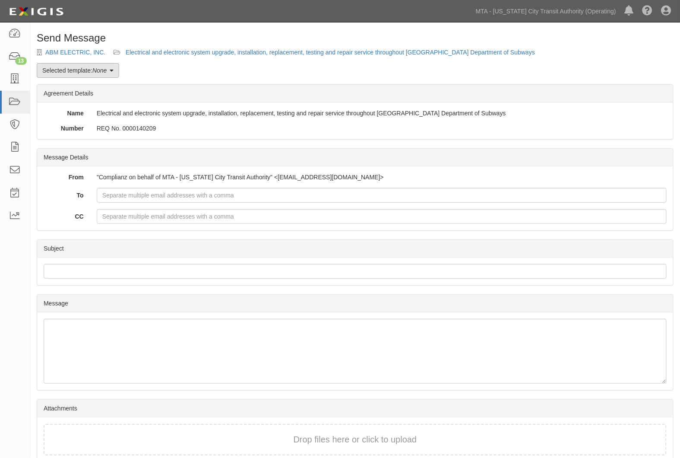
click at [103, 70] on em "None" at bounding box center [99, 70] width 14 height 7
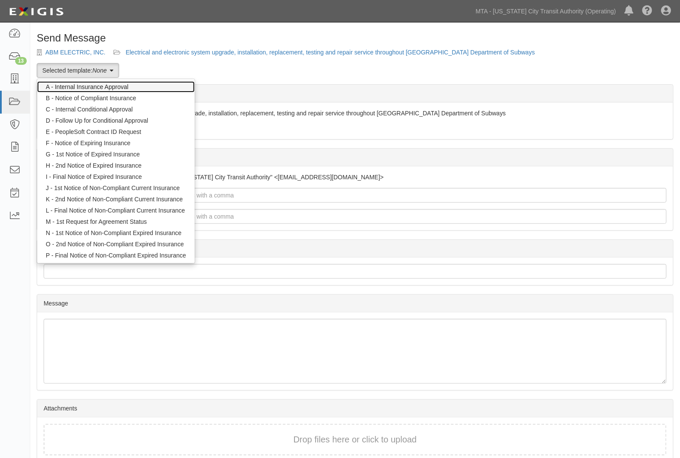
click at [84, 83] on link "A - Internal Insurance Approval" at bounding box center [116, 86] width 158 height 11
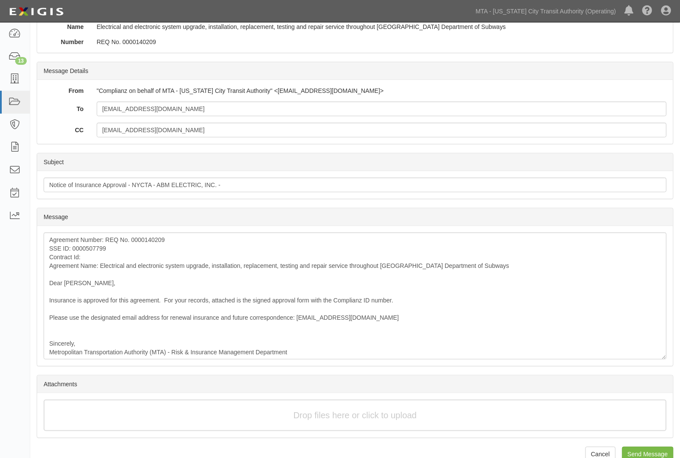
scroll to position [102, 0]
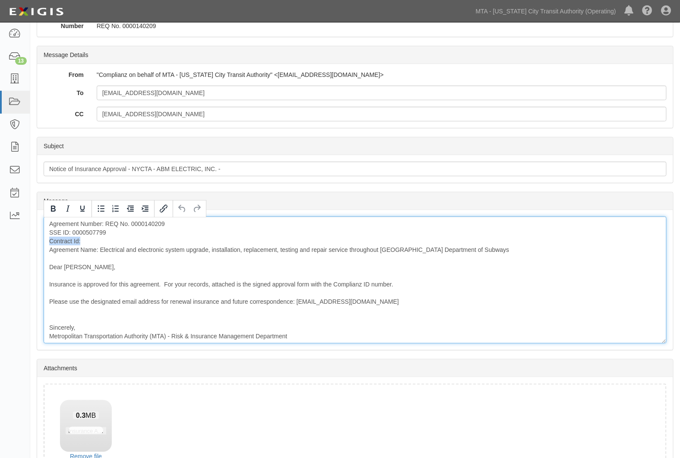
drag, startPoint x: 98, startPoint y: 243, endPoint x: 35, endPoint y: 243, distance: 62.2
click at [35, 243] on div "Send Message ABM ELECTRIC, INC. Electrical and electronic system upgrade, insta…" at bounding box center [355, 225] width 650 height 590
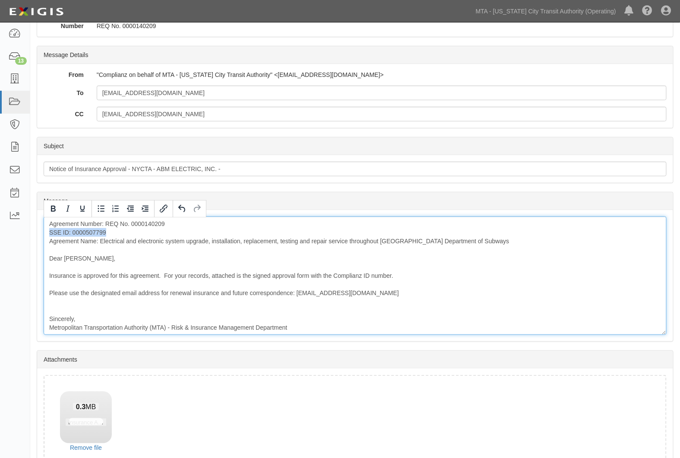
drag, startPoint x: 114, startPoint y: 232, endPoint x: 33, endPoint y: 232, distance: 81.7
click at [33, 232] on div "Send Message ABM ELECTRIC, INC. Electrical and electronic system upgrade, insta…" at bounding box center [355, 220] width 650 height 581
copy div "SSE ID: 0000507799"
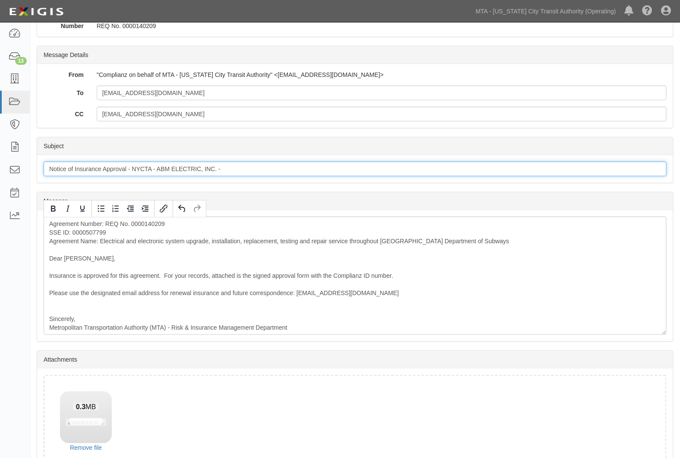
click at [259, 165] on input "Notice of Insurance Approval - NYCTA - ABM ELECTRIC, INC. -" at bounding box center [355, 169] width 623 height 15
paste input "SSE ID: 0000507799"
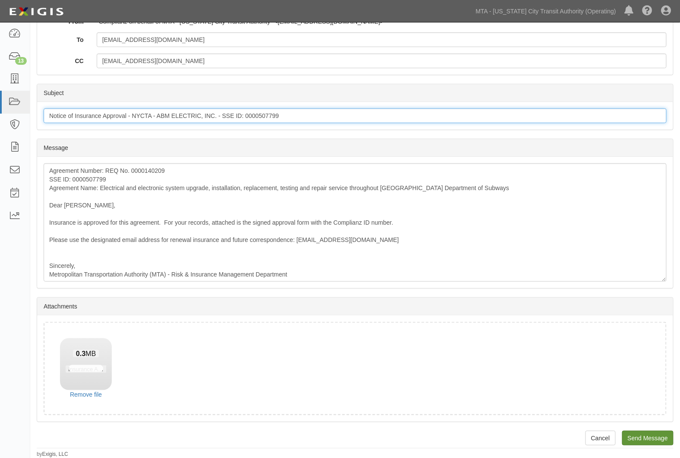
type input "Notice of Insurance Approval - NYCTA - ABM ELECTRIC, INC. - SSE ID: 0000507799"
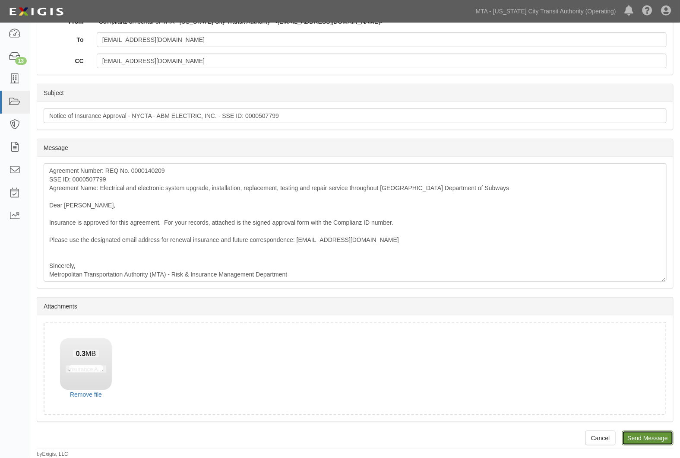
click at [651, 436] on input "Send Message" at bounding box center [648, 438] width 51 height 15
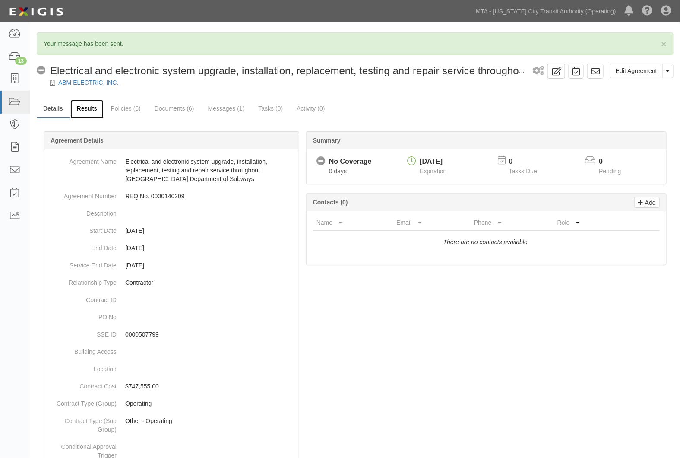
click at [92, 110] on link "Results" at bounding box center [86, 109] width 33 height 19
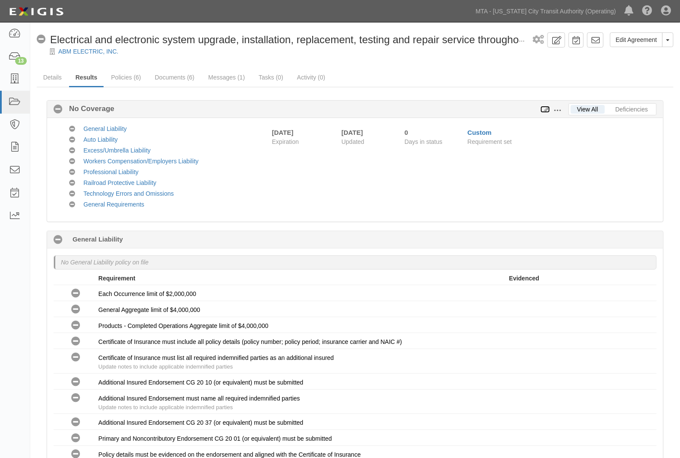
click at [545, 111] on icon at bounding box center [546, 110] width 10 height 6
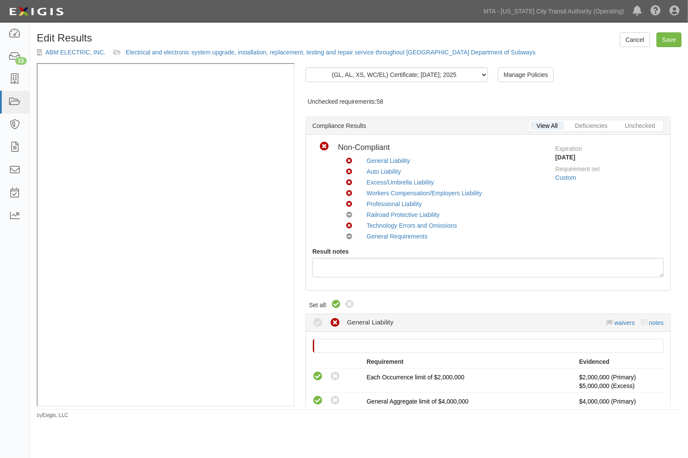
click at [334, 303] on icon at bounding box center [336, 304] width 10 height 10
radio input "true"
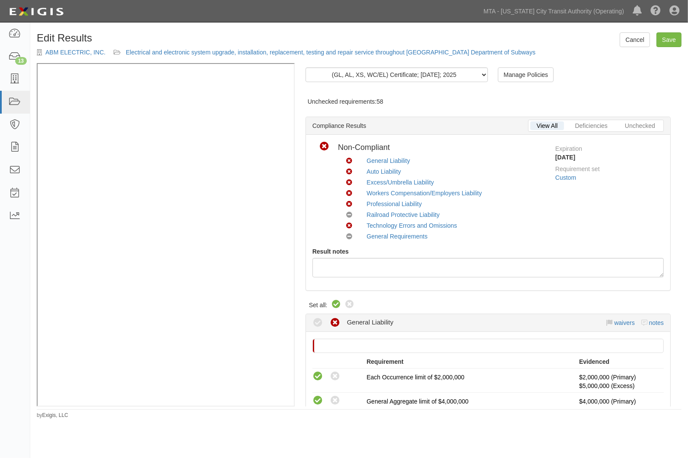
radio input "true"
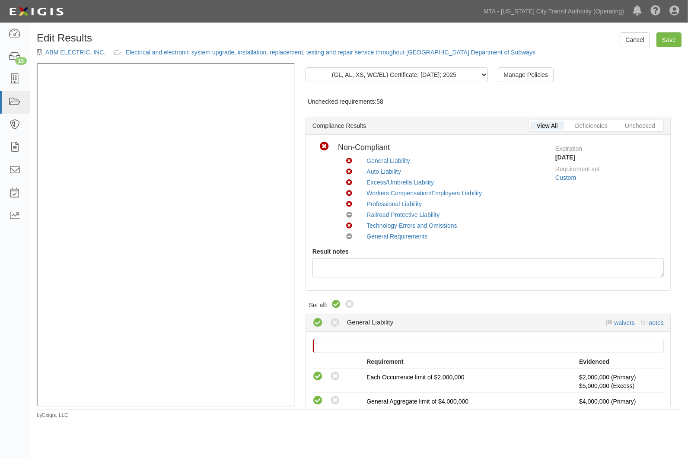
radio input "true"
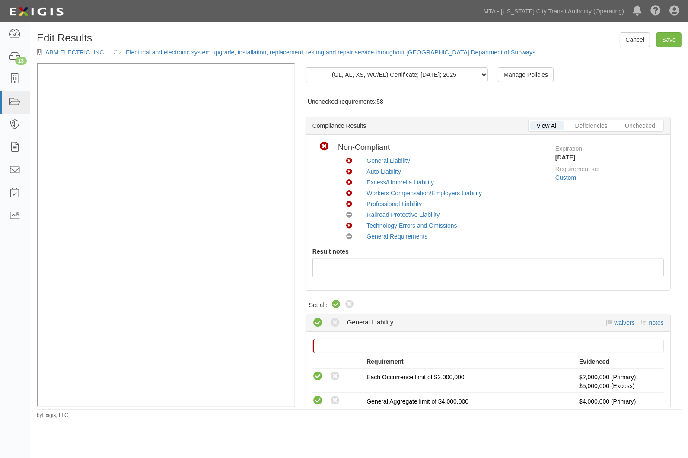
radio input "true"
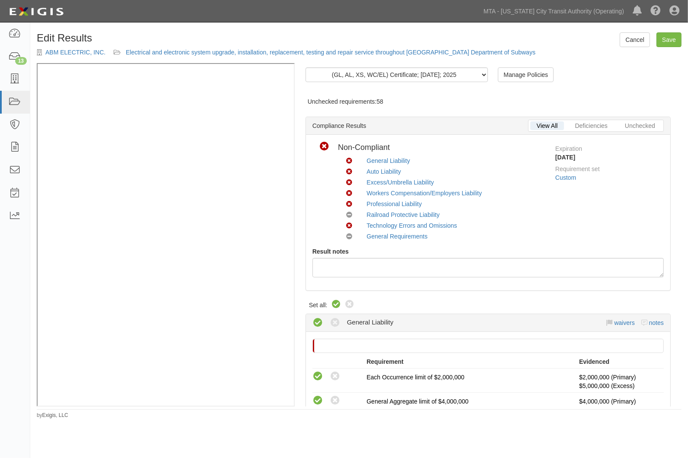
radio input "true"
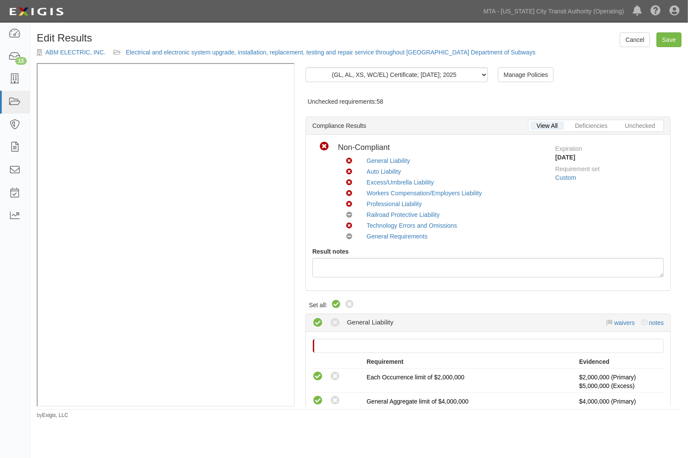
radio input "true"
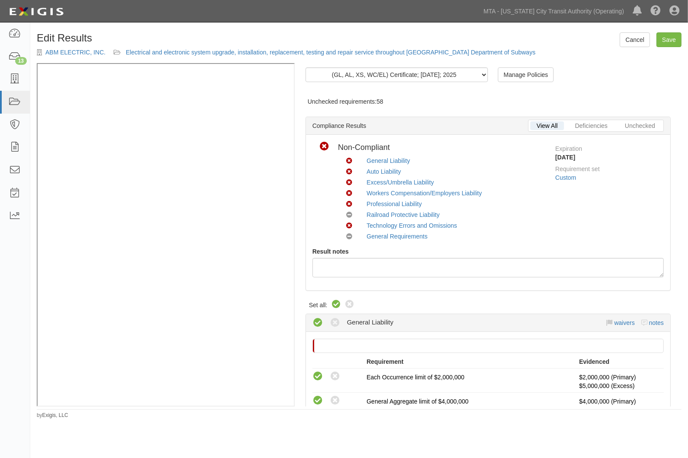
radio input "true"
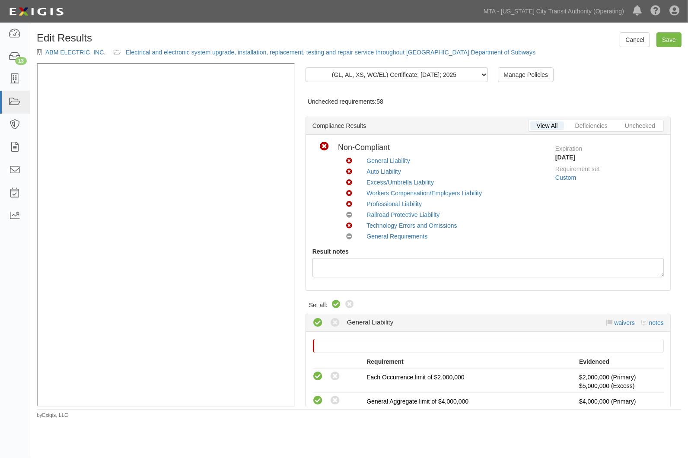
radio input "true"
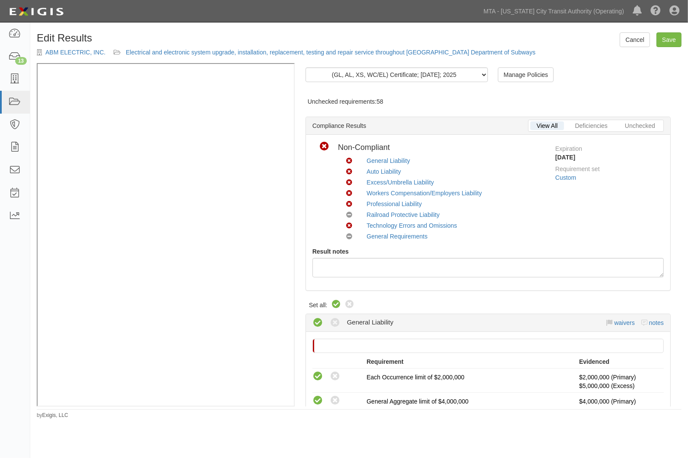
radio input "true"
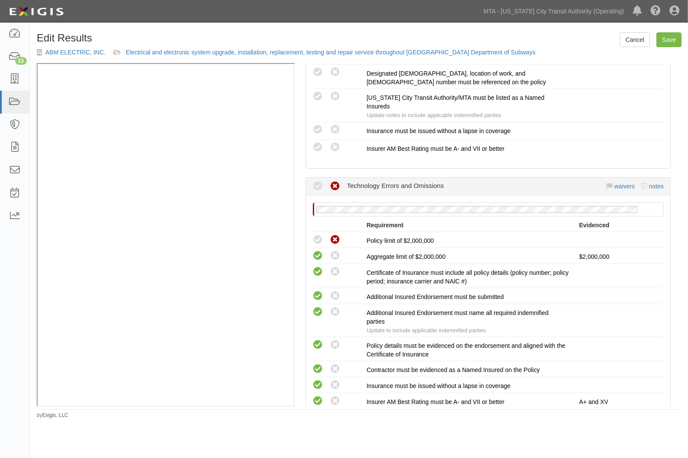
scroll to position [1680, 0]
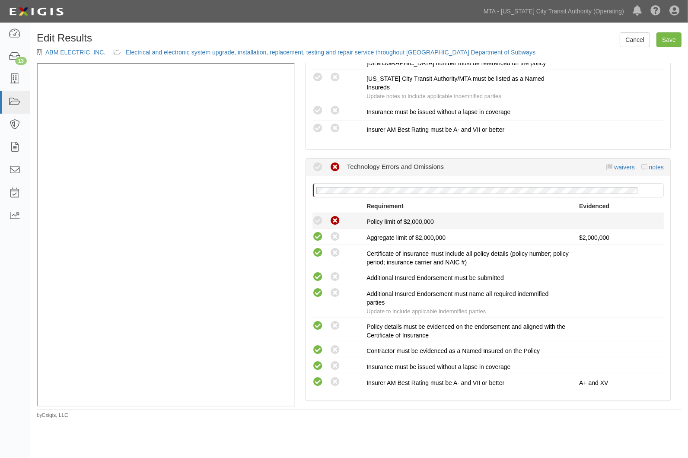
click at [318, 216] on icon at bounding box center [317, 221] width 11 height 11
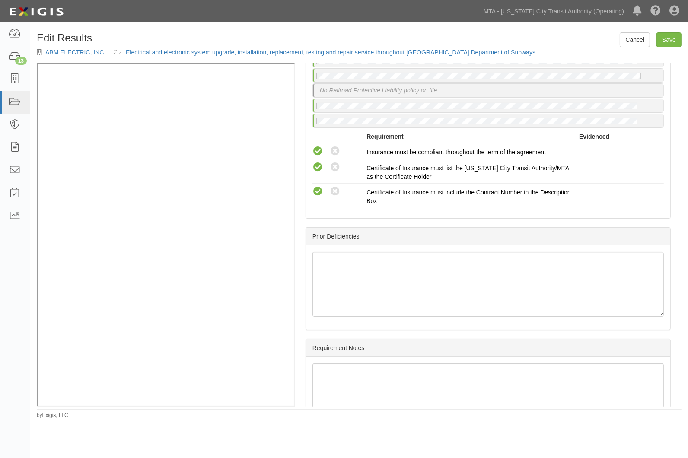
scroll to position [2112, 0]
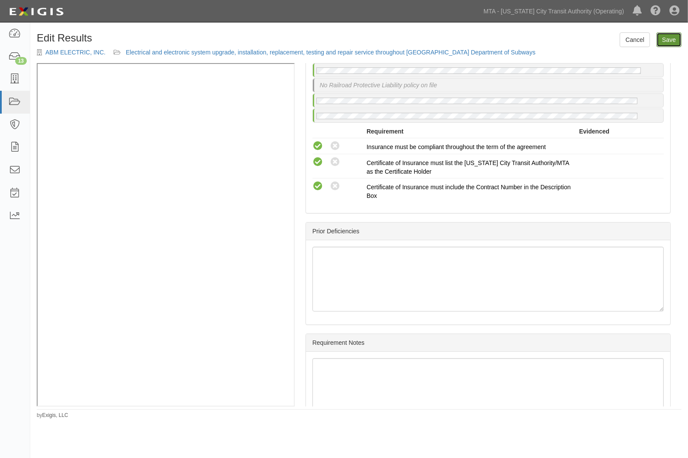
click at [668, 37] on link "Save" at bounding box center [668, 39] width 25 height 15
radio input "true"
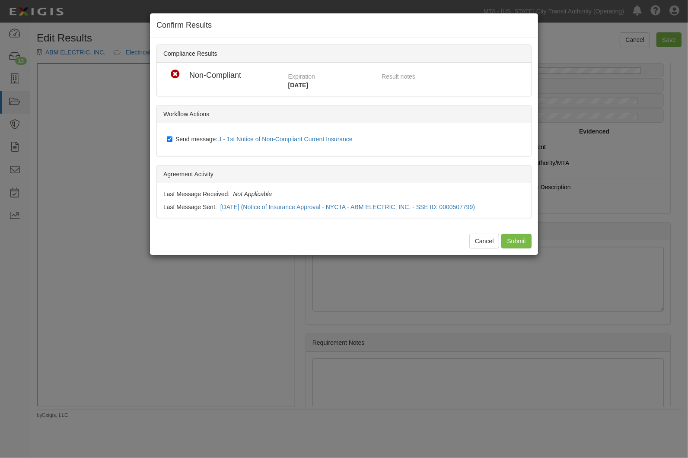
click at [184, 143] on label "Send message: J - 1st Notice of Non-Compliant Current Insurance" at bounding box center [261, 139] width 189 height 11
click at [172, 143] on input "Send message: J - 1st Notice of Non-Compliant Current Insurance" at bounding box center [170, 139] width 6 height 7
checkbox input "false"
click at [512, 240] on input "Submit" at bounding box center [516, 241] width 30 height 15
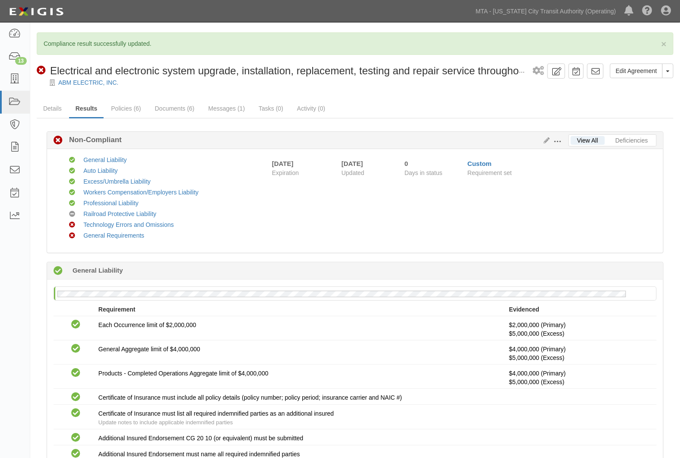
click at [556, 141] on span at bounding box center [558, 142] width 8 height 8
click at [573, 136] on link "Edit Requirements" at bounding box center [598, 140] width 68 height 16
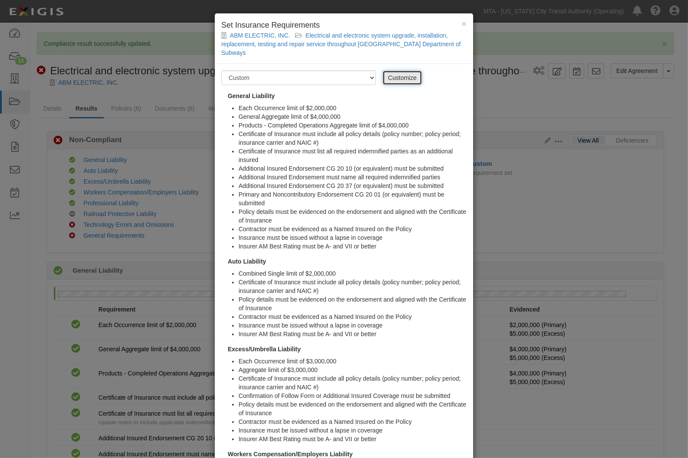
click at [405, 71] on link "Customize" at bounding box center [402, 77] width 40 height 15
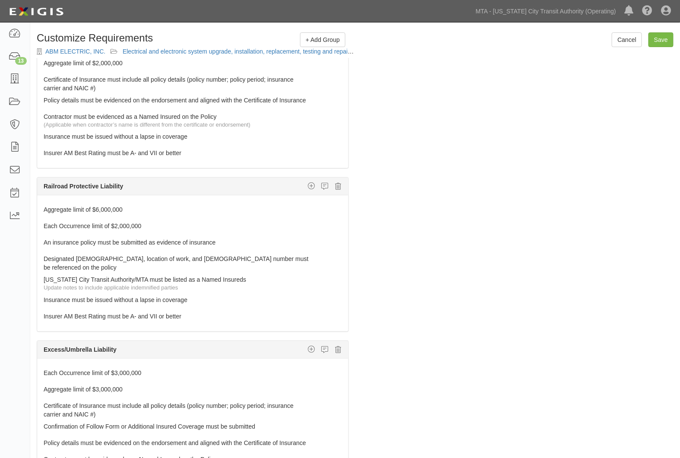
scroll to position [624, 0]
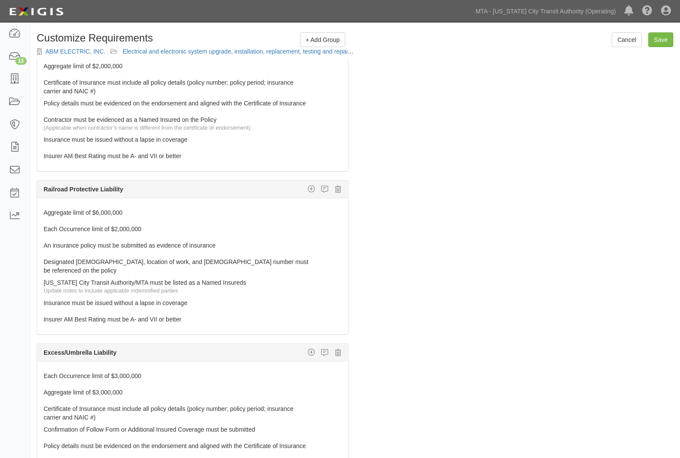
click at [645, 227] on div "The requirements in red require changes in order to save. General Liability Add…" at bounding box center [355, 282] width 650 height 448
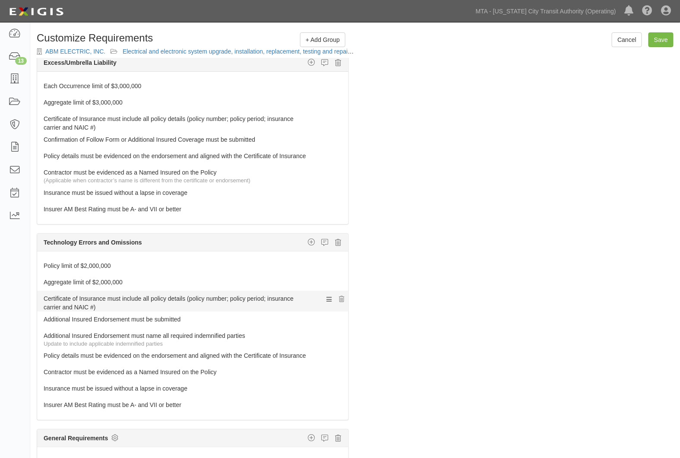
scroll to position [960, 0]
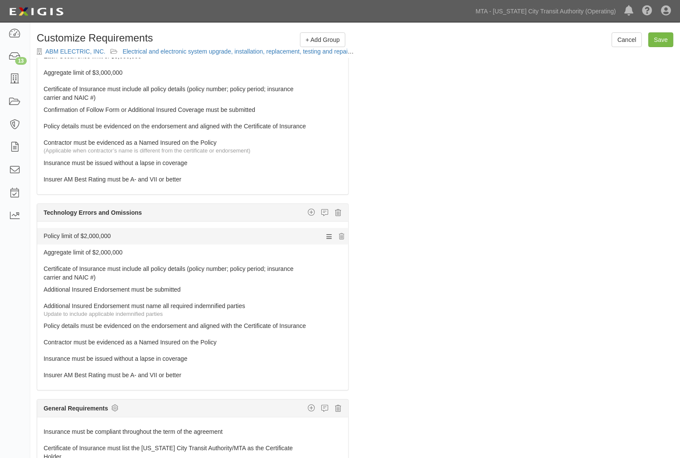
click at [69, 235] on link "Policy limit of $2,000,000" at bounding box center [177, 234] width 266 height 12
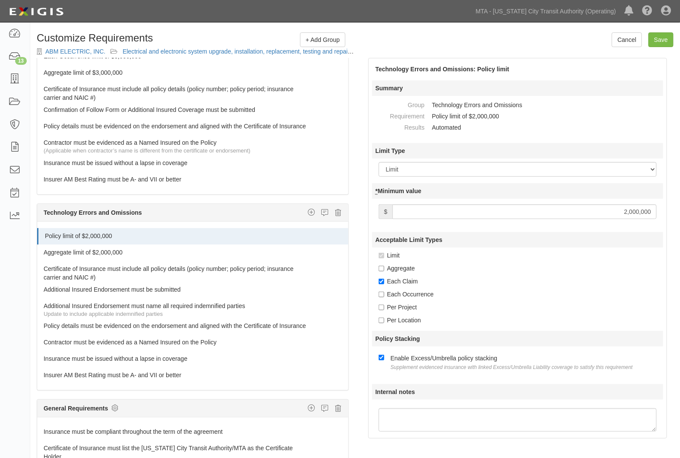
click at [407, 292] on label "Each Occurrence" at bounding box center [406, 294] width 55 height 9
click at [385, 292] on input "Each Occurrence" at bounding box center [382, 295] width 6 height 6
checkbox input "true"
click at [661, 39] on input "Save" at bounding box center [661, 39] width 25 height 15
type input "2000000"
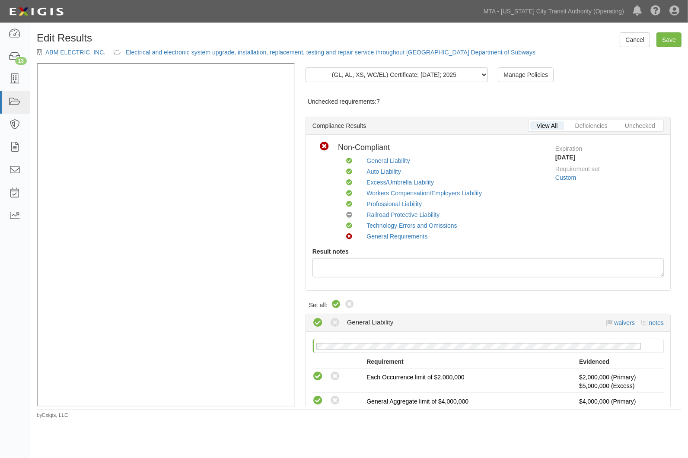
click at [336, 303] on icon at bounding box center [336, 304] width 10 height 10
radio input "true"
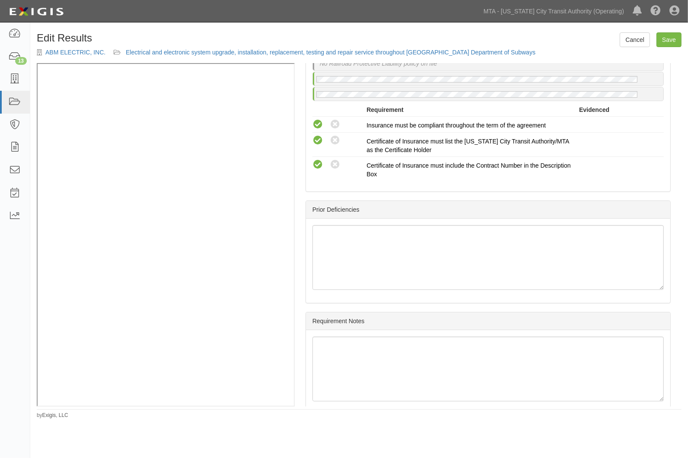
scroll to position [2152, 0]
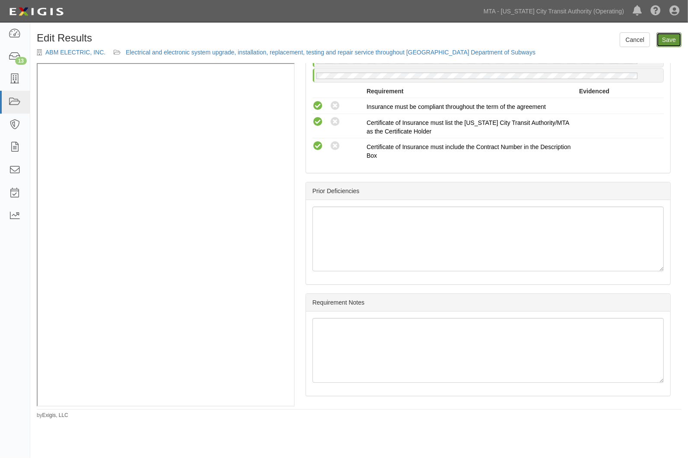
click at [675, 39] on link "Save" at bounding box center [668, 39] width 25 height 15
radio input "true"
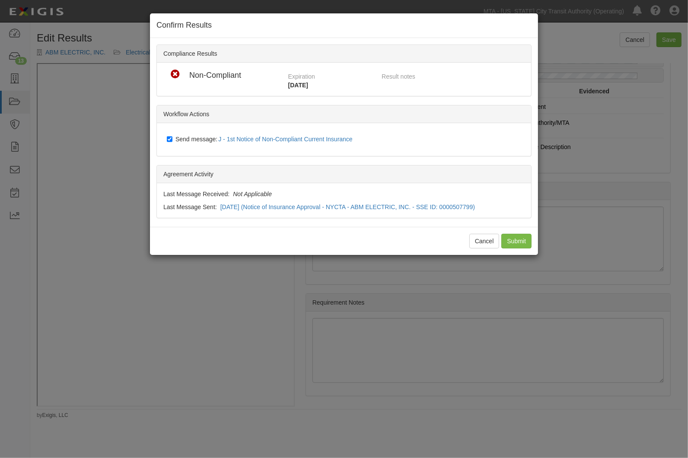
click at [194, 138] on span "Send message: J - 1st Notice of Non-Compliant Current Insurance" at bounding box center [265, 139] width 181 height 7
click at [172, 138] on input "Send message: J - 1st Notice of Non-Compliant Current Insurance" at bounding box center [170, 139] width 6 height 7
checkbox input "false"
click at [520, 239] on input "Submit" at bounding box center [516, 241] width 30 height 15
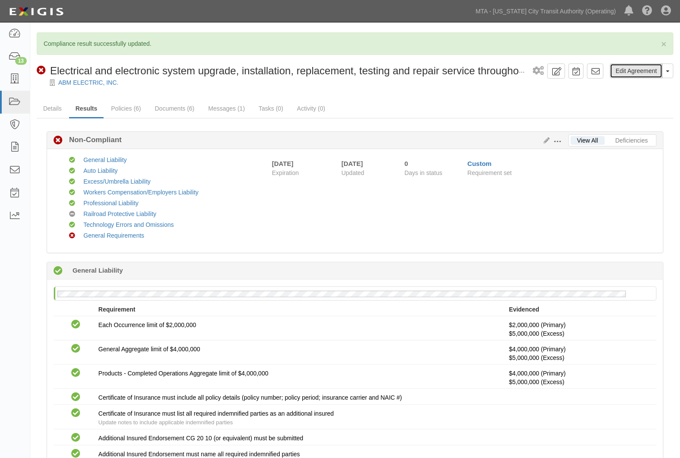
click at [625, 71] on link "Edit Agreement" at bounding box center [636, 71] width 53 height 15
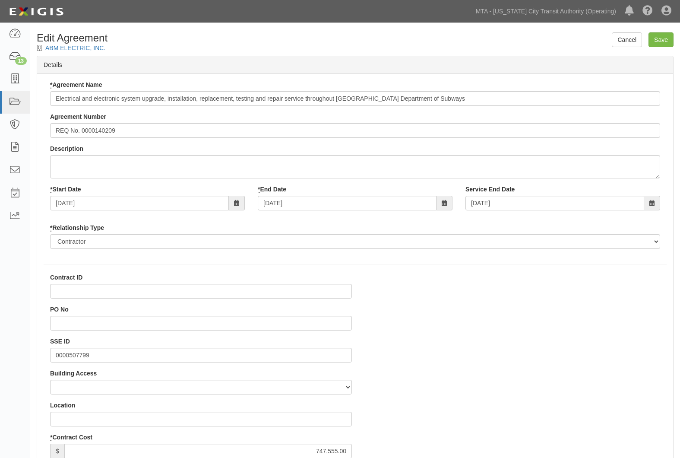
select select
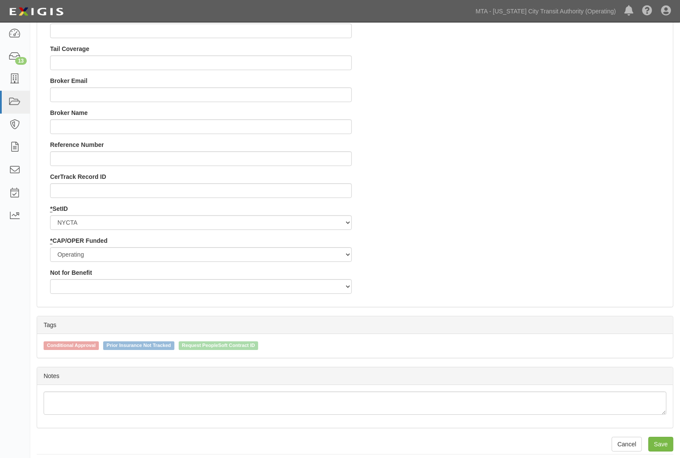
scroll to position [842, 0]
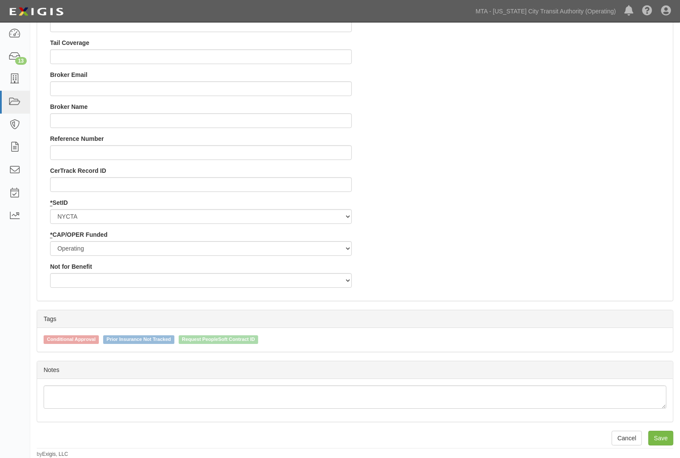
drag, startPoint x: 59, startPoint y: 334, endPoint x: 83, endPoint y: 334, distance: 24.2
click at [59, 335] on span "Conditional Approval" at bounding box center [71, 339] width 55 height 9
click at [95, 338] on span "Conditional Approval" at bounding box center [71, 339] width 55 height 9
click at [41, 338] on input "Conditional Approval" at bounding box center [38, 339] width 6 height 6
checkbox input "true"
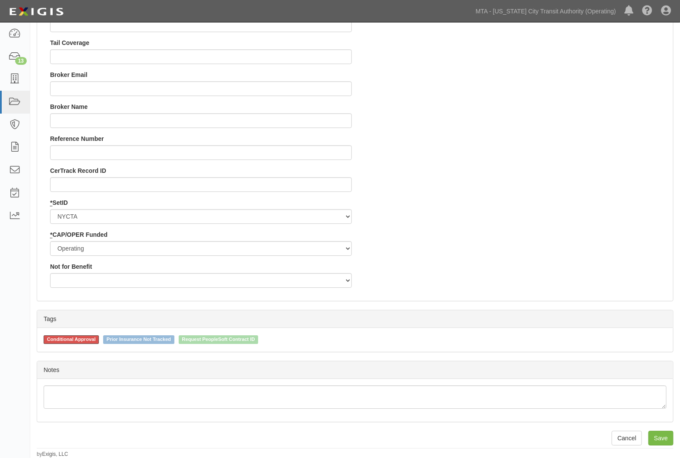
click at [215, 341] on span "Request PeopleSoft Contract ID" at bounding box center [219, 339] width 80 height 9
click at [176, 341] on input "Request PeopleSoft Contract ID" at bounding box center [173, 339] width 6 height 6
checkbox input "true"
click at [660, 436] on input "Save" at bounding box center [661, 438] width 25 height 15
type input "747555.00"
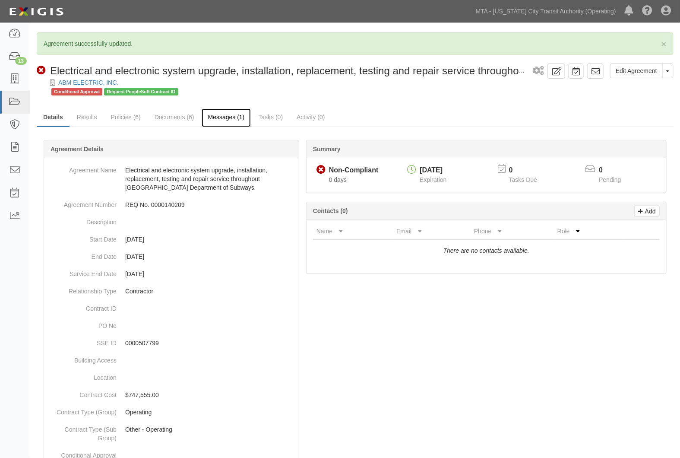
click at [231, 116] on link "Messages (1)" at bounding box center [227, 117] width 50 height 19
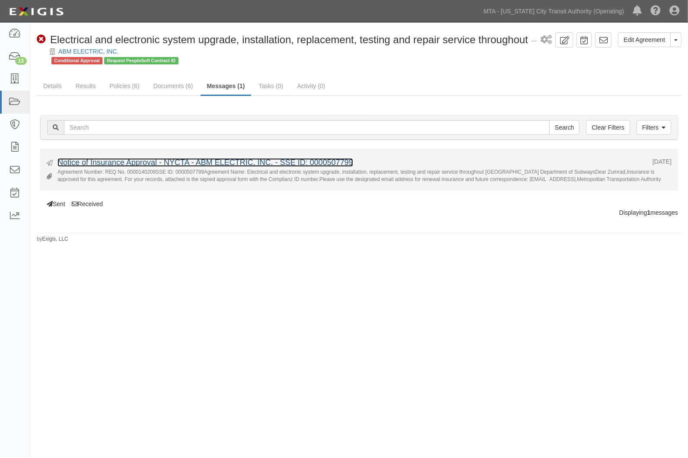
click at [90, 163] on link "Notice of Insurance Approval - NYCTA - ABM ELECTRIC, INC. - SSE ID: 0000507799" at bounding box center [205, 162] width 296 height 9
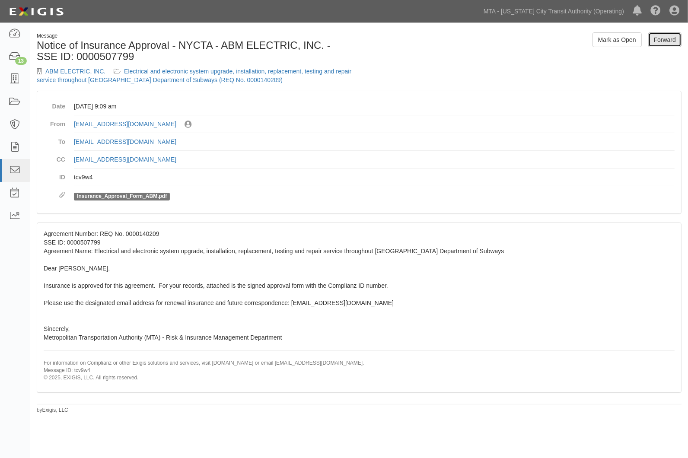
click at [664, 40] on link "Forward" at bounding box center [664, 39] width 33 height 15
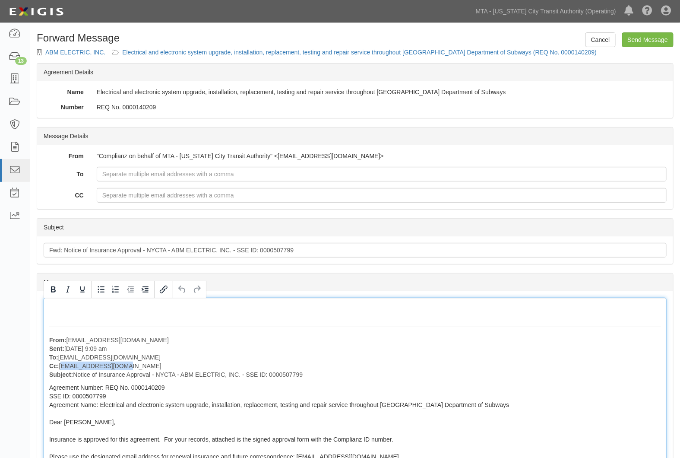
drag, startPoint x: 129, startPoint y: 368, endPoint x: 62, endPoint y: 368, distance: 66.5
click at [62, 368] on p "From: [EMAIL_ADDRESS][DOMAIN_NAME] Sent: [DATE] 9:09 am To: [EMAIL_ADDRESS][DOM…" at bounding box center [355, 357] width 612 height 43
copy p "[EMAIL_ADDRESS][DOMAIN_NAME]"
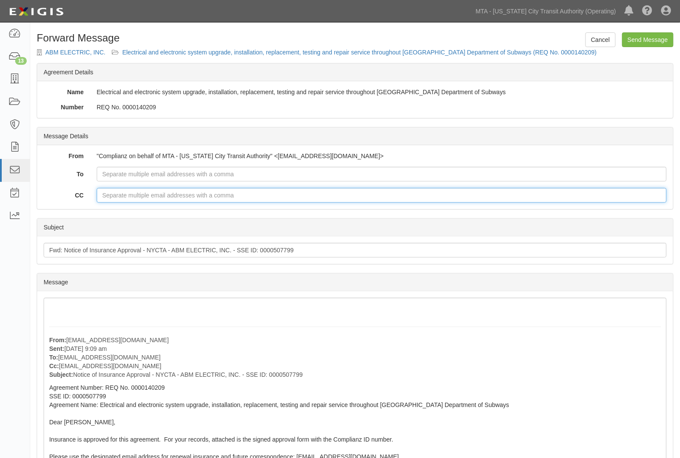
paste input "[EMAIL_ADDRESS][DOMAIN_NAME]"
type input "[EMAIL_ADDRESS][DOMAIN_NAME]"
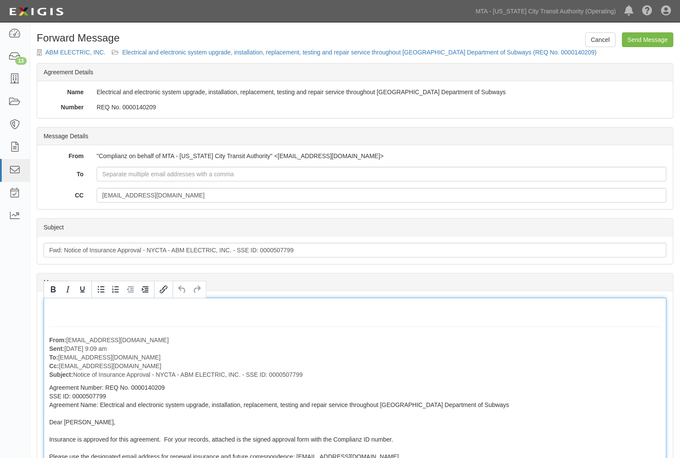
drag, startPoint x: 188, startPoint y: 358, endPoint x: 60, endPoint y: 359, distance: 127.9
click at [60, 359] on p "From: [EMAIL_ADDRESS][DOMAIN_NAME] Sent: [DATE] 9:09 am To: [EMAIL_ADDRESS][DOM…" at bounding box center [355, 357] width 612 height 43
copy p "[EMAIL_ADDRESS][DOMAIN_NAME]"
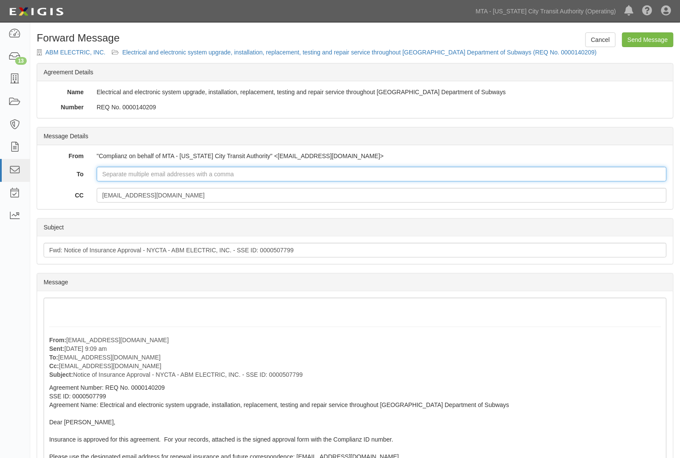
paste input "[EMAIL_ADDRESS][DOMAIN_NAME]"
type input "[EMAIL_ADDRESS][DOMAIN_NAME]"
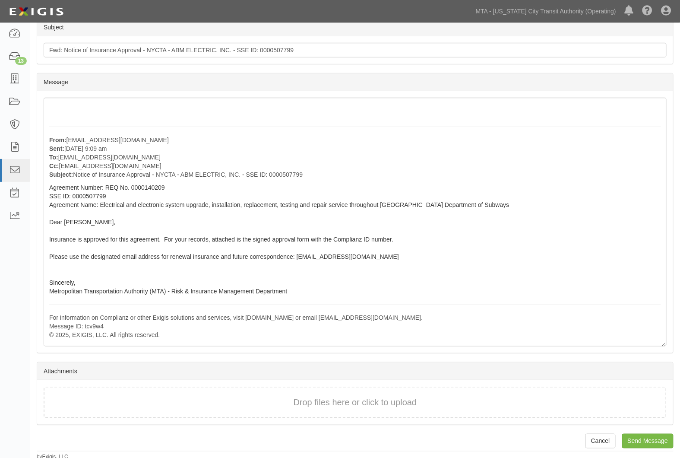
scroll to position [203, 0]
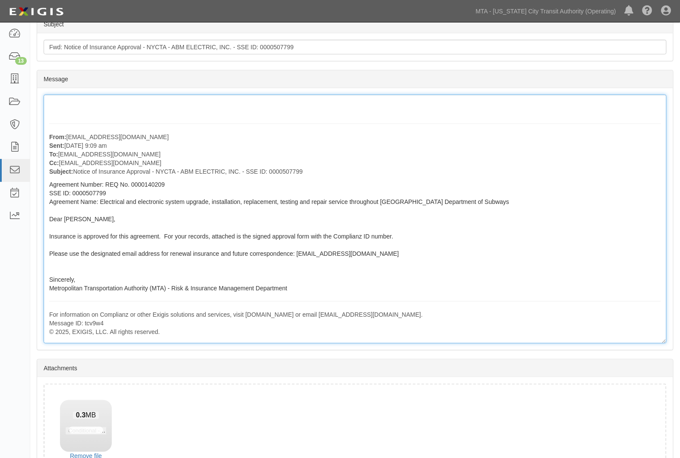
click at [74, 102] on div "From: [EMAIL_ADDRESS][DOMAIN_NAME] Sent: [DATE] 9:09 am To: [EMAIL_ADDRESS][DOM…" at bounding box center [355, 219] width 623 height 249
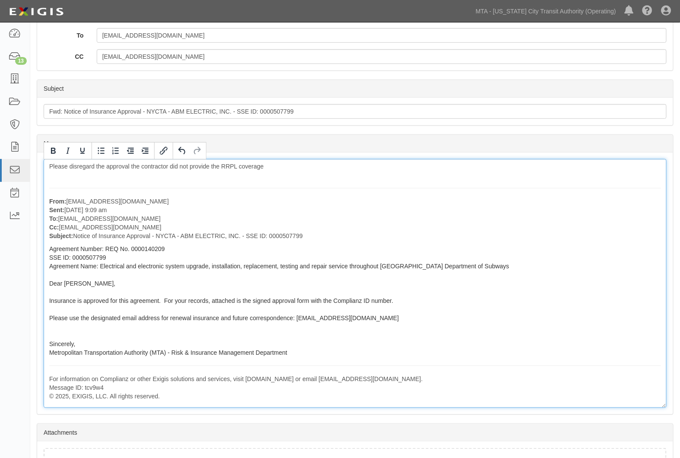
scroll to position [265, 0]
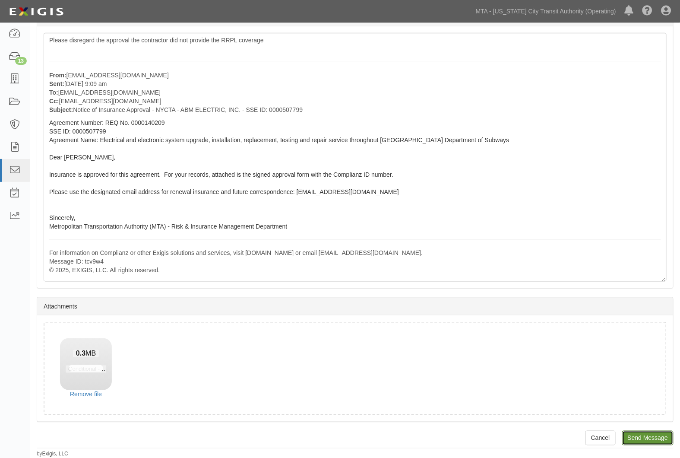
click at [629, 435] on input "Send Message" at bounding box center [648, 438] width 51 height 15
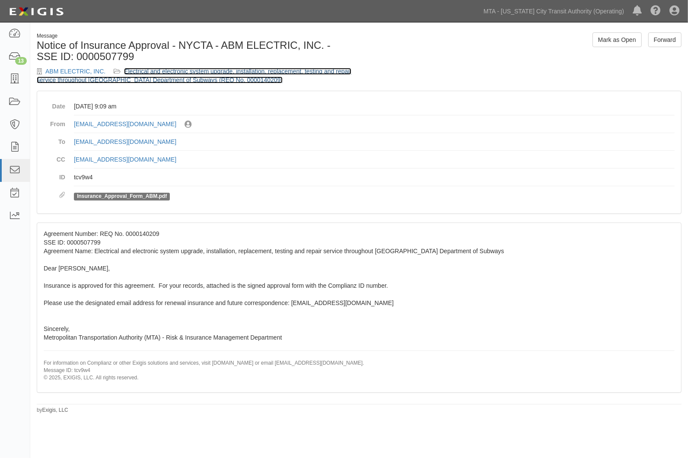
click at [257, 70] on link "Electrical and electronic system upgrade, installation, replacement, testing an…" at bounding box center [194, 76] width 315 height 16
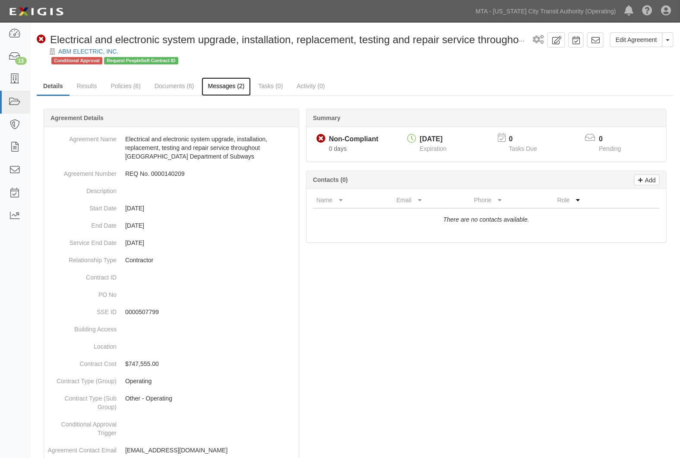
click at [226, 89] on link "Messages (2)" at bounding box center [227, 86] width 50 height 19
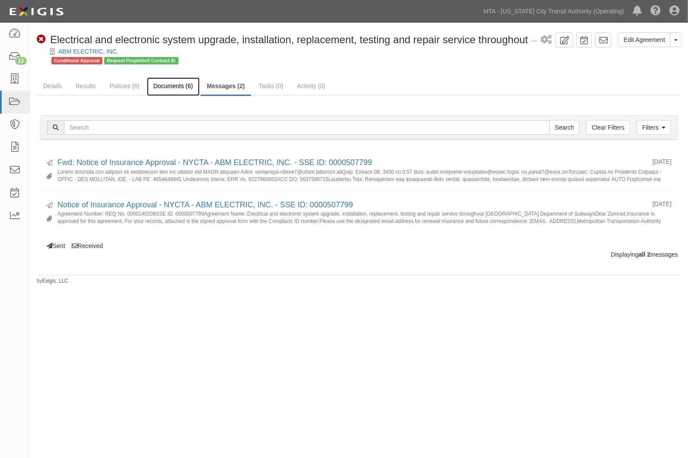
click at [161, 88] on link "Documents (6)" at bounding box center [173, 86] width 53 height 19
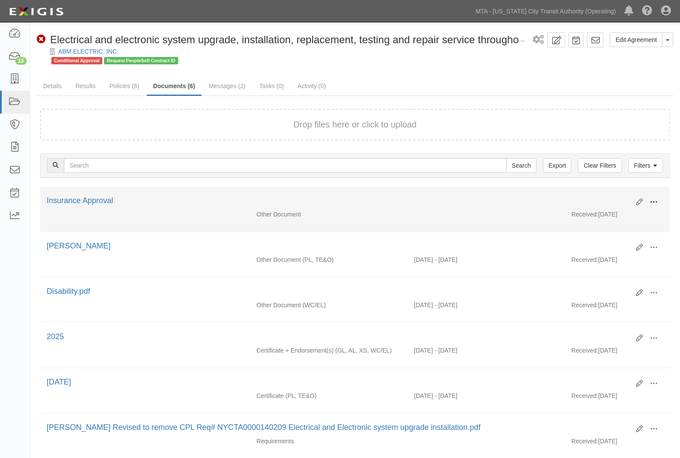
click at [657, 200] on span at bounding box center [655, 202] width 8 height 8
click at [594, 259] on link "Delete" at bounding box center [612, 263] width 68 height 16
click at [655, 198] on span at bounding box center [655, 202] width 8 height 8
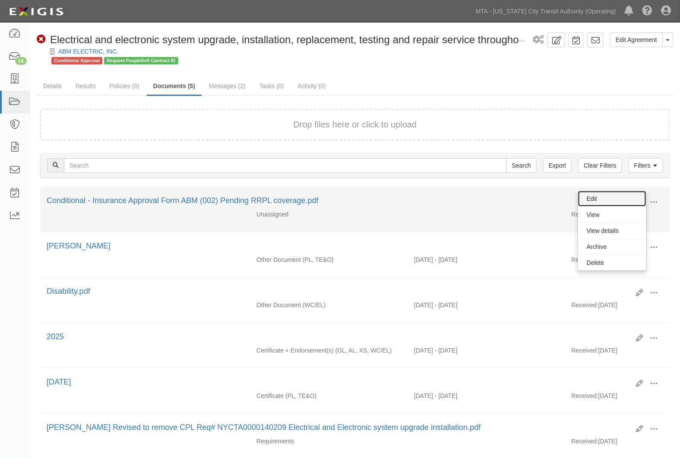
click at [601, 196] on link "Edit" at bounding box center [612, 199] width 68 height 16
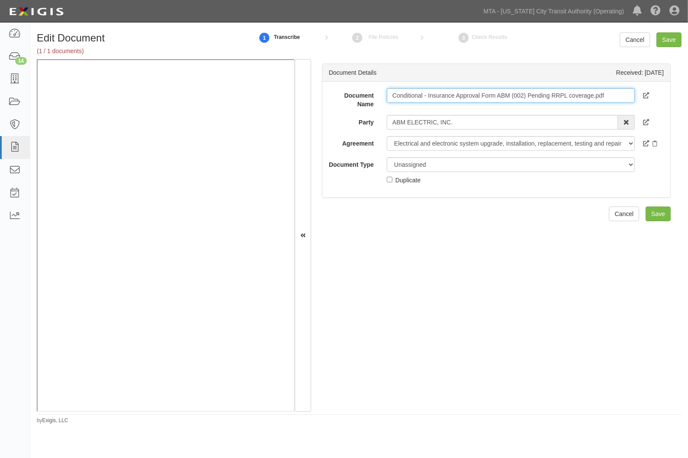
drag, startPoint x: 626, startPoint y: 94, endPoint x: 594, endPoint y: 95, distance: 32.9
click at [594, 95] on input "Conditional - Insurance Approval Form ABM (002) Pending RRPL coverage.pdf" at bounding box center [511, 95] width 248 height 15
type input "Conditional - Insurance Approval Form ABM (002) Pending RRPL coverage."
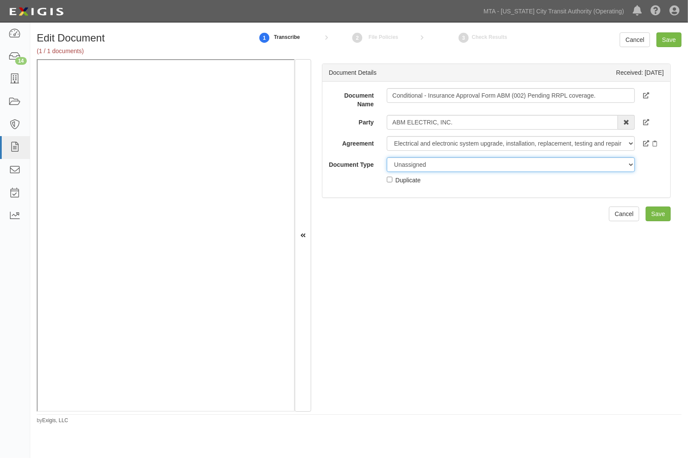
click at [398, 162] on select "Unassigned Binder Cancellation Notice Certificate Contract Endorsement Insuranc…" at bounding box center [511, 164] width 248 height 15
select select "OtherDetail"
click at [387, 157] on select "Unassigned Binder Cancellation Notice Certificate Contract Endorsement Insuranc…" at bounding box center [511, 164] width 248 height 15
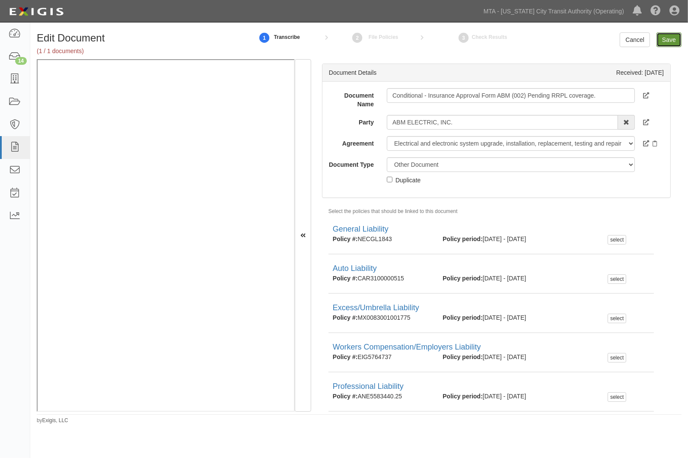
click at [673, 40] on input "Save" at bounding box center [668, 39] width 25 height 15
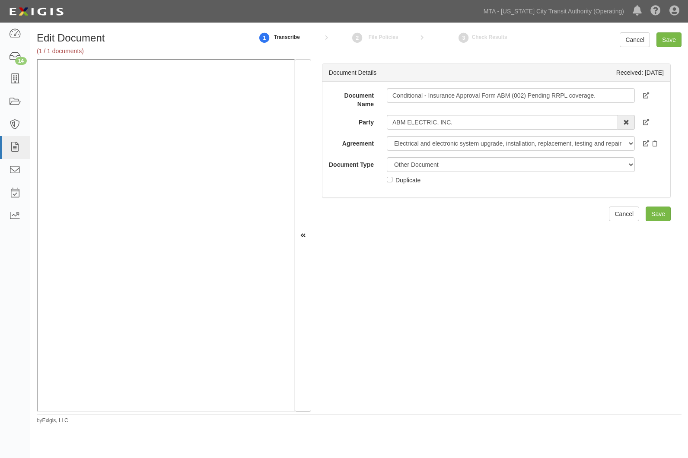
select select "OtherDetail"
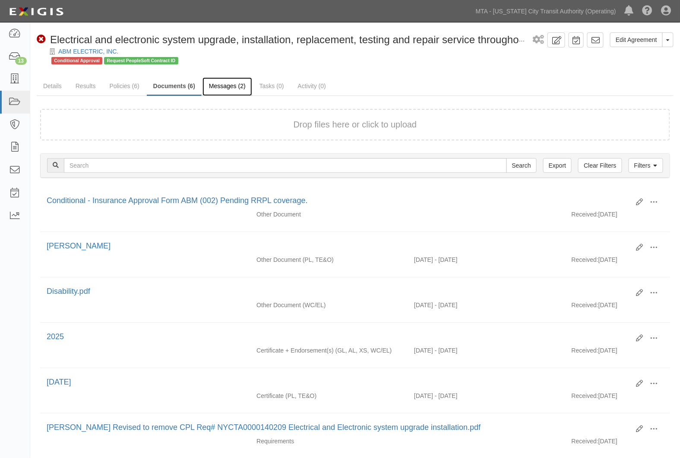
click at [217, 83] on link "Messages (2)" at bounding box center [228, 86] width 50 height 19
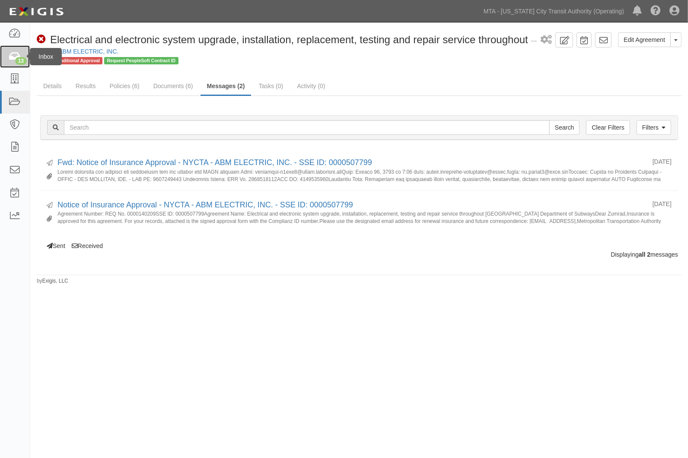
click at [17, 57] on icon at bounding box center [15, 57] width 12 height 10
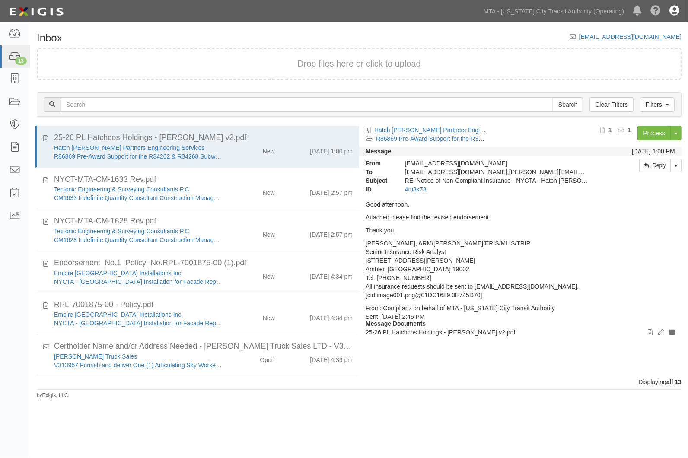
click at [672, 10] on icon at bounding box center [674, 11] width 10 height 10
click at [631, 48] on link "Sign Out" at bounding box center [649, 50] width 68 height 17
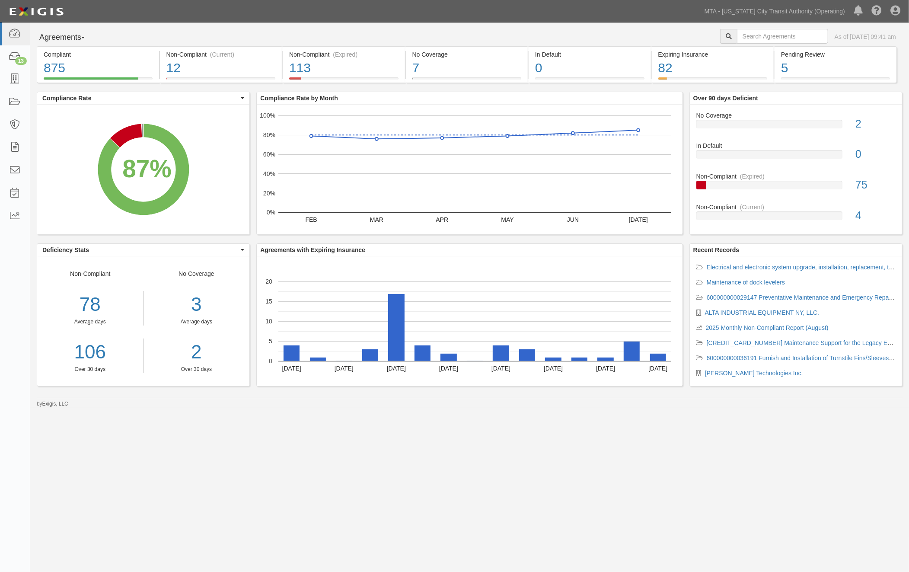
click at [805, 271] on li "Electrical and electronic system upgrade, installation, replacement, testing an…" at bounding box center [795, 267] width 199 height 9
click at [804, 265] on link "Electrical and electronic system upgrade, installation, replacement, testing an…" at bounding box center [911, 267] width 410 height 7
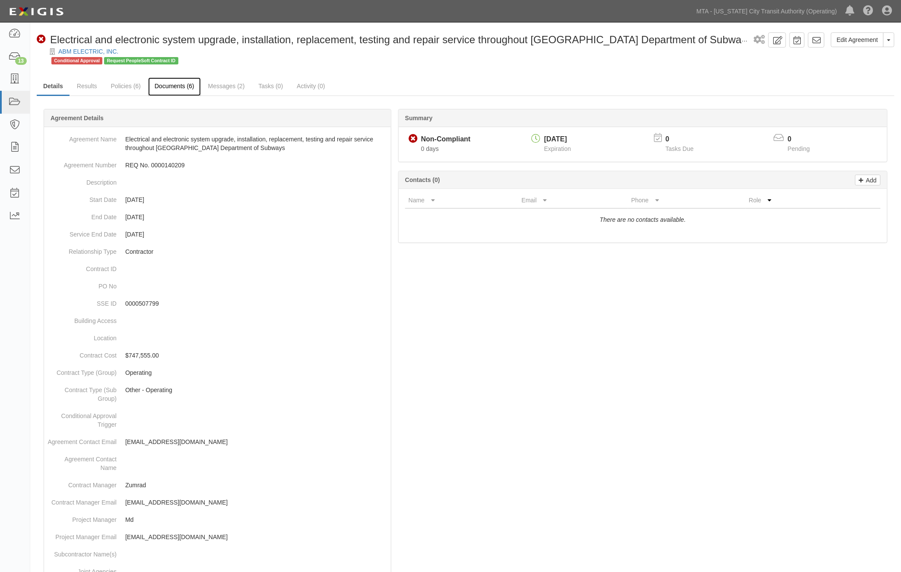
click at [171, 87] on link "Documents (6)" at bounding box center [174, 86] width 53 height 19
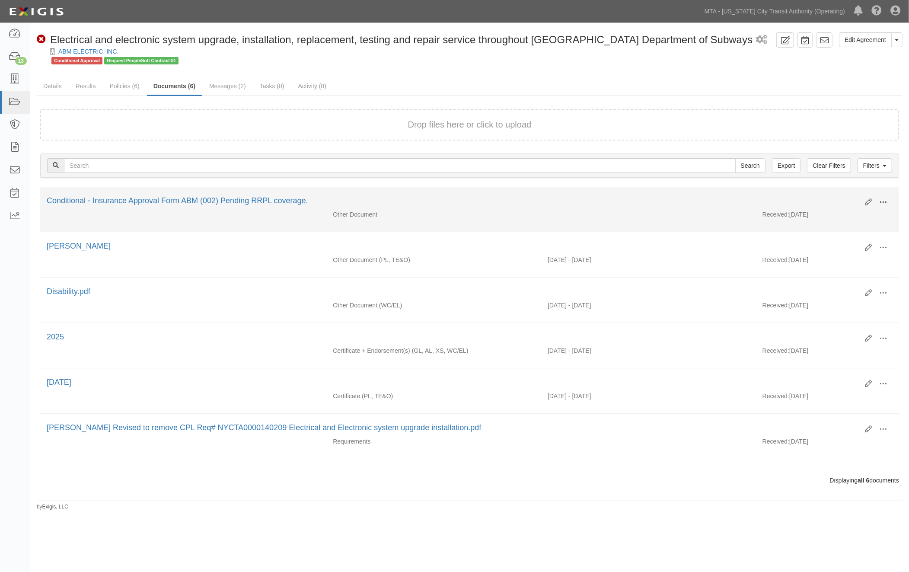
click at [884, 200] on span at bounding box center [883, 202] width 8 height 8
click at [821, 261] on link "Delete" at bounding box center [841, 263] width 68 height 16
